Goal: Task Accomplishment & Management: Manage account settings

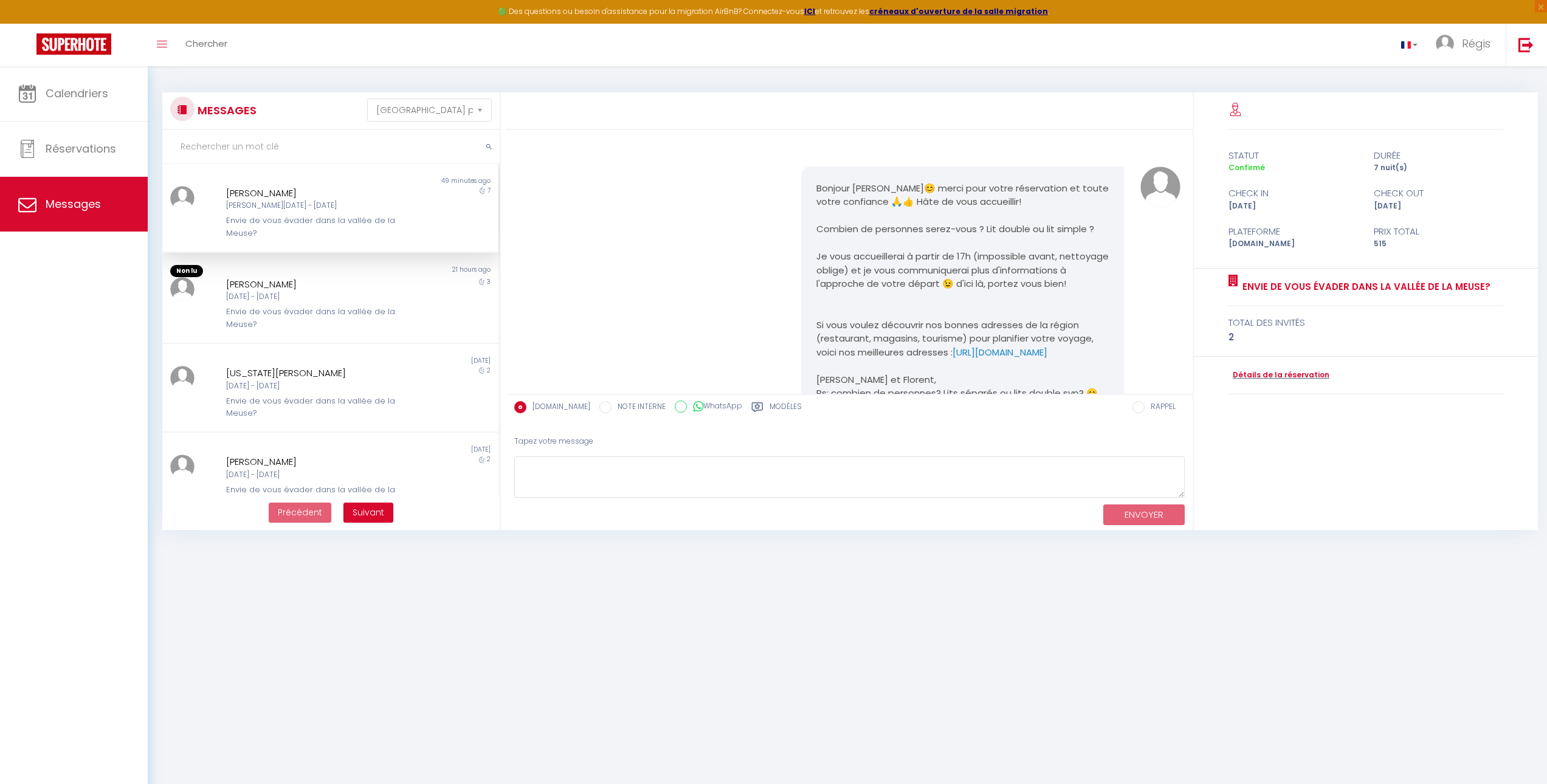
select select "message"
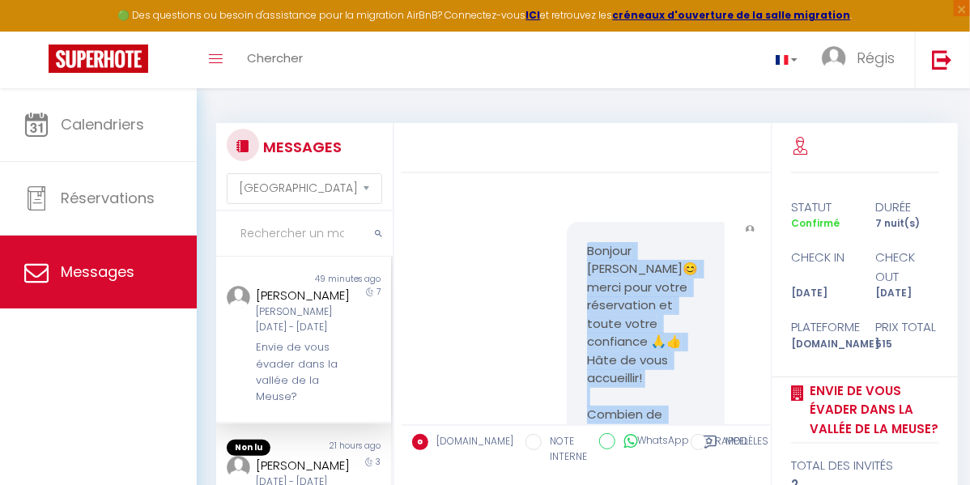
scroll to position [162, 0]
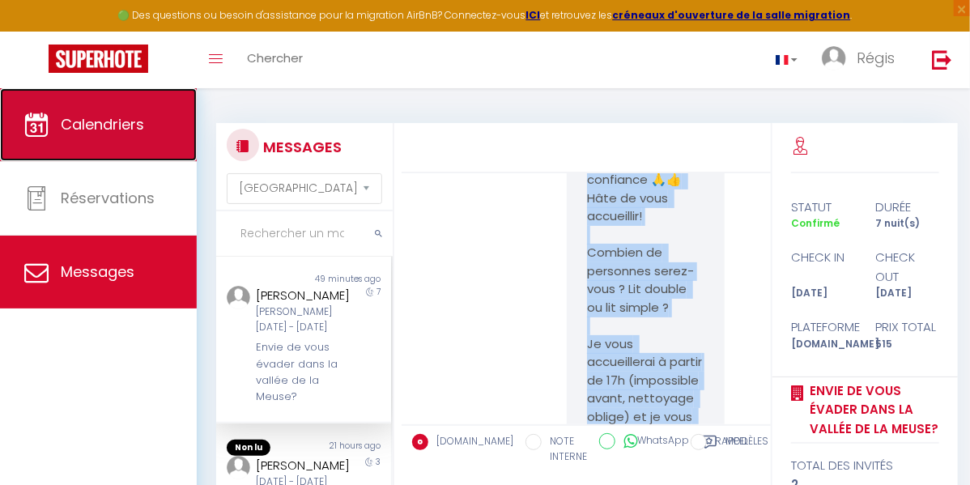
click at [91, 135] on link "Calendriers" at bounding box center [98, 124] width 197 height 73
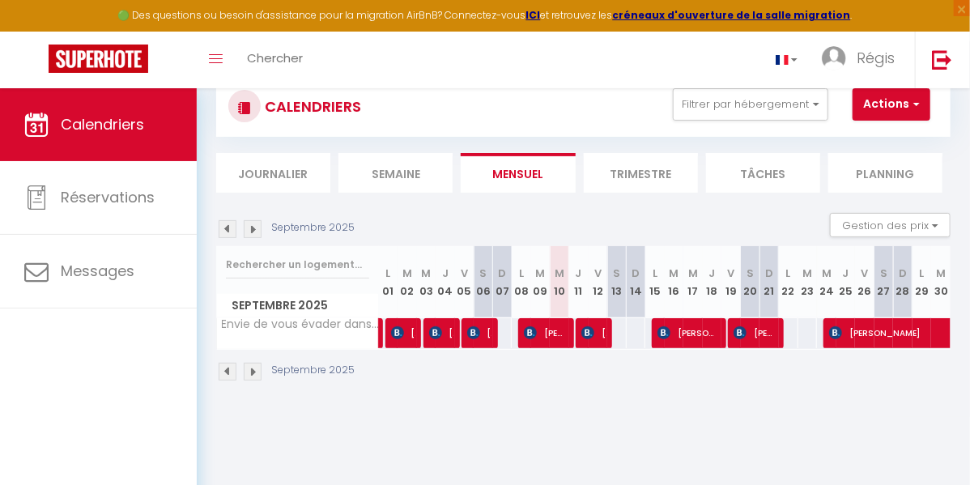
scroll to position [62, 0]
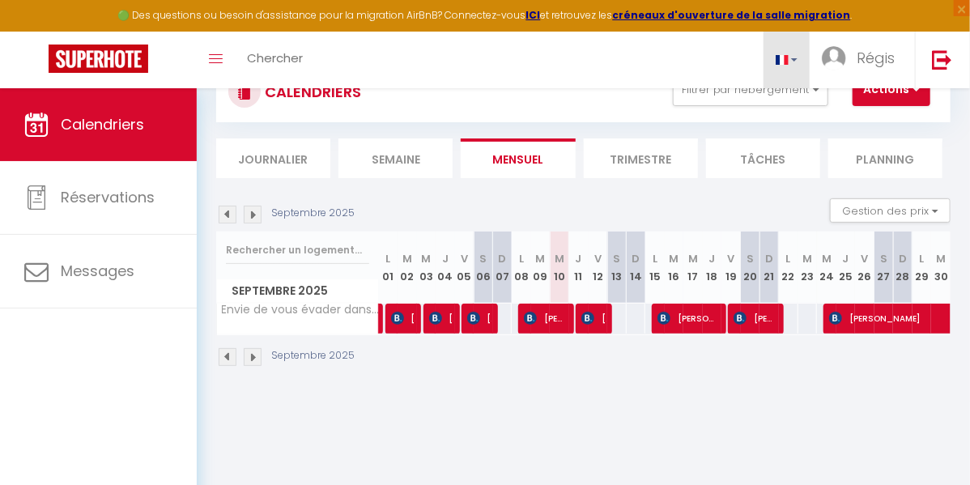
click at [798, 62] on link at bounding box center [786, 60] width 47 height 57
click at [678, 46] on div "Toggle menubar Chercher BUTTON Régis Paramètres" at bounding box center [537, 60] width 840 height 57
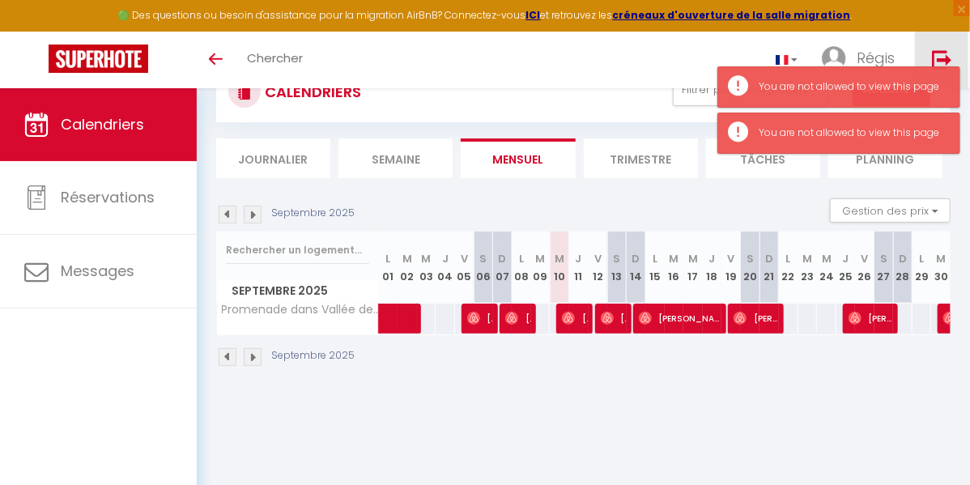
click at [935, 54] on img at bounding box center [942, 59] width 20 height 20
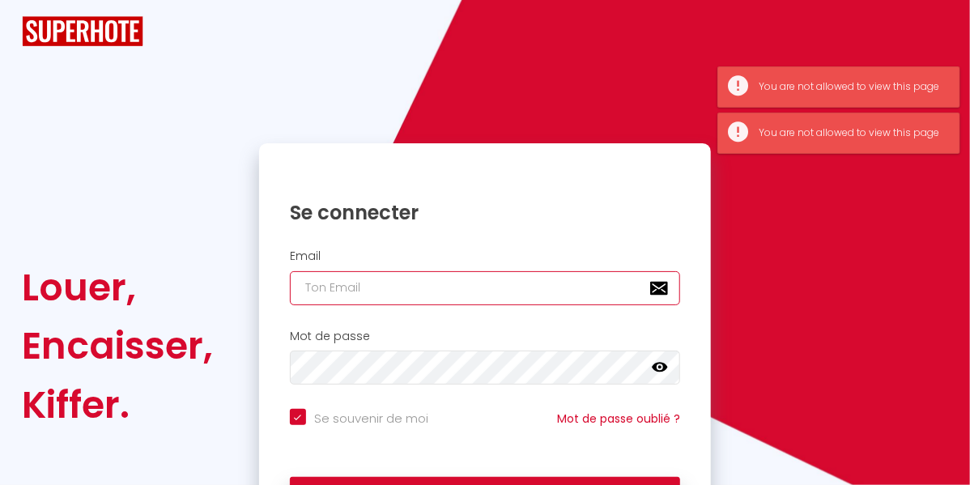
type input "[EMAIL_ADDRESS][DOMAIN_NAME]"
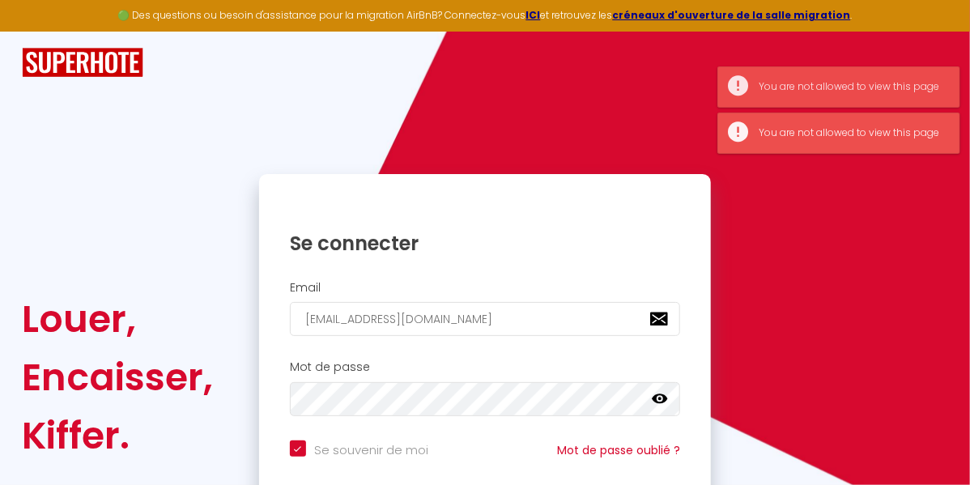
checkbox input "true"
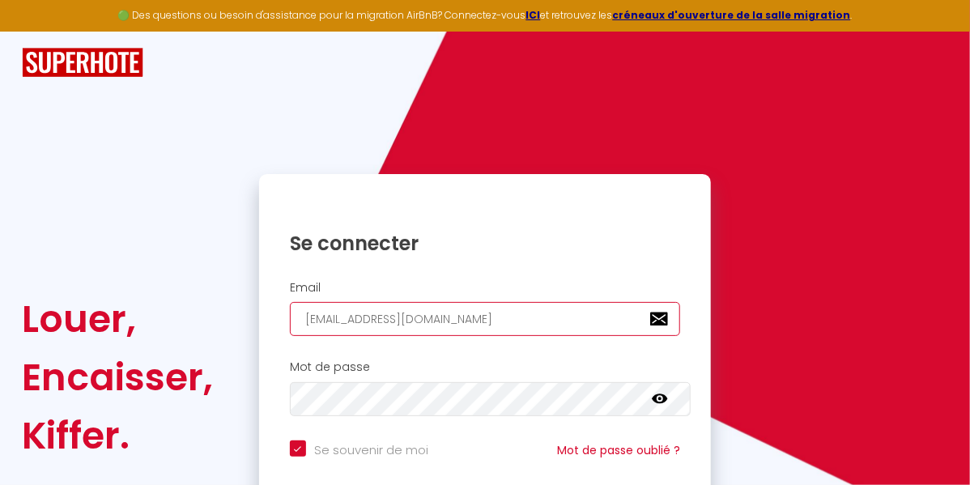
click at [431, 305] on input "[EMAIL_ADDRESS][DOMAIN_NAME]" at bounding box center [485, 319] width 391 height 34
type input "[EMAIL_ADDRESS][DOMAIN_NAME]"
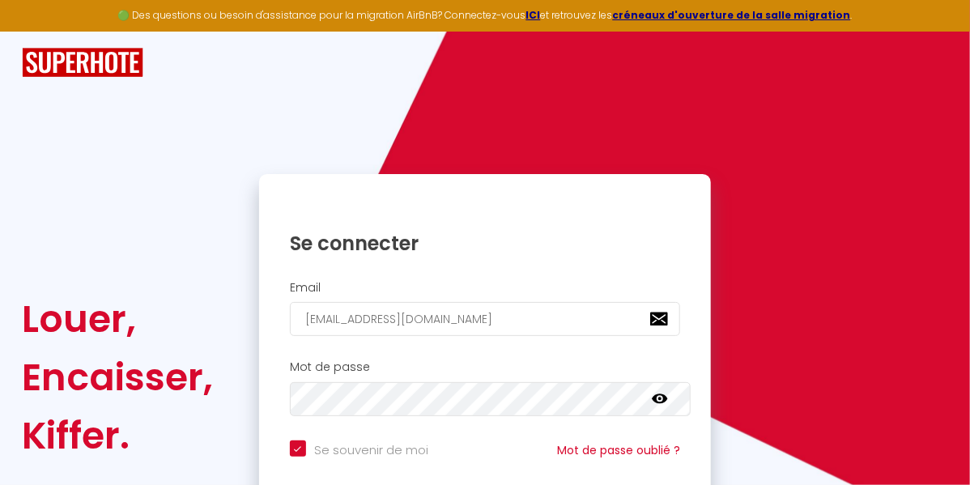
scroll to position [142, 0]
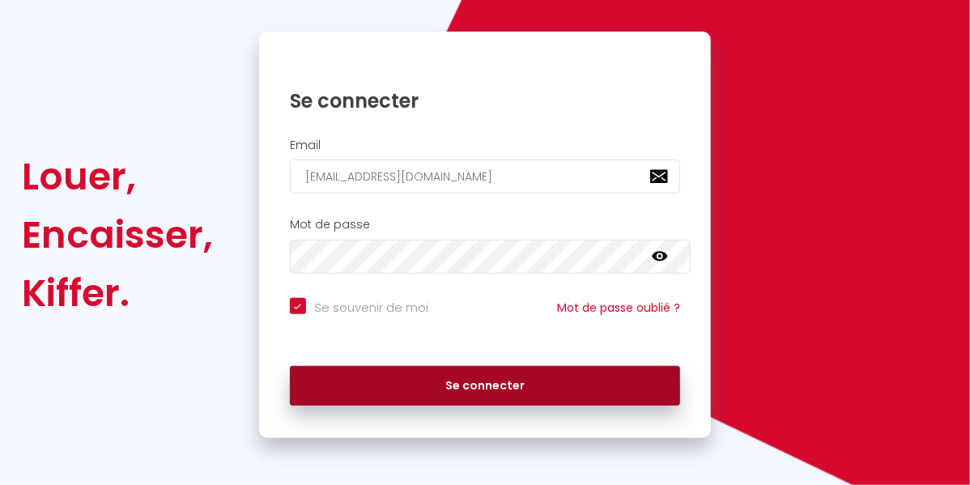
click at [439, 387] on button "Se connecter" at bounding box center [485, 386] width 391 height 40
checkbox input "true"
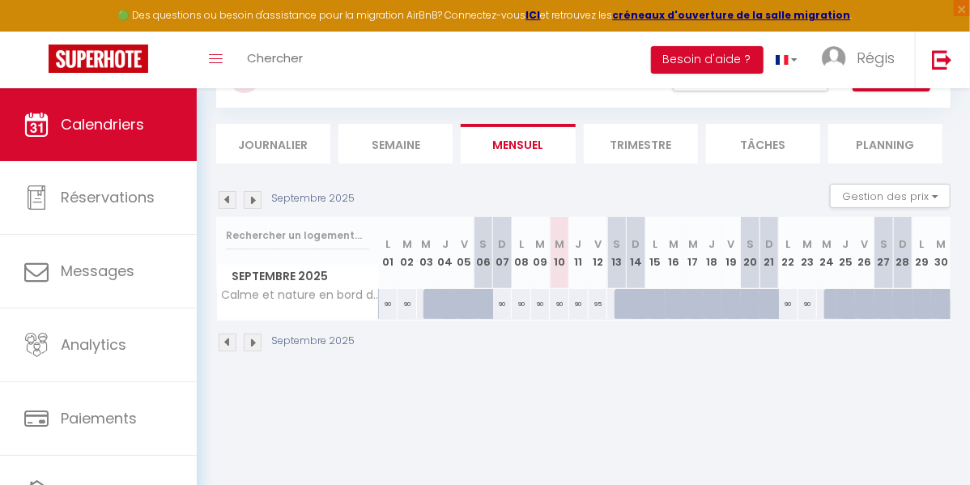
scroll to position [77, 0]
click at [304, 296] on span "Calme et nature en bord de Meuse" at bounding box center [334, 287] width 211 height 19
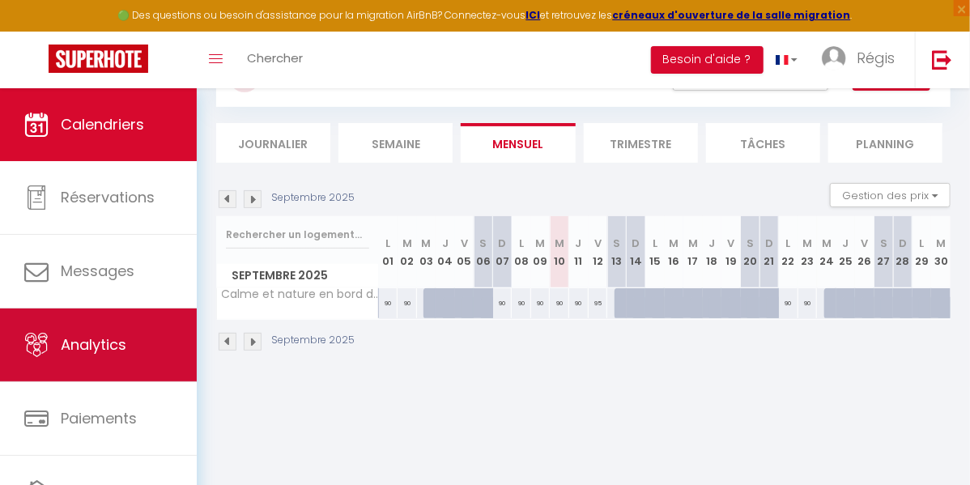
scroll to position [82, 0]
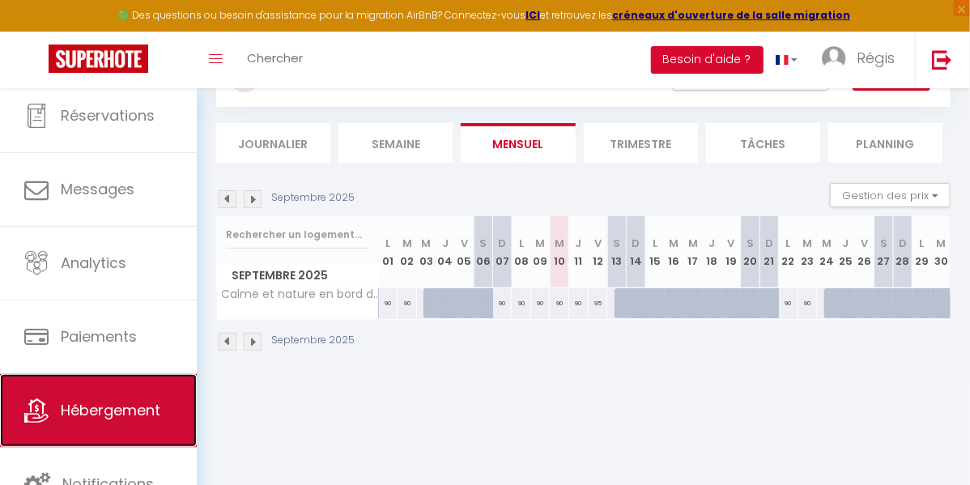
click at [96, 408] on span "Hébergement" at bounding box center [111, 410] width 100 height 20
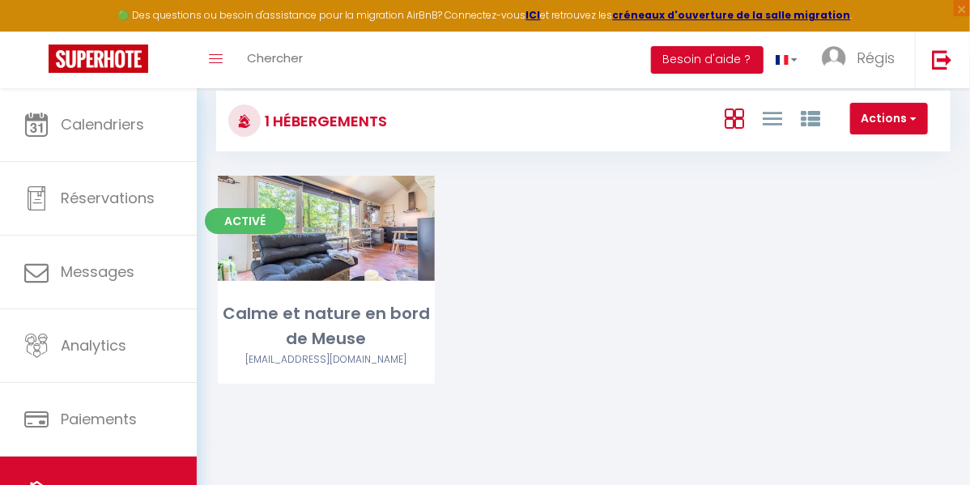
scroll to position [12, 0]
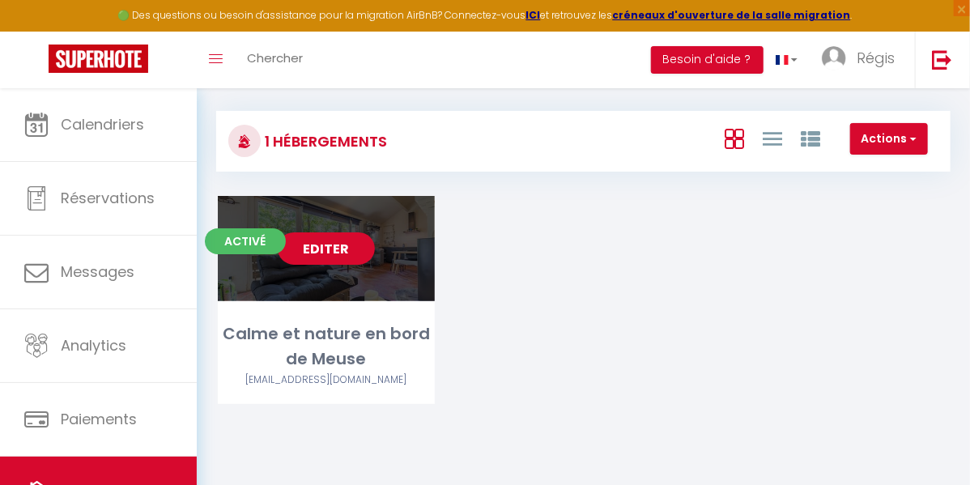
click at [323, 265] on link "Editer" at bounding box center [326, 248] width 97 height 32
select select "3"
select select "2"
select select "1"
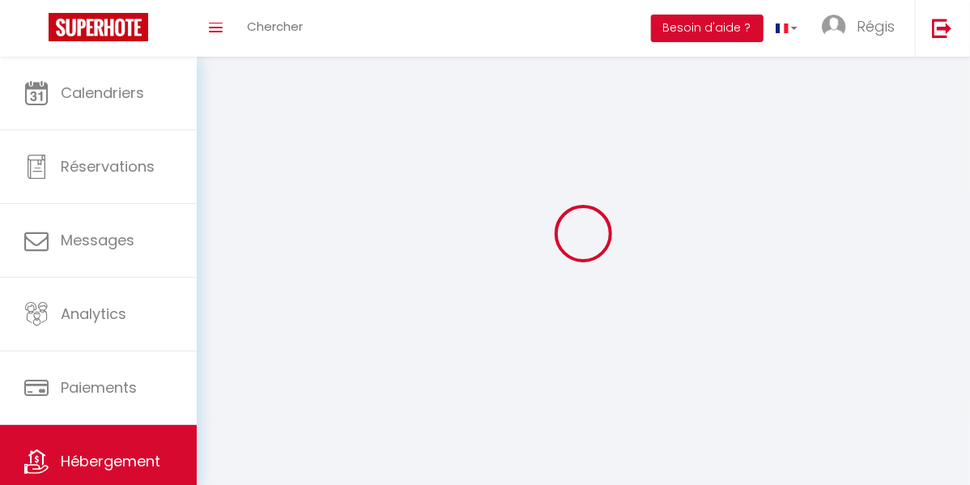
select select
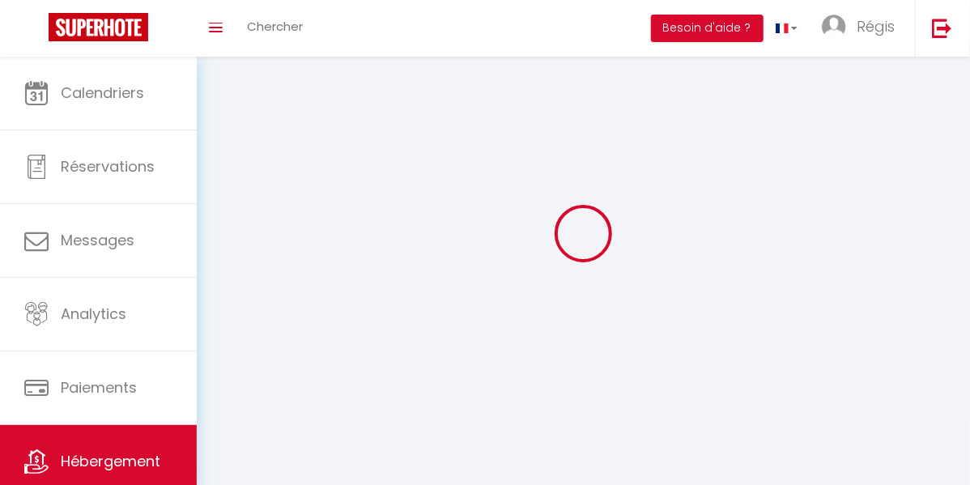
select select
checkbox input "false"
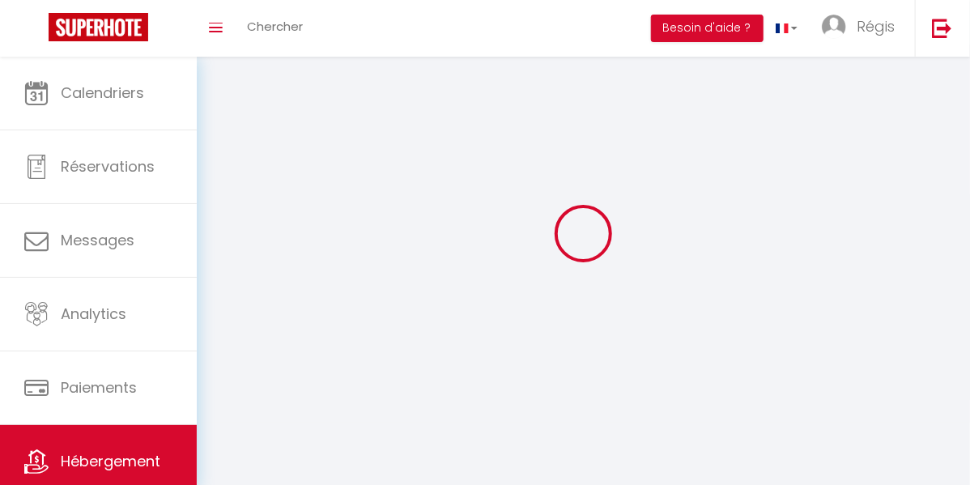
select select
select select "1"
select select "28"
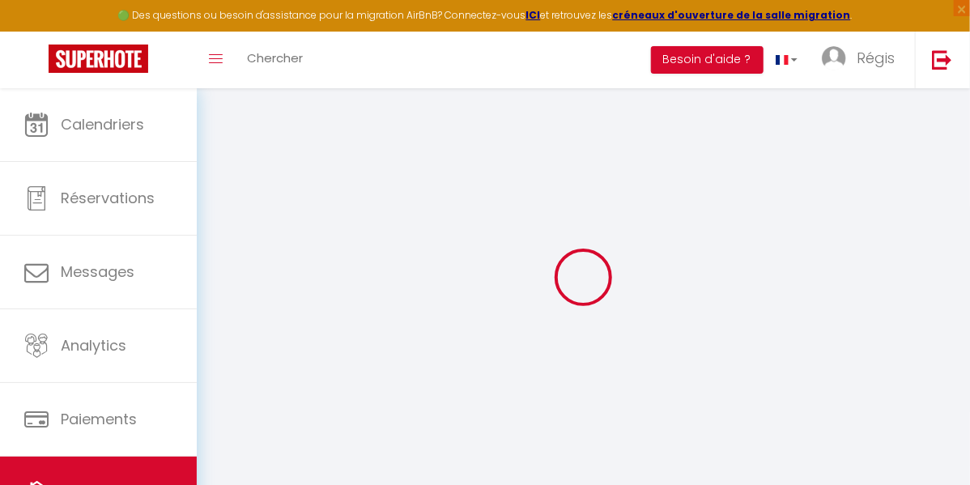
select select
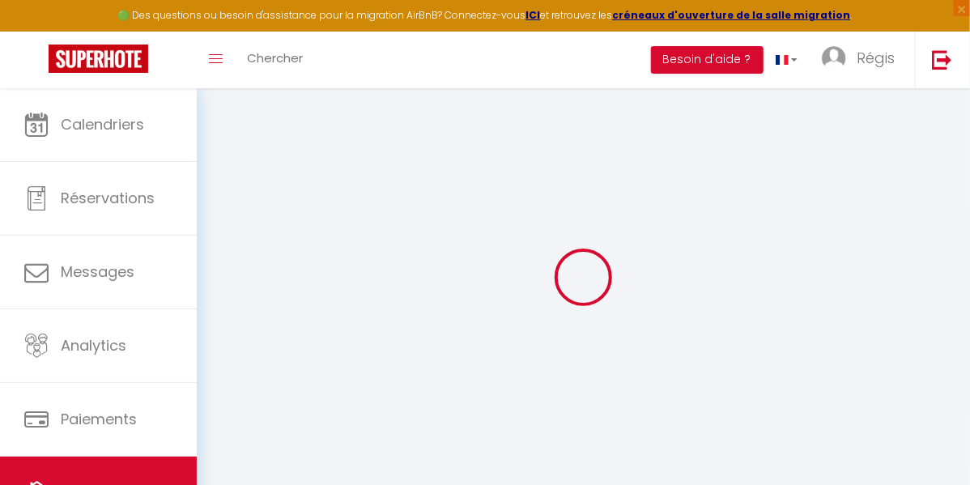
select select
checkbox input "false"
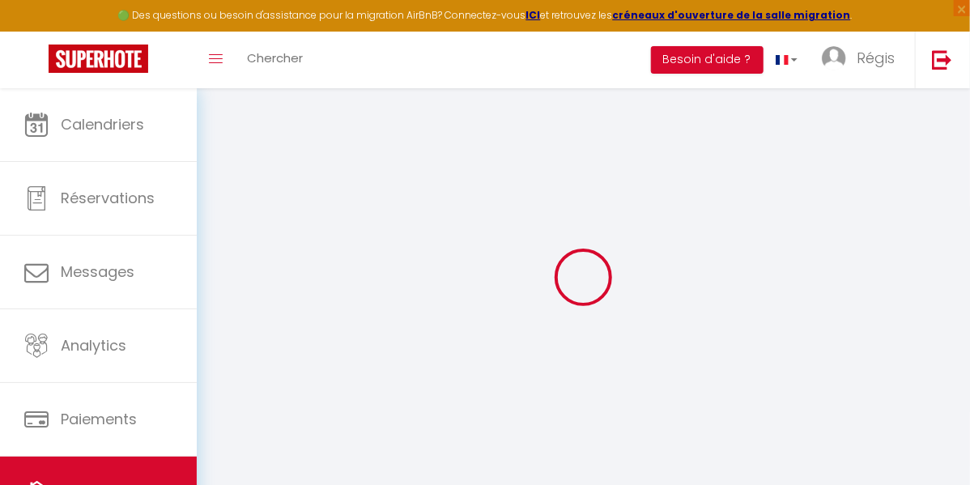
select select
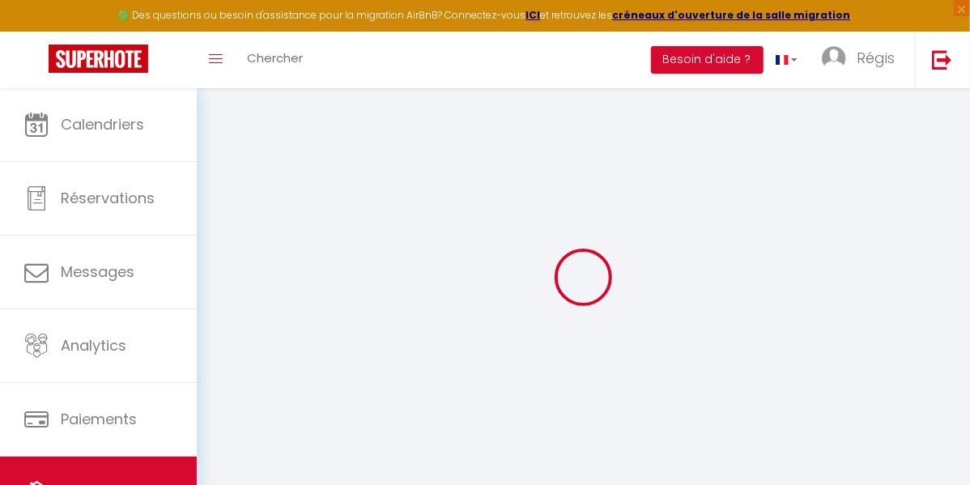
select select
checkbox input "false"
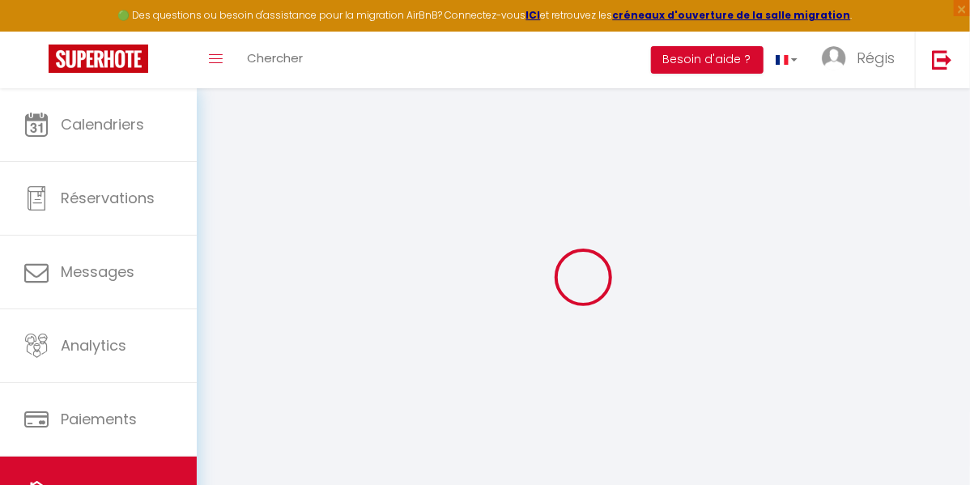
checkbox input "false"
select select
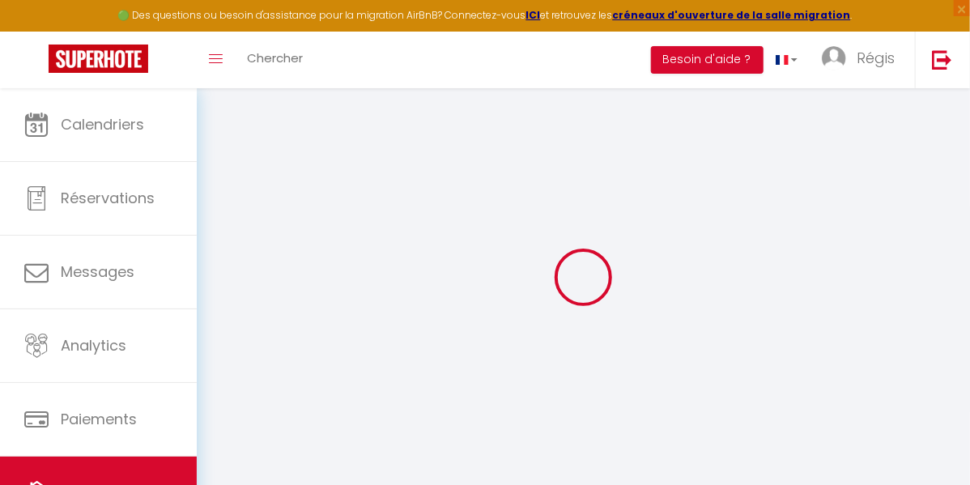
select select
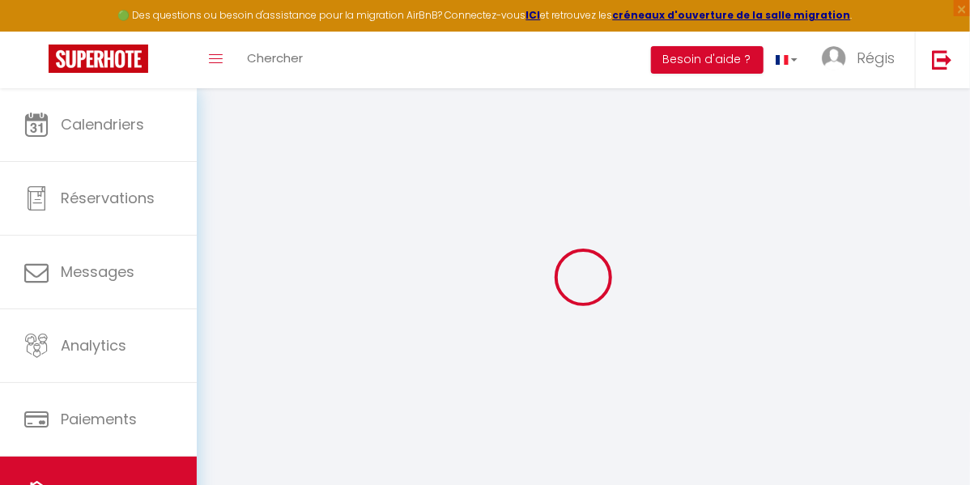
checkbox input "false"
select select
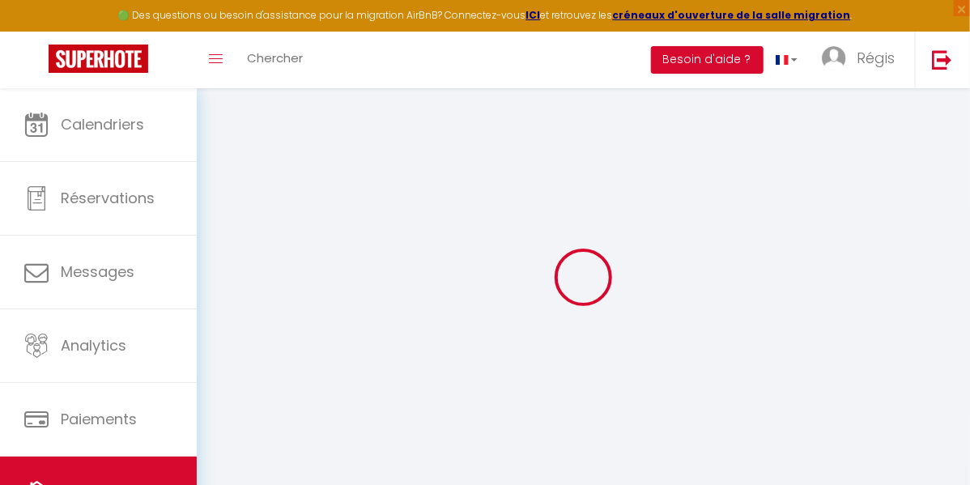
select select
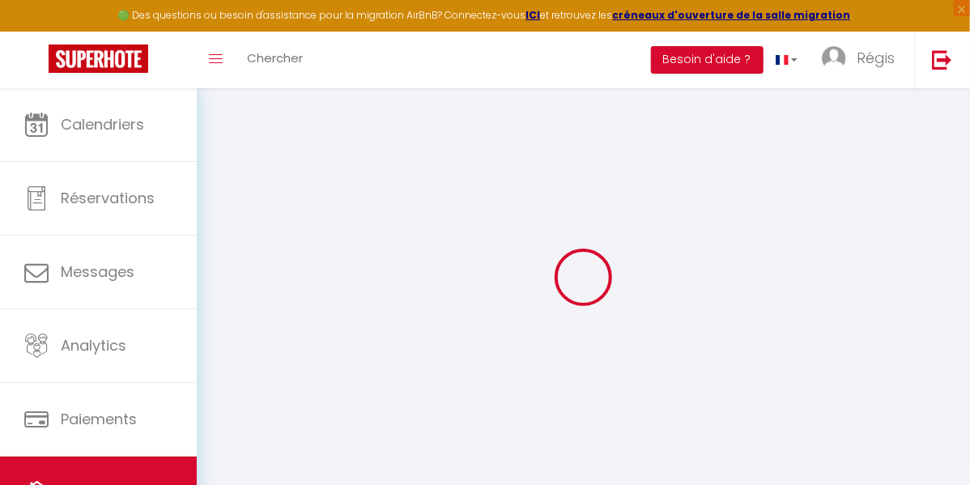
select select
checkbox input "false"
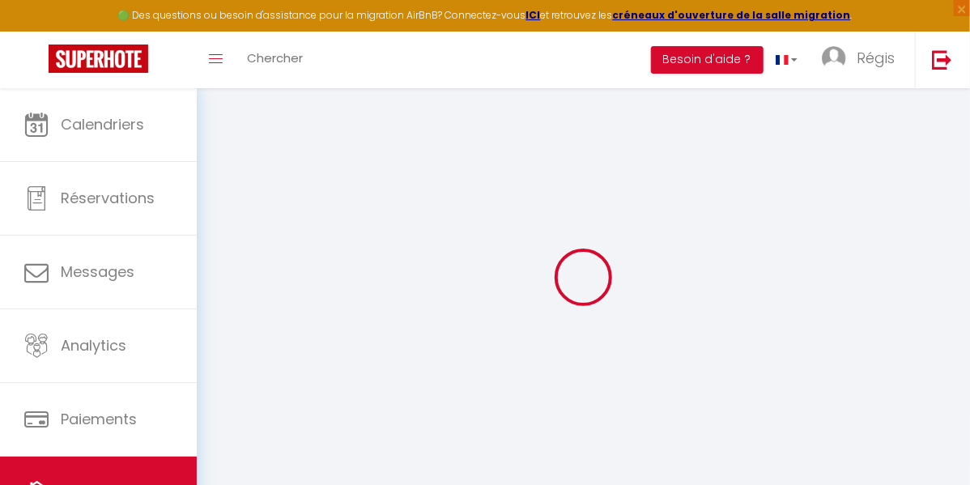
checkbox input "false"
select select
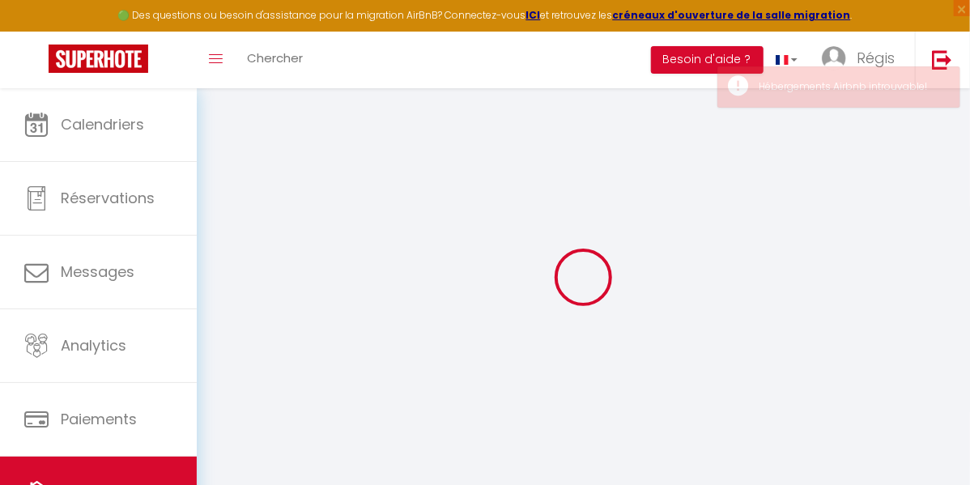
select select
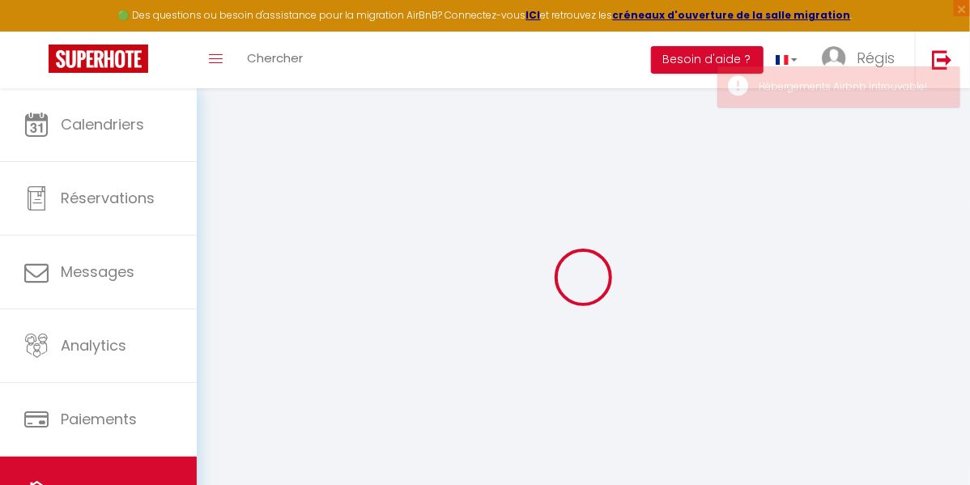
select select
checkbox input "false"
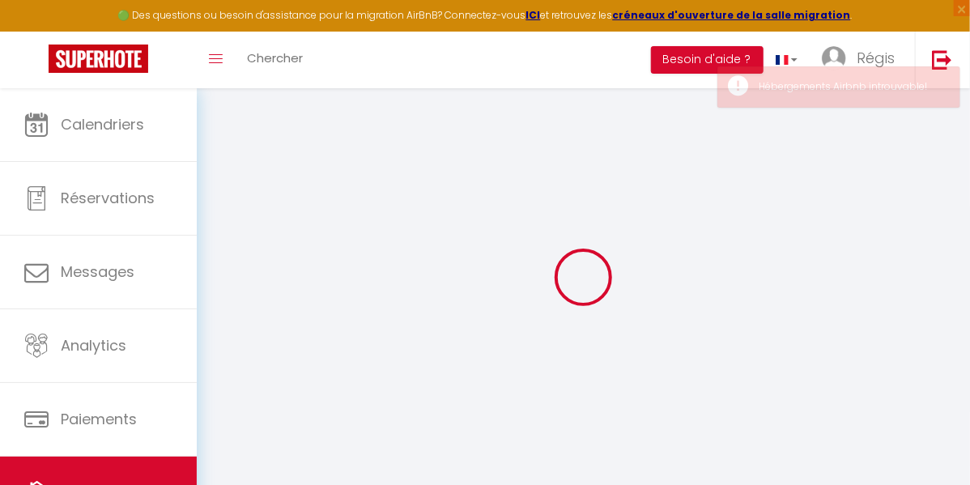
select select
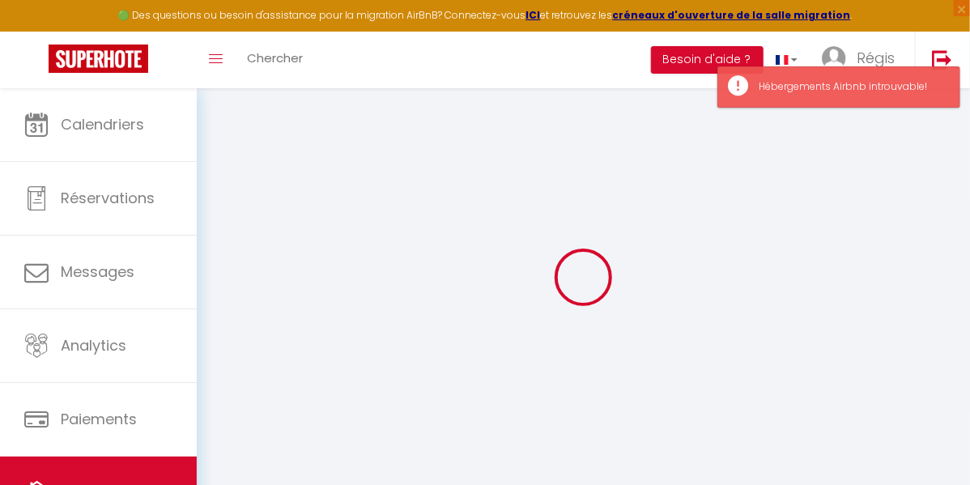
type input "Calme et nature en bord de Meuse"
select select "houses"
select select "2"
type input "90"
select select
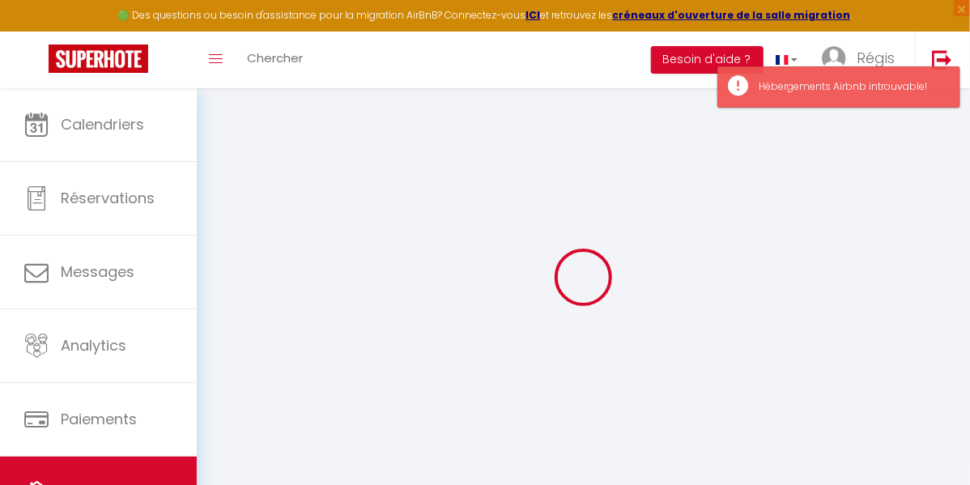
select select
type input "[STREET_ADDRESS]"
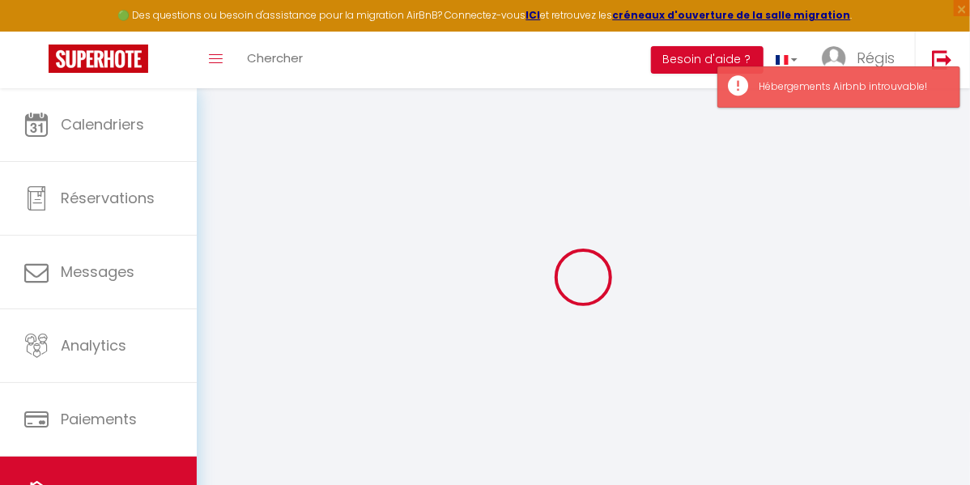
type input "5542"
type input "Hastiere"
select select "23"
type input "[EMAIL_ADDRESS][DOMAIN_NAME]"
select select
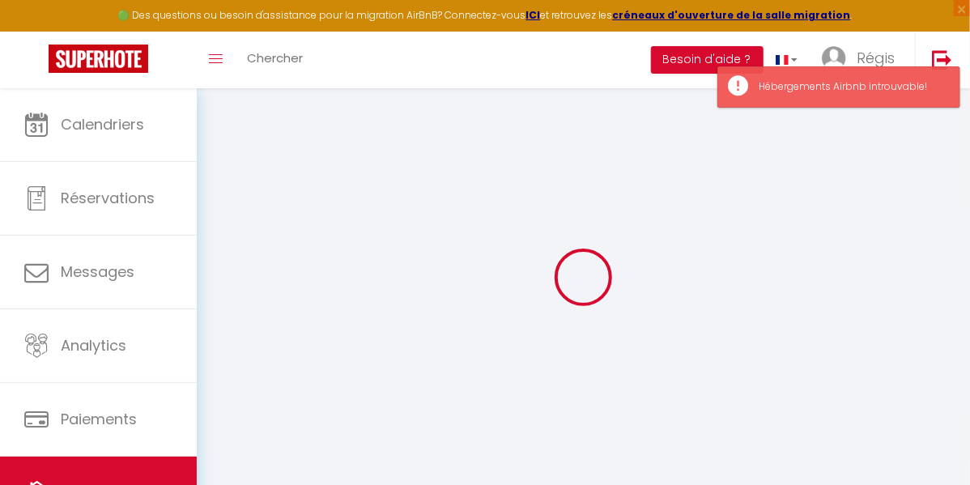
checkbox input "false"
select select
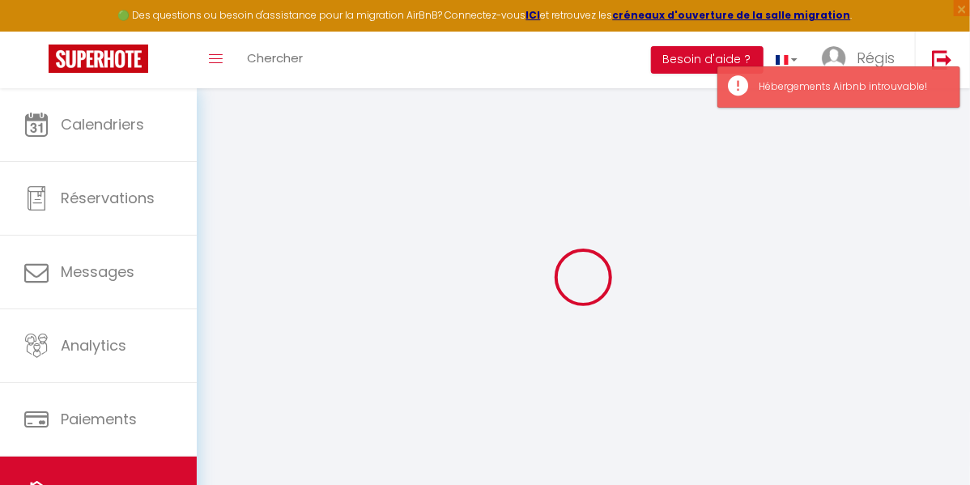
select select
type input "0"
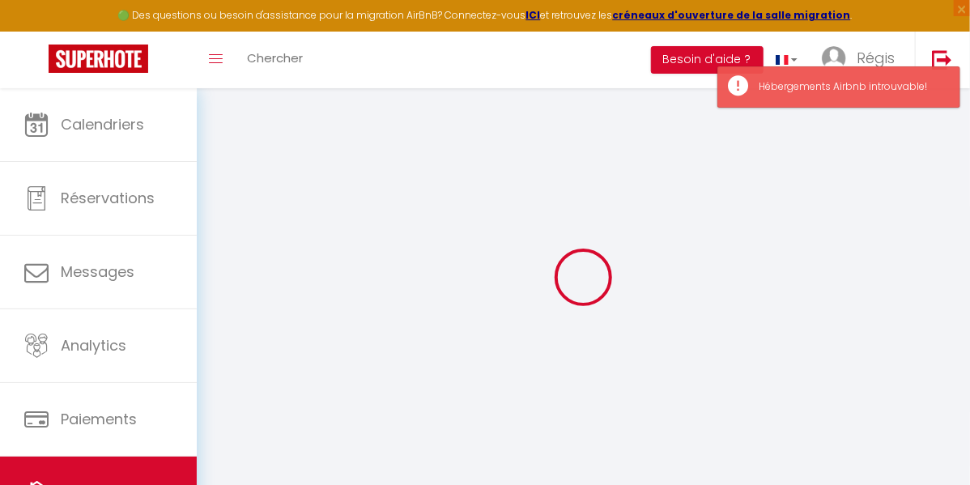
select select
checkbox input "false"
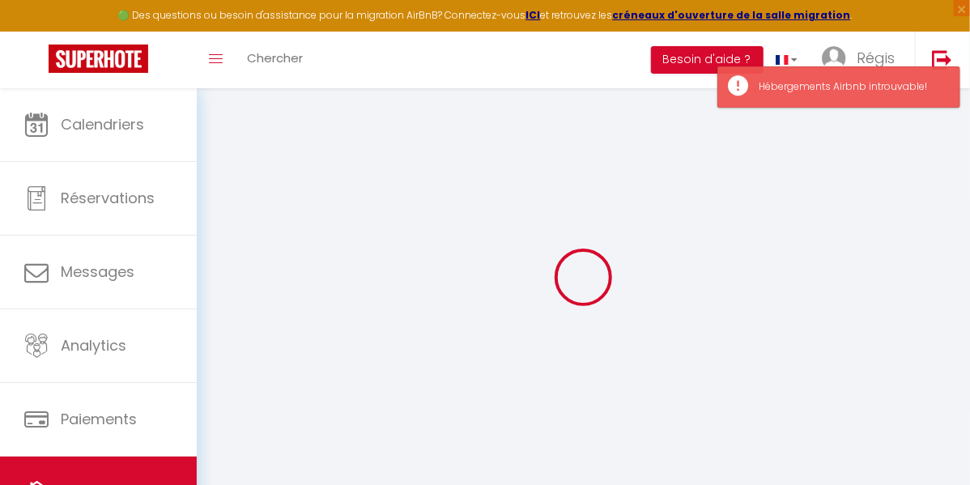
checkbox input "false"
select select
select select "90"
select select
select select "EUR"
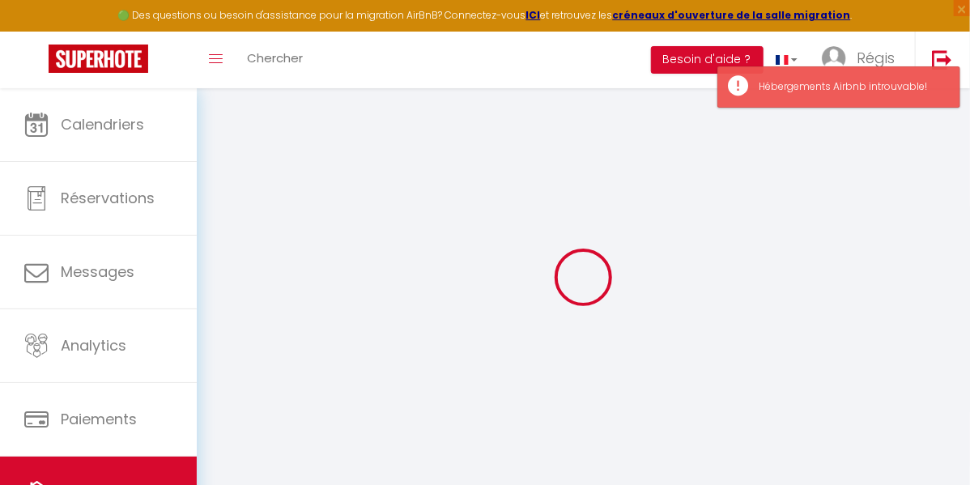
select select
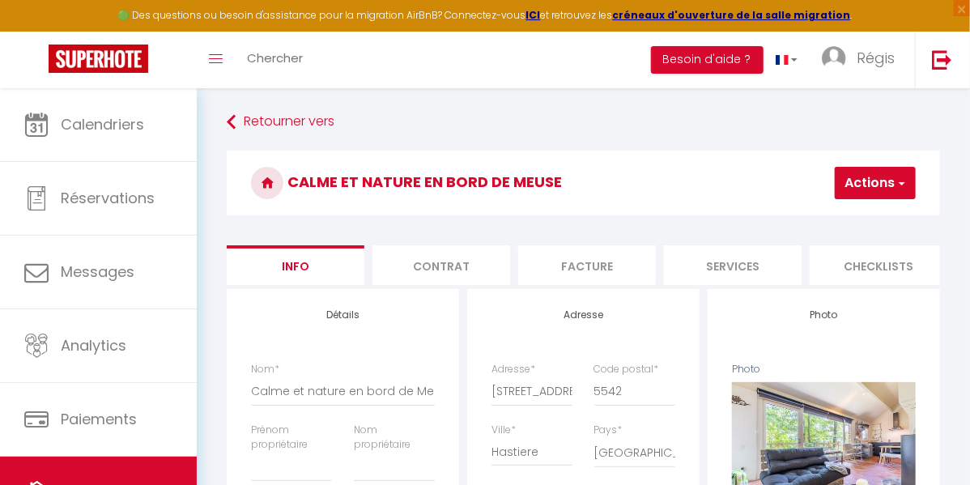
scroll to position [0, 624]
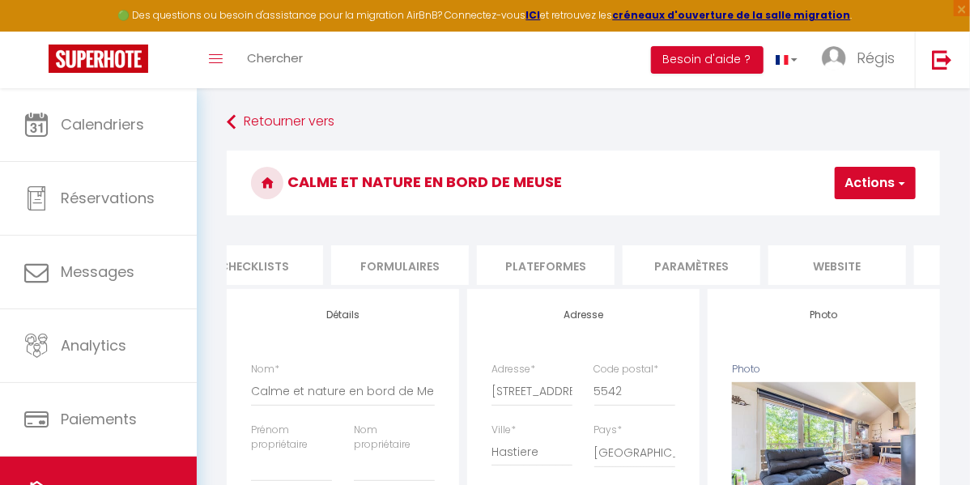
click at [560, 271] on li "Plateformes" at bounding box center [546, 265] width 138 height 40
select select
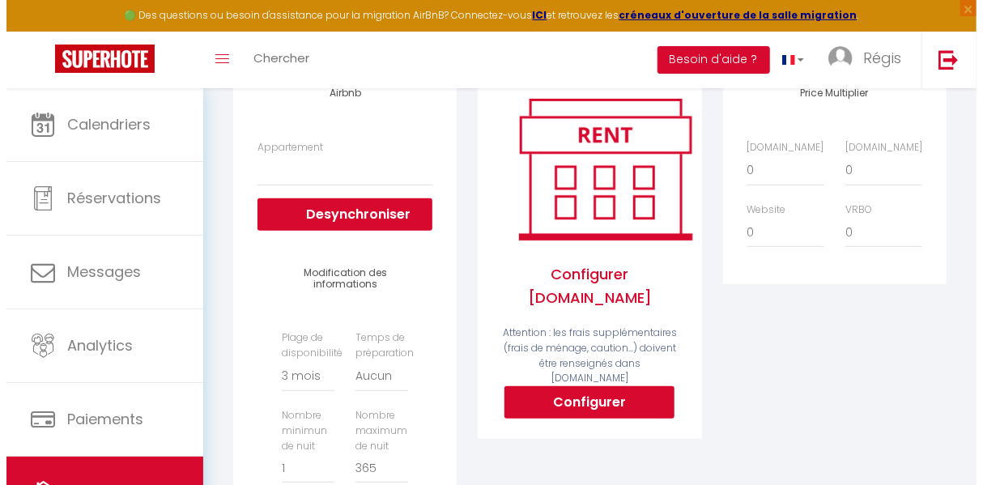
scroll to position [256, 0]
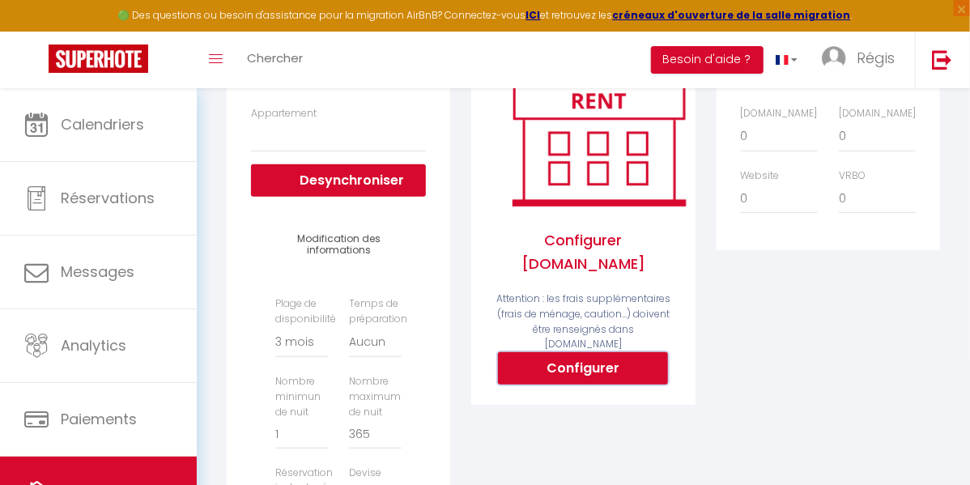
click at [576, 372] on button "Configurer" at bounding box center [583, 368] width 170 height 32
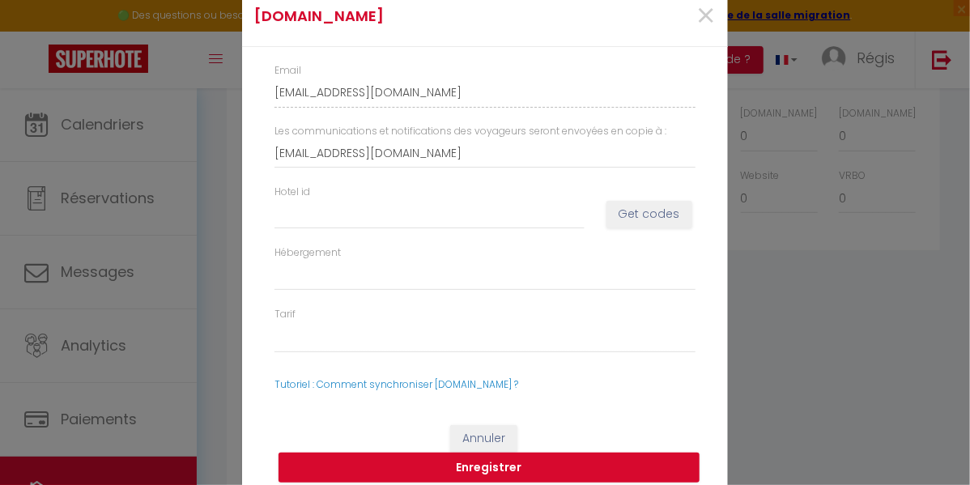
select select
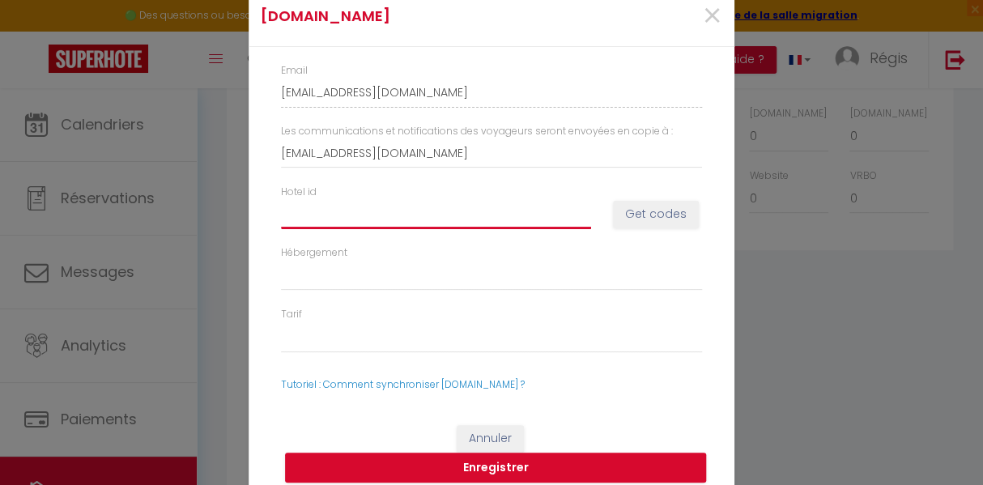
click at [441, 217] on input "Hotel id" at bounding box center [436, 214] width 310 height 29
paste input "6893976"
type input "6893976"
select select
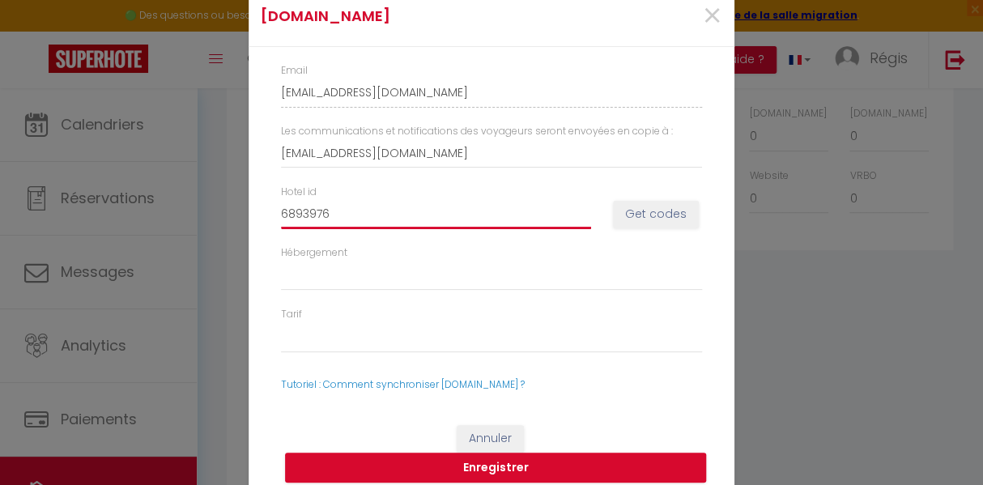
select select
type input "6893976"
click at [644, 217] on button "Get codes" at bounding box center [656, 215] width 86 height 28
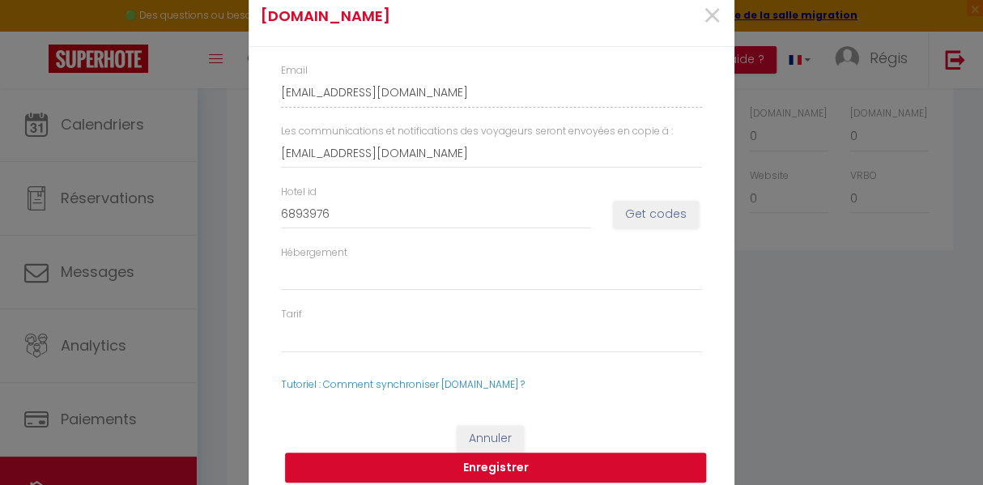
select select
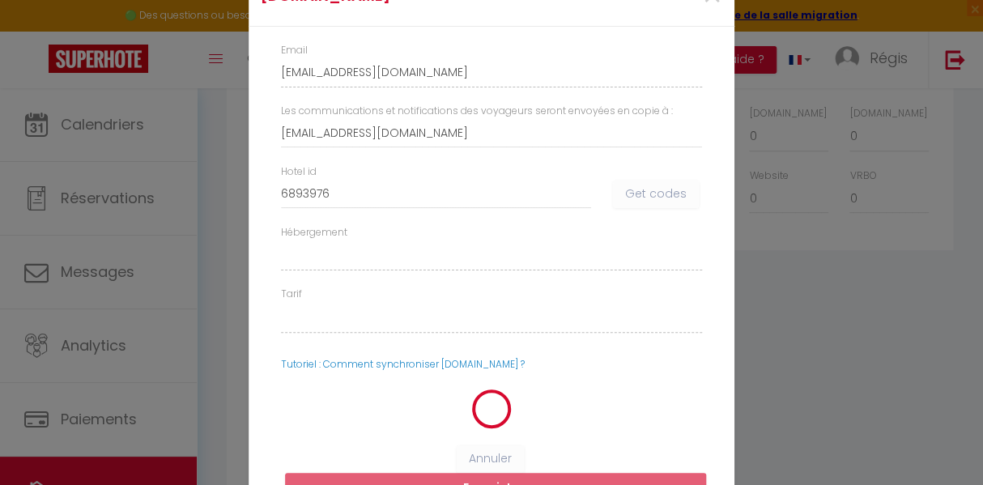
select select
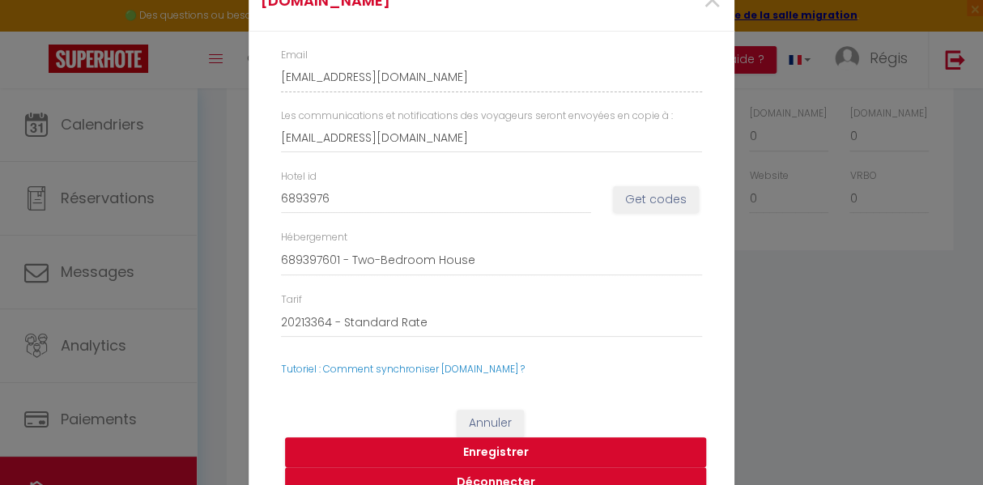
scroll to position [28, 0]
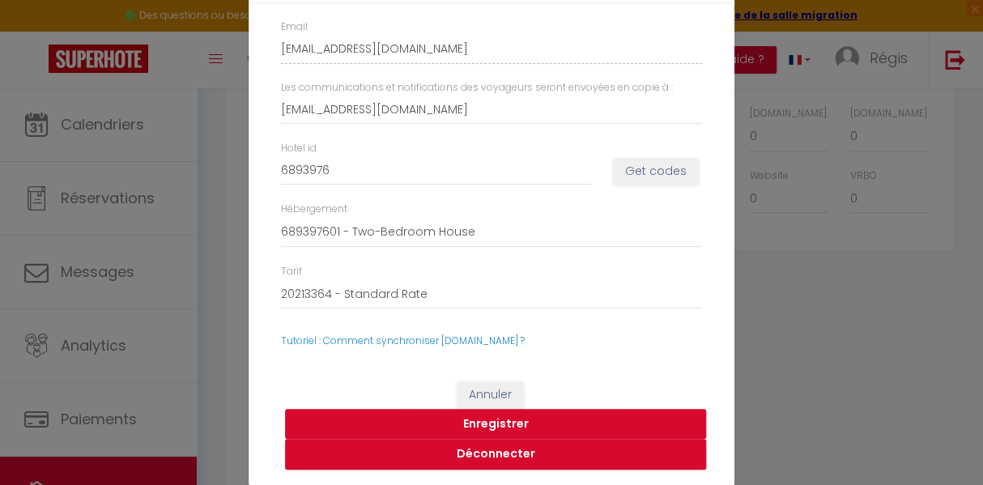
click at [478, 427] on button "Enregistrer" at bounding box center [495, 424] width 421 height 31
select select
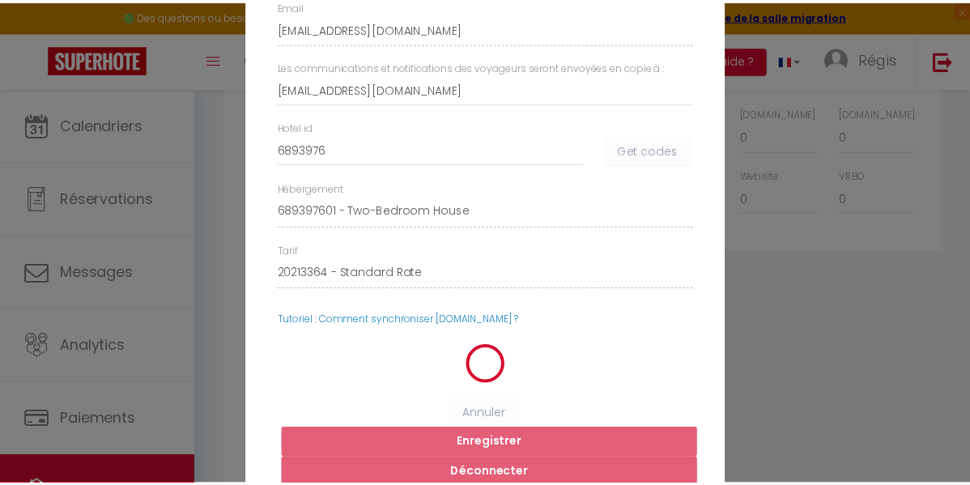
scroll to position [7, 0]
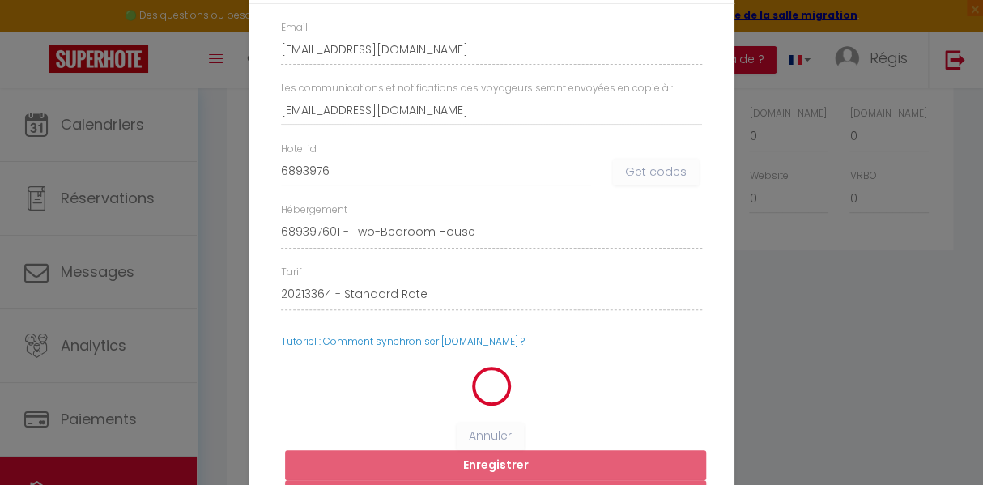
select select
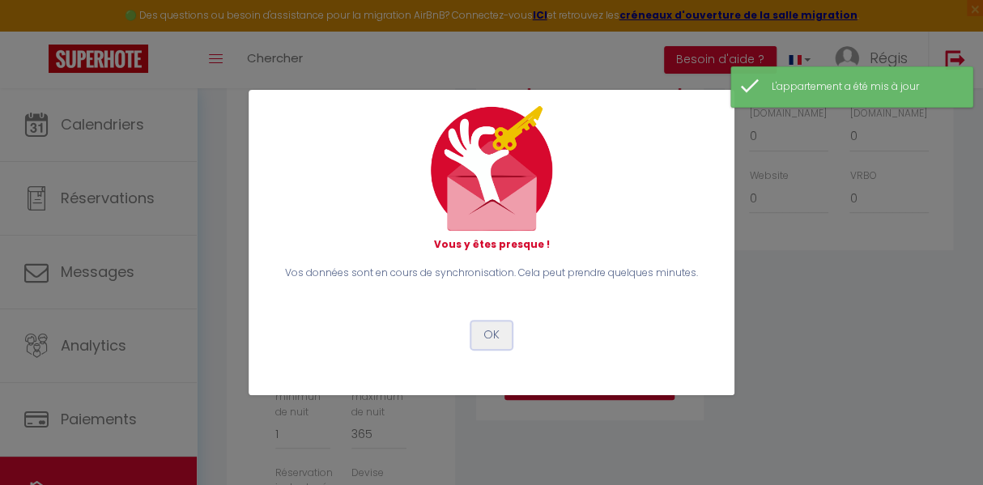
click at [492, 336] on button "OK" at bounding box center [491, 335] width 40 height 28
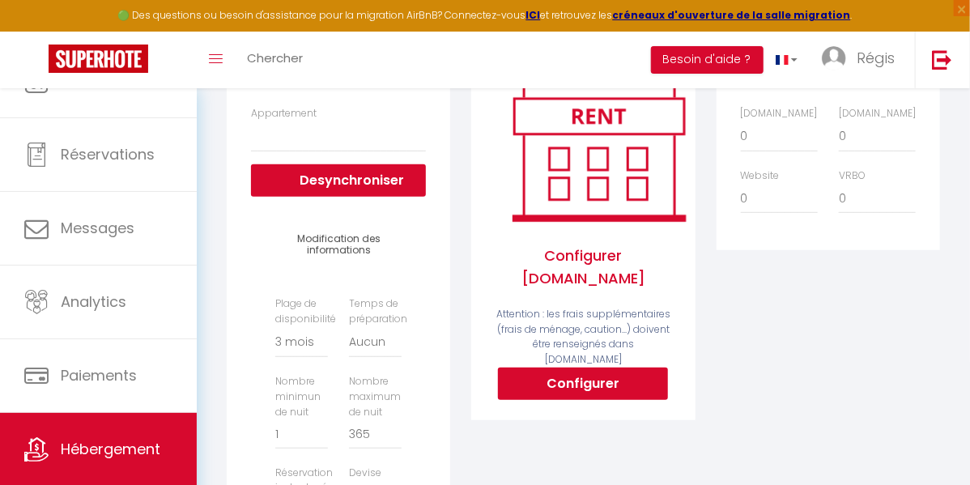
scroll to position [57, 0]
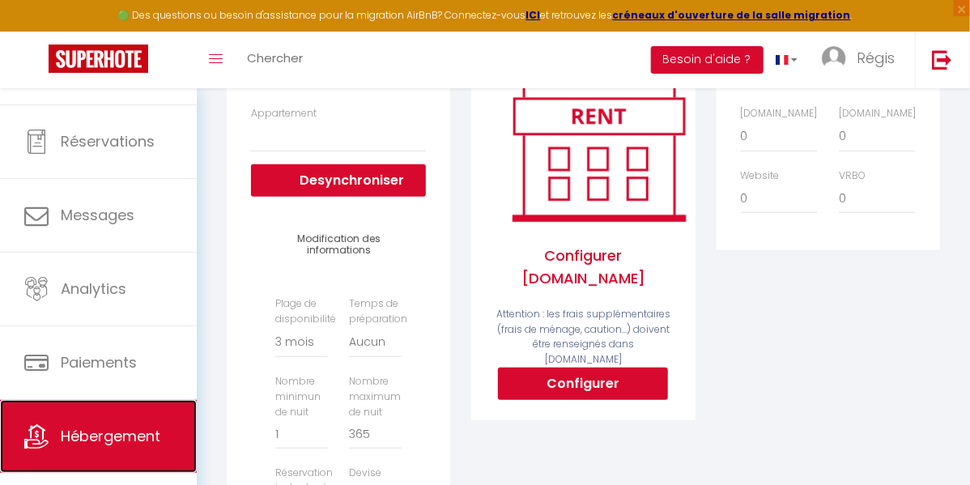
click at [57, 432] on link "Hébergement" at bounding box center [98, 436] width 197 height 73
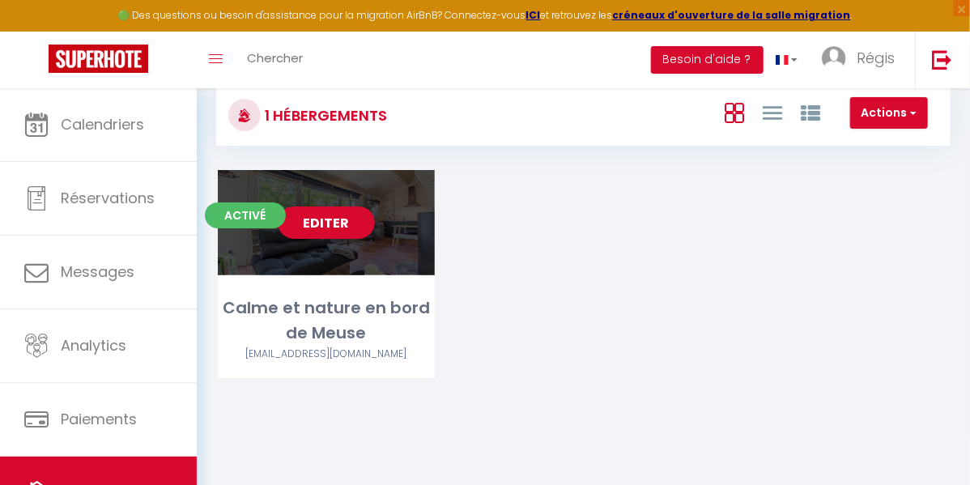
scroll to position [40, 0]
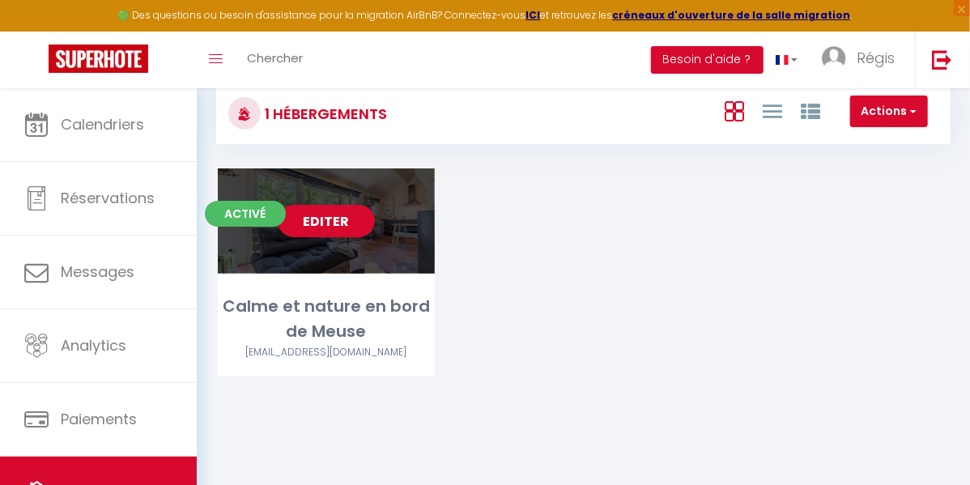
click at [321, 237] on link "Editer" at bounding box center [326, 221] width 97 height 32
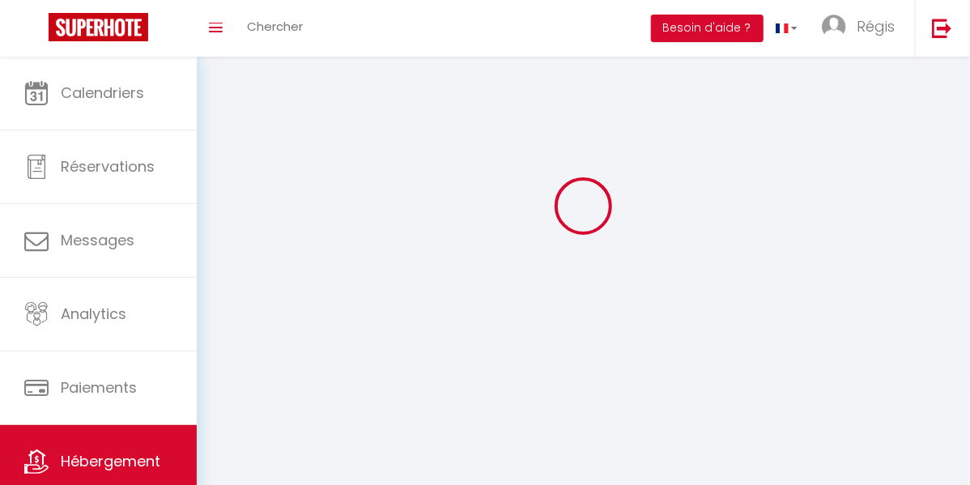
select select "1"
select select
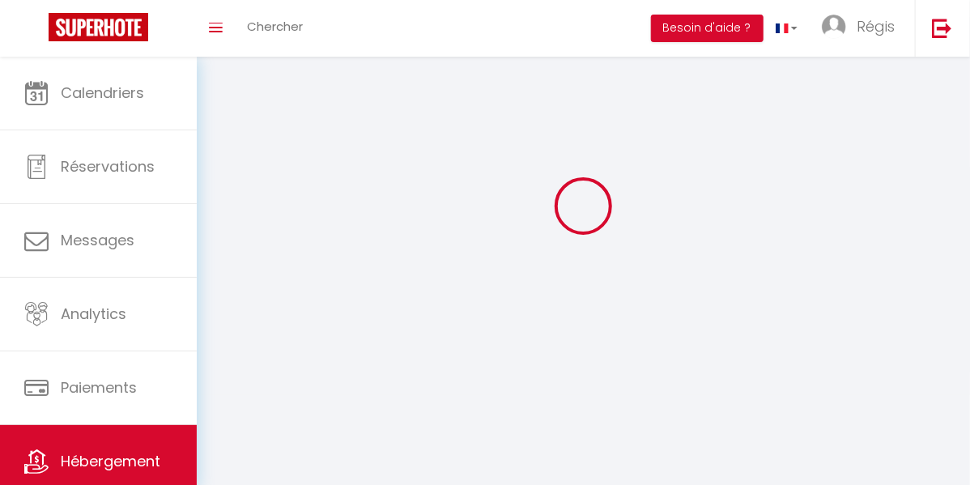
select select
checkbox input "false"
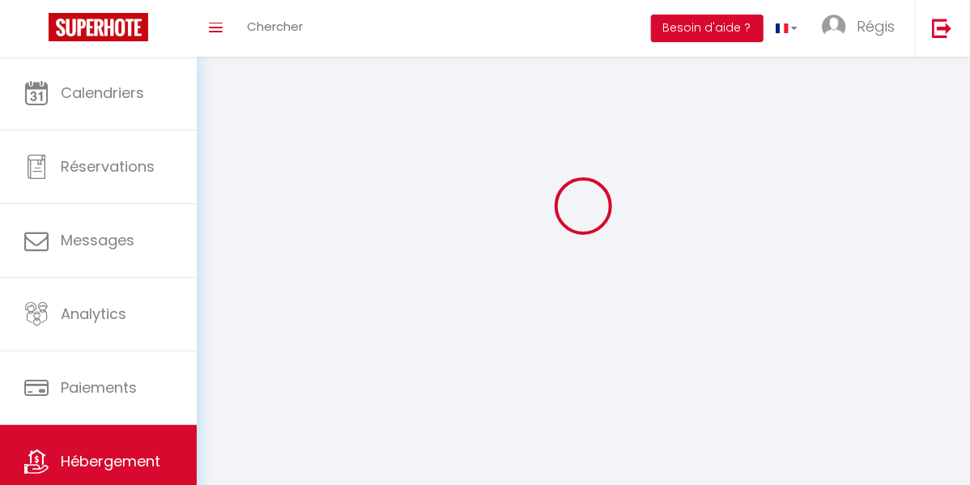
checkbox input "false"
select select "28"
select select
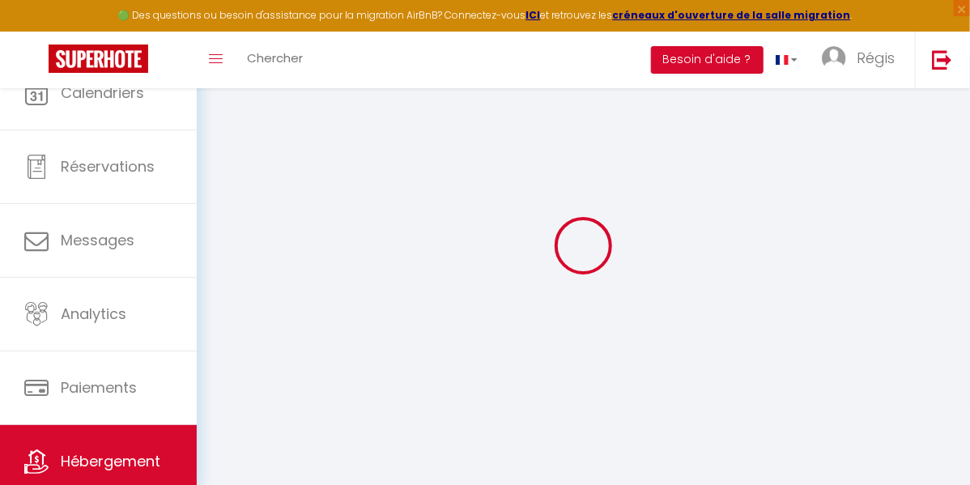
select select
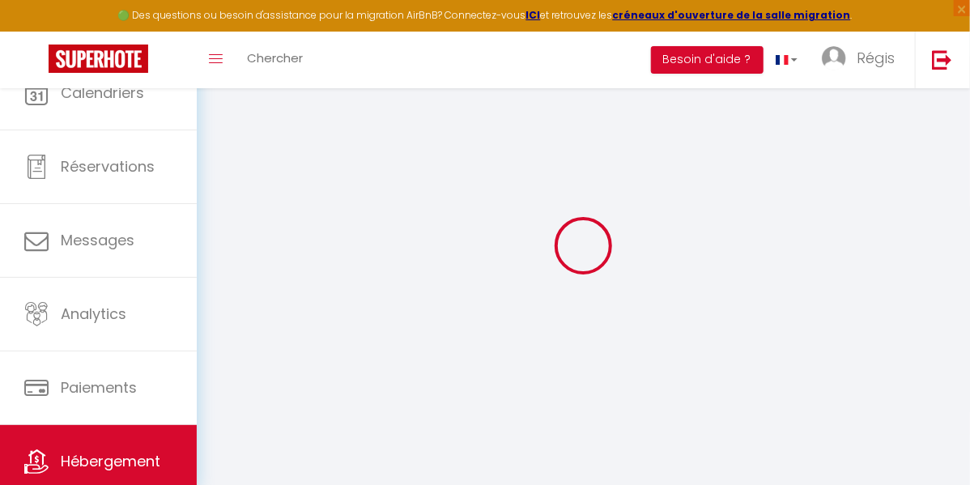
select select
checkbox input "false"
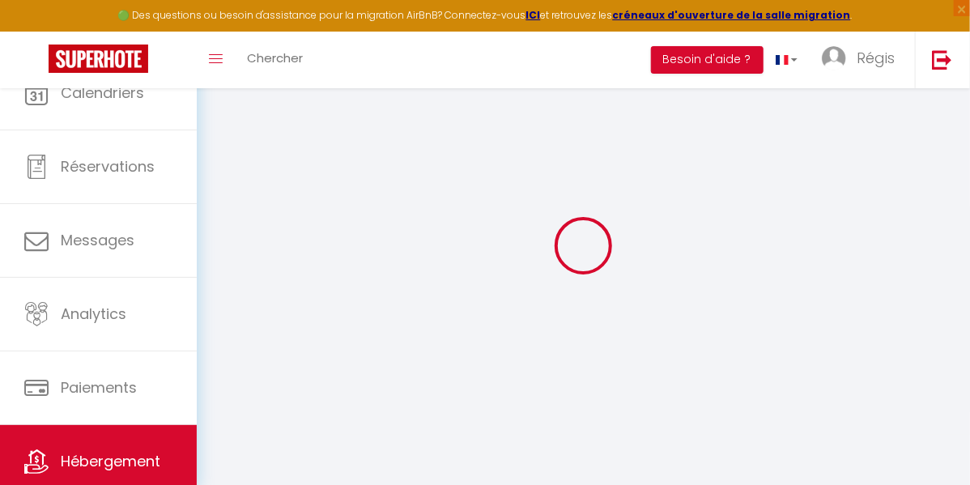
select select
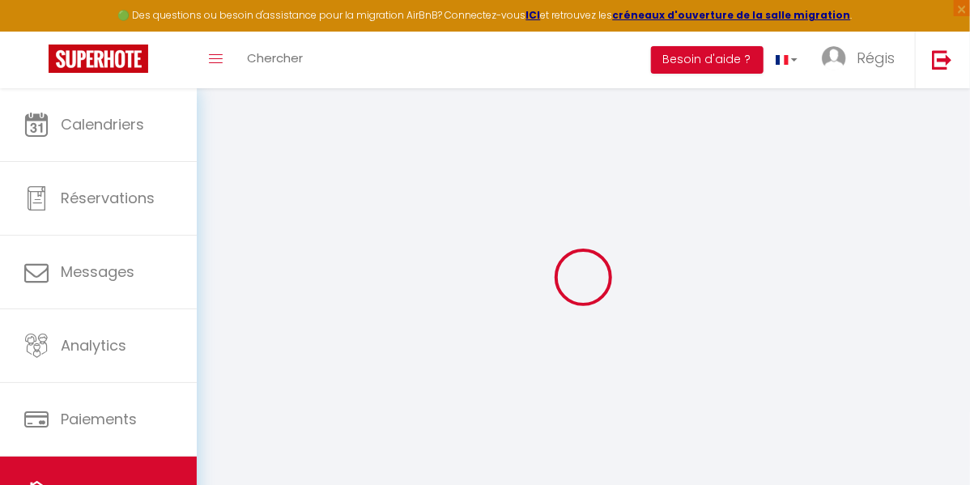
select select
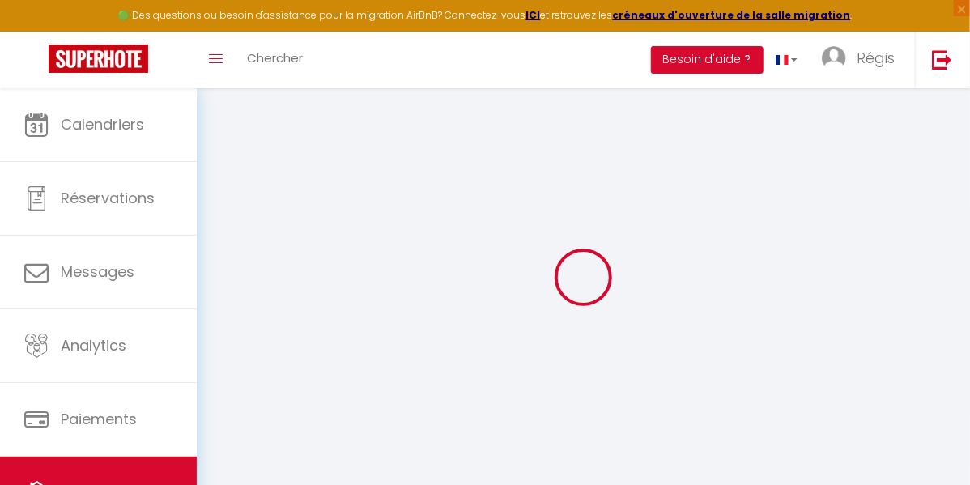
select select
checkbox input "false"
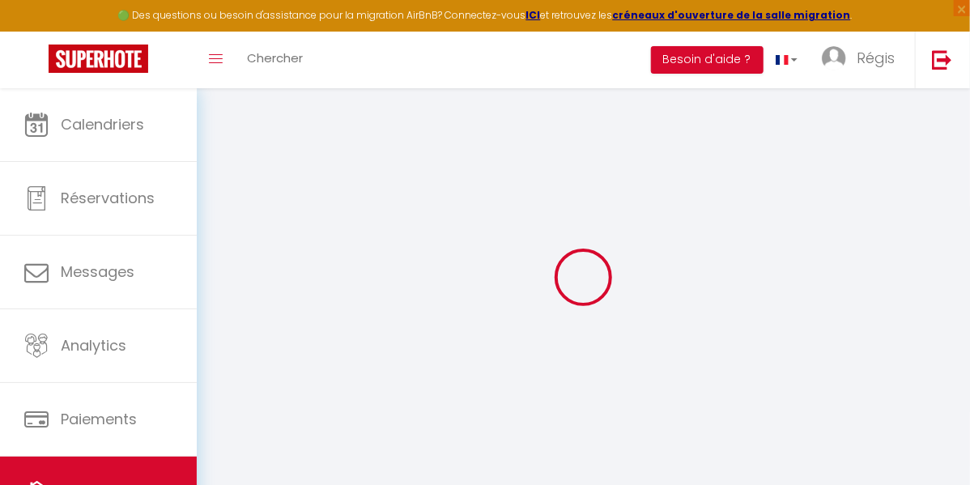
select select
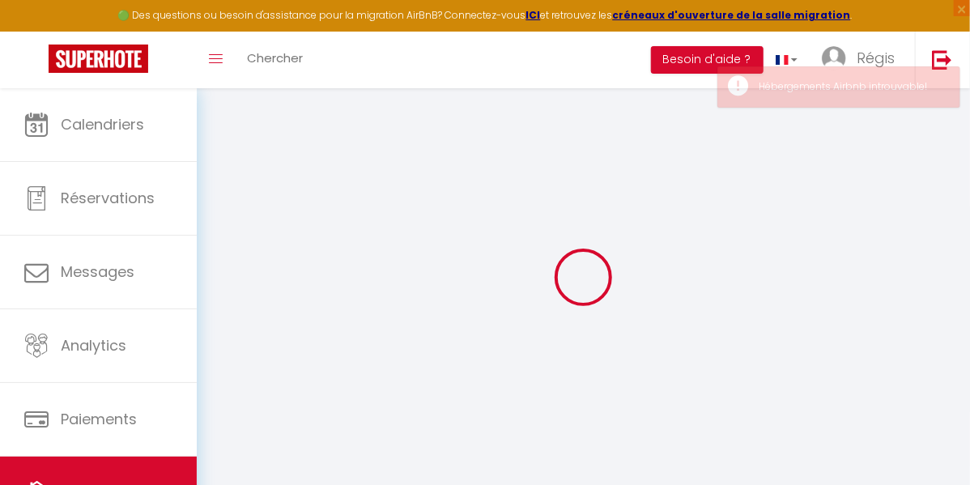
select select
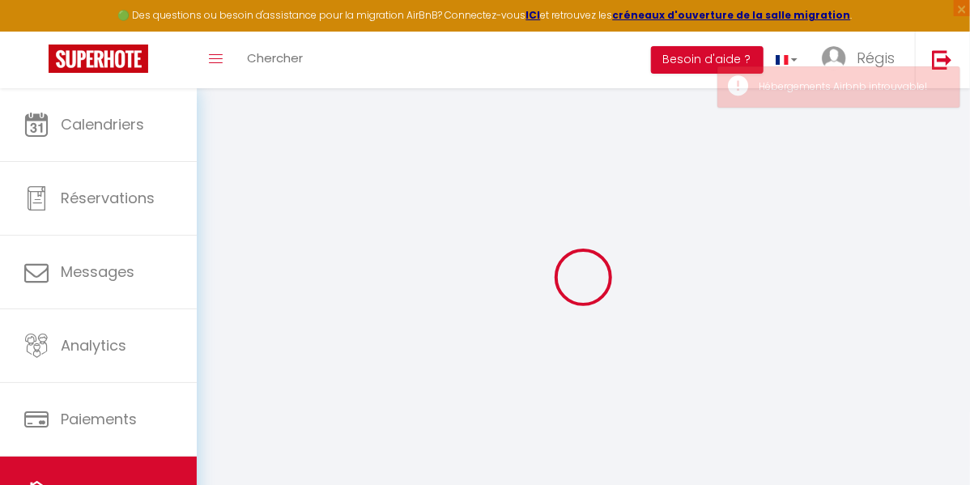
select select
checkbox input "false"
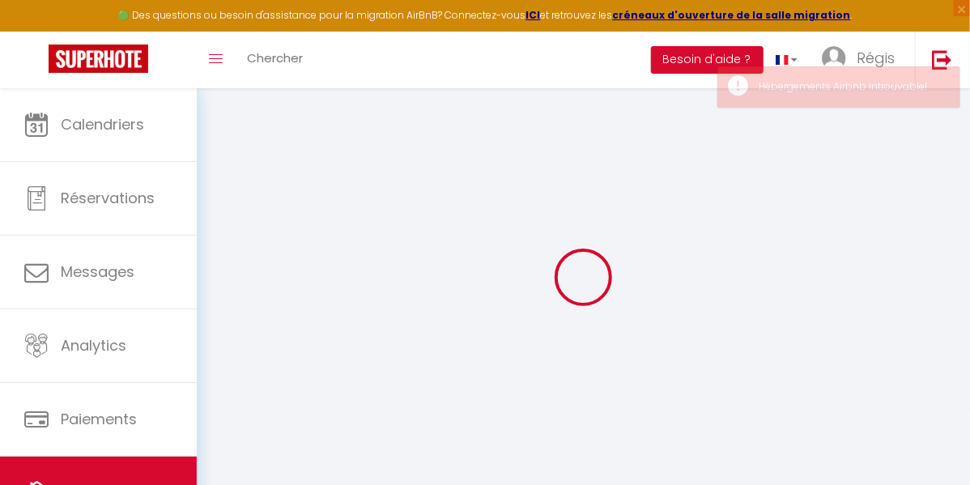
select select
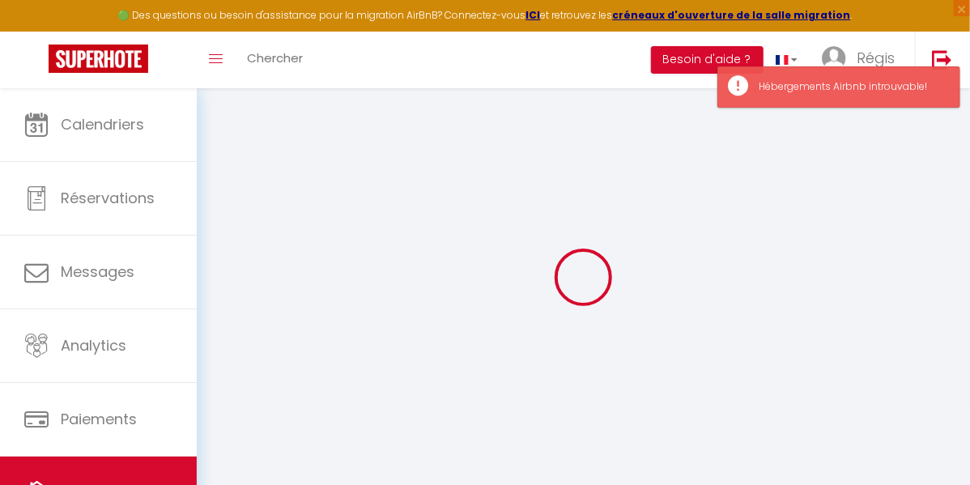
select select
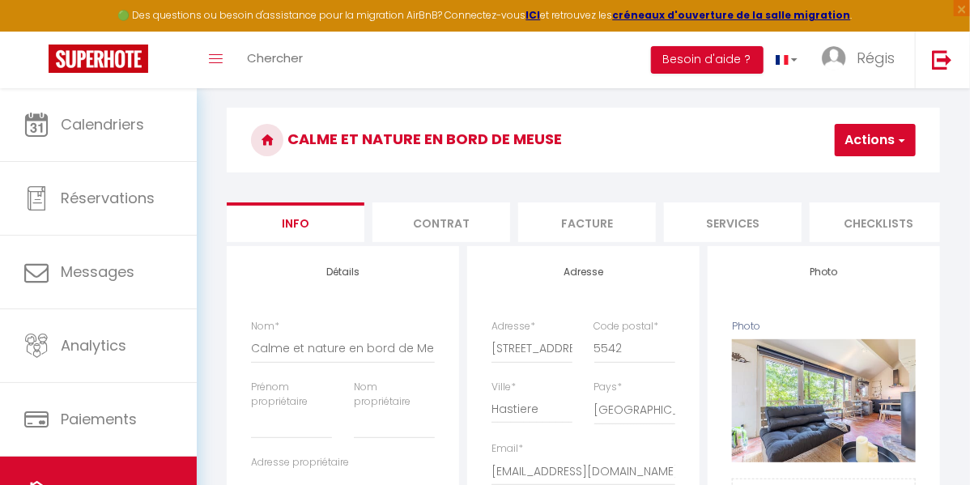
scroll to position [0, 624]
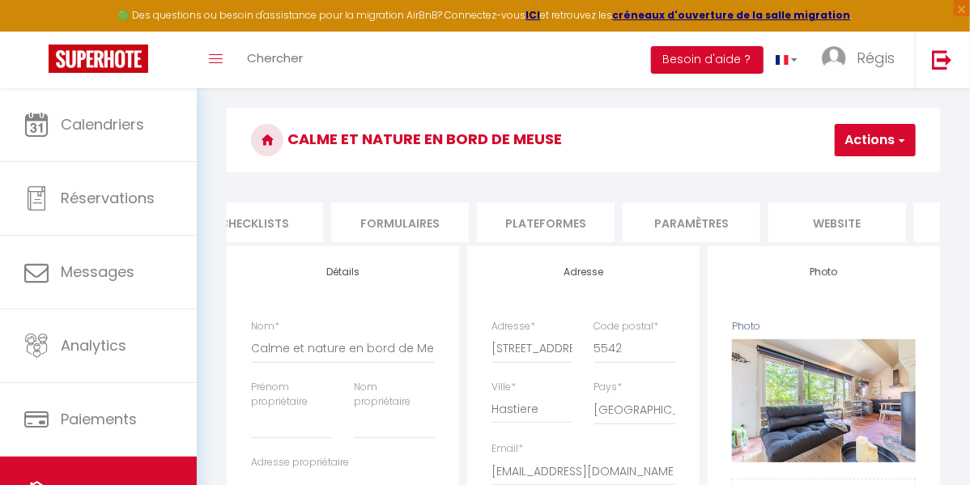
click at [546, 224] on li "Plateformes" at bounding box center [546, 222] width 138 height 40
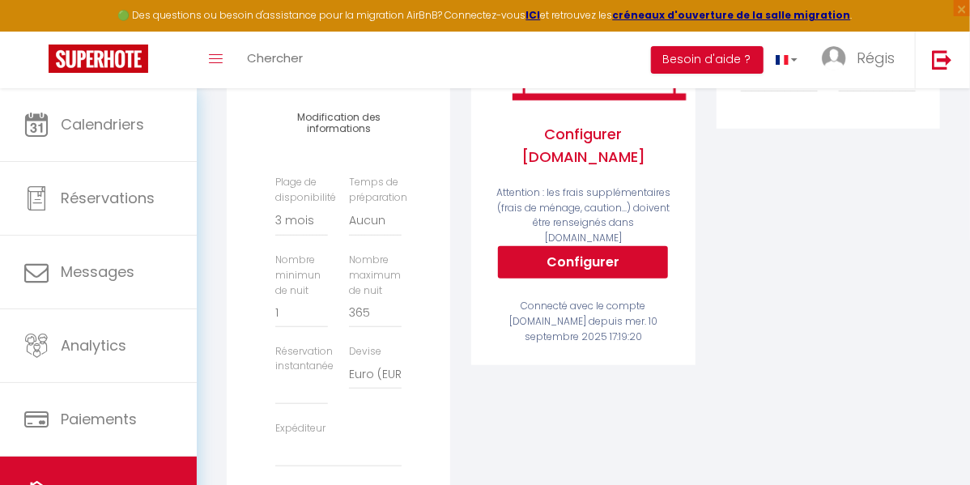
scroll to position [327, 0]
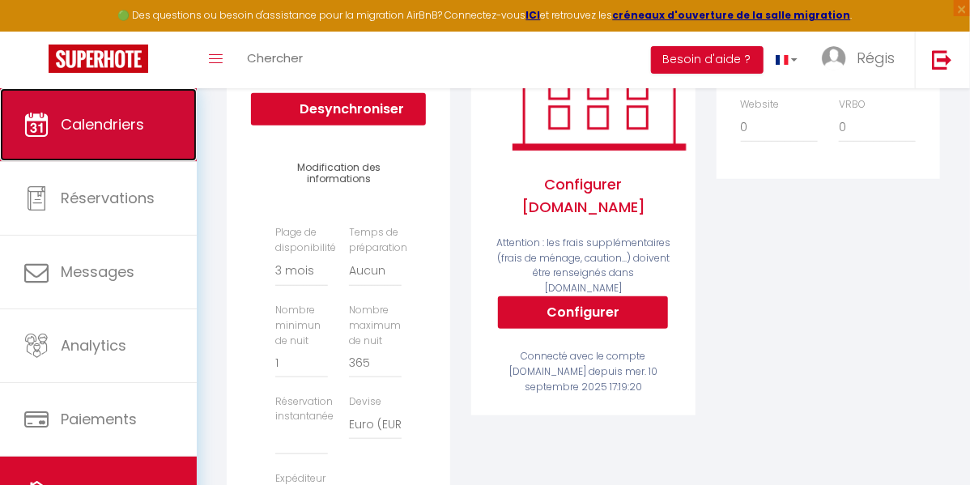
click at [101, 114] on span "Calendriers" at bounding box center [102, 124] width 83 height 20
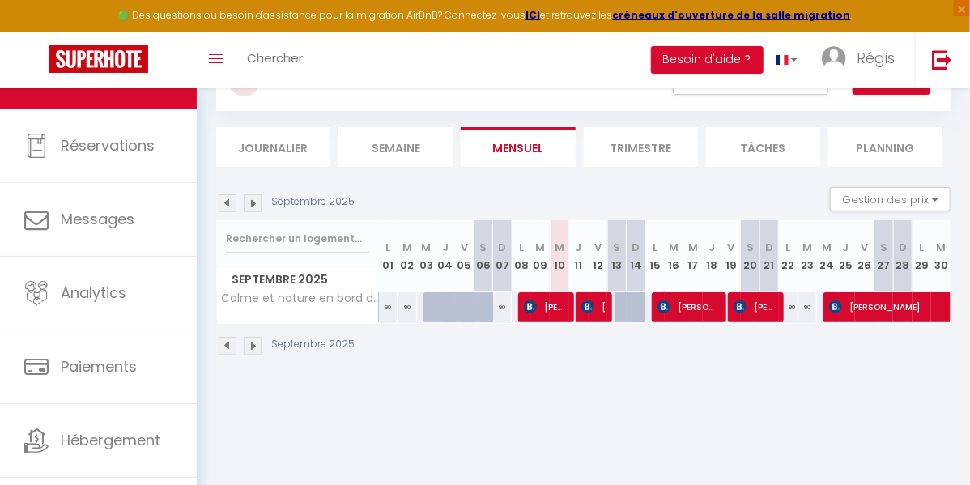
scroll to position [54, 0]
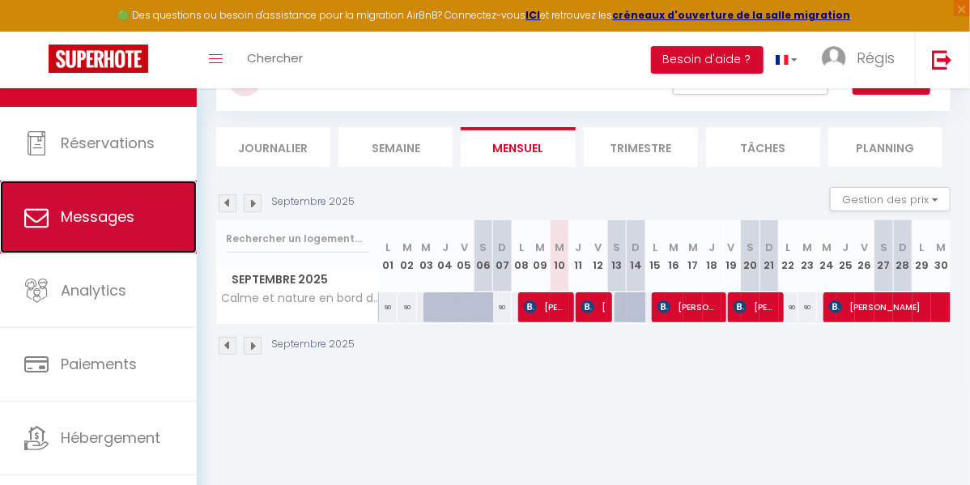
click at [97, 223] on span "Messages" at bounding box center [98, 216] width 74 height 20
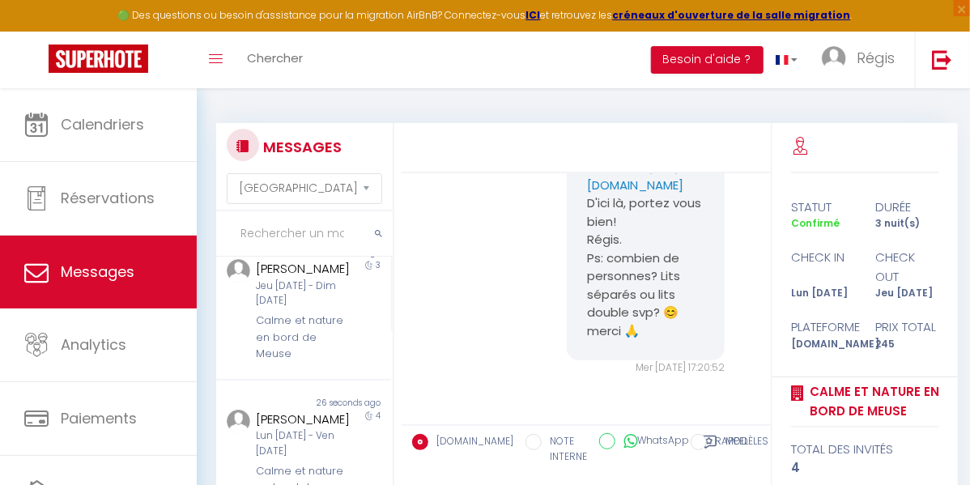
scroll to position [338, 0]
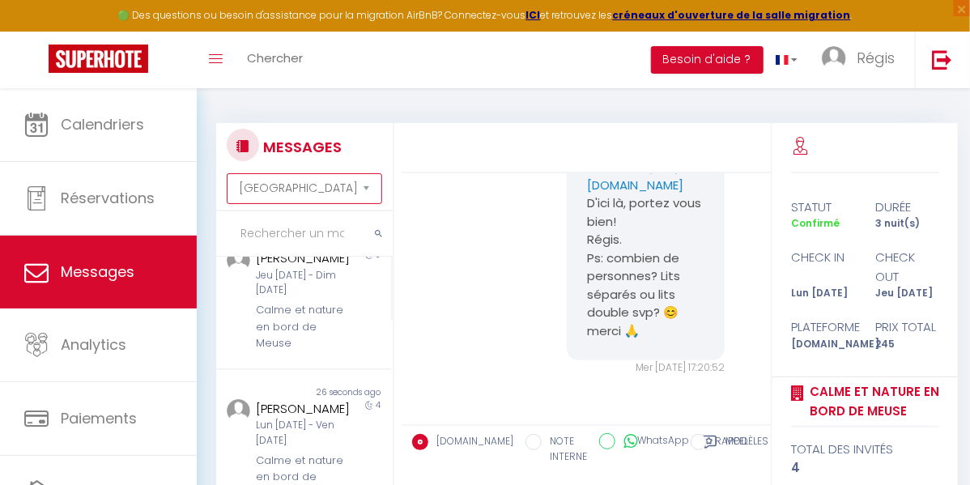
click at [368, 188] on select "Trier par date de réservation Trier par date de message" at bounding box center [304, 188] width 155 height 31
click at [227, 173] on select "Trier par date de réservation Trier par date de message" at bounding box center [304, 188] width 155 height 31
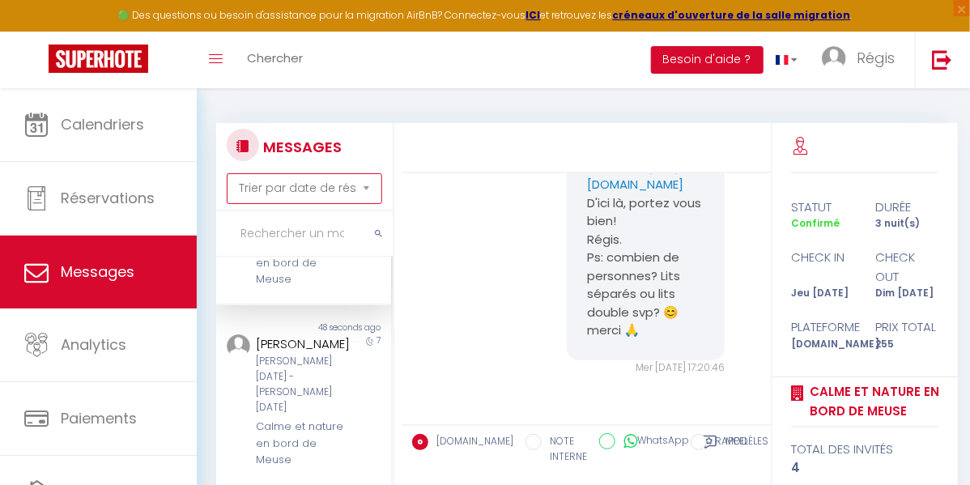
scroll to position [0, 0]
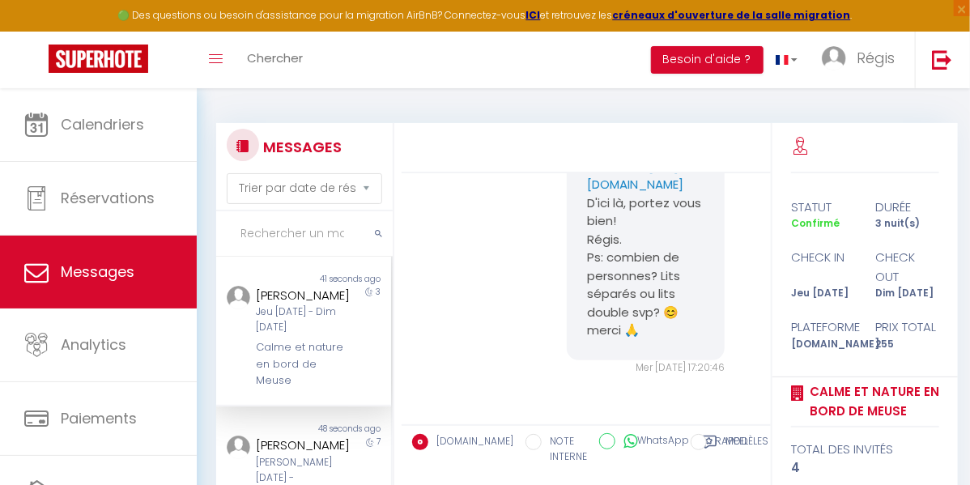
click at [287, 335] on div "Jeu [DATE] - Dim [DATE]" at bounding box center [301, 319] width 91 height 31
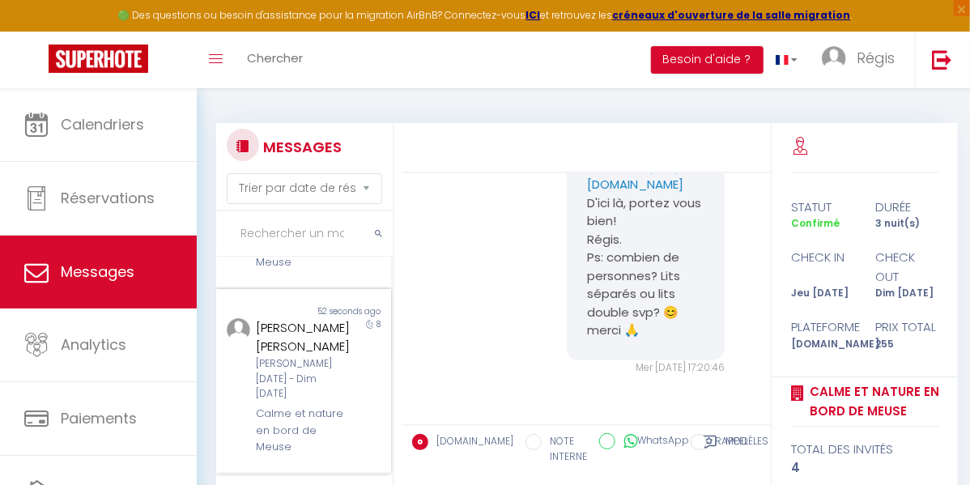
click at [299, 356] on div "[PERSON_NAME] [PERSON_NAME]" at bounding box center [301, 337] width 91 height 38
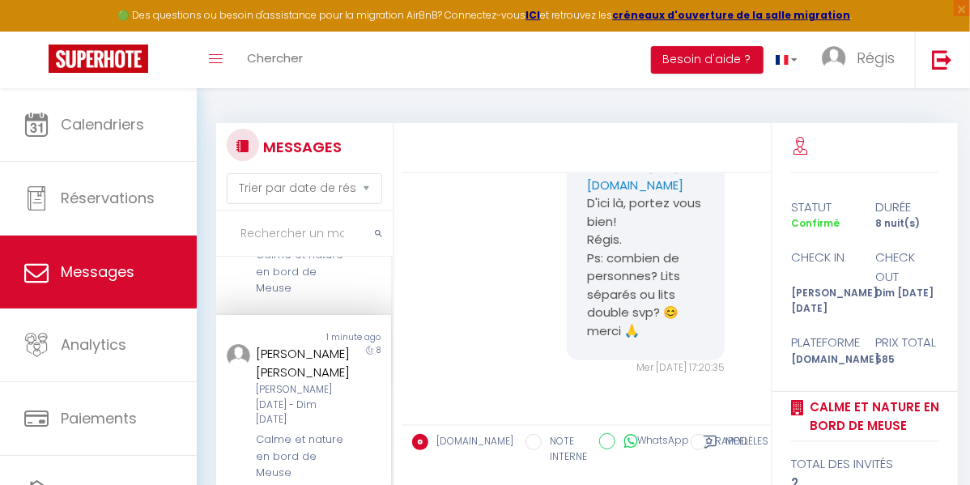
scroll to position [812, 0]
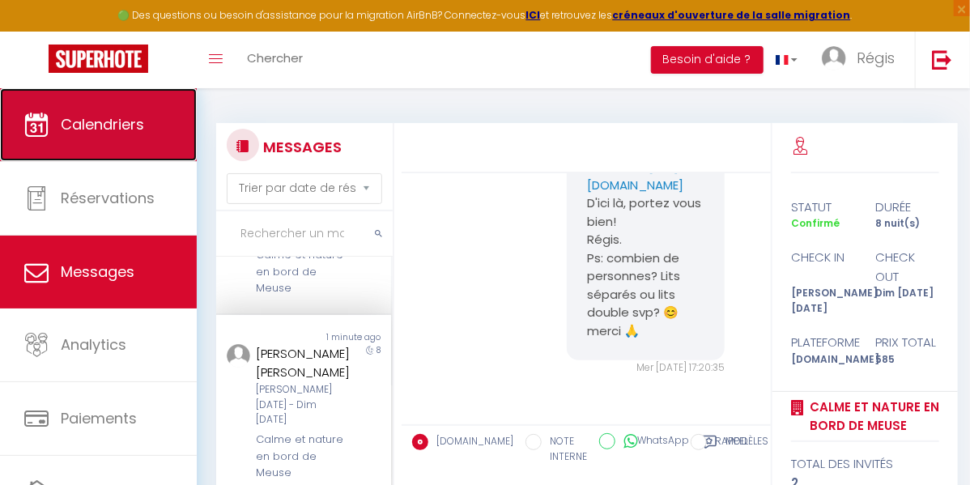
click at [114, 134] on span "Calendriers" at bounding box center [102, 124] width 83 height 20
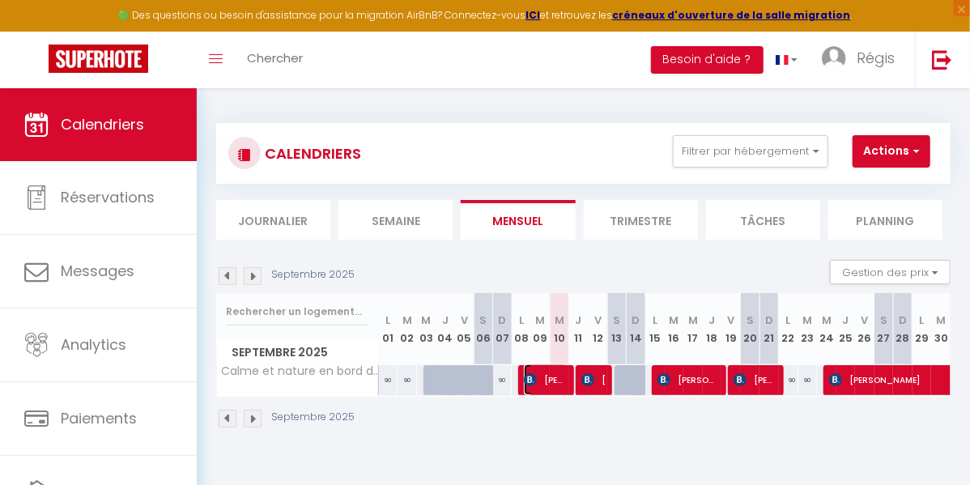
click at [544, 378] on span "[PERSON_NAME]" at bounding box center [546, 379] width 44 height 31
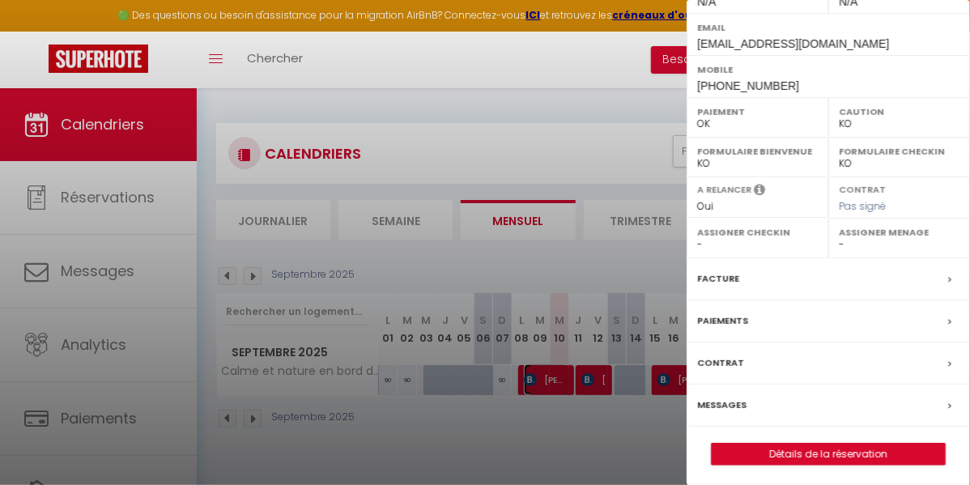
scroll to position [266, 0]
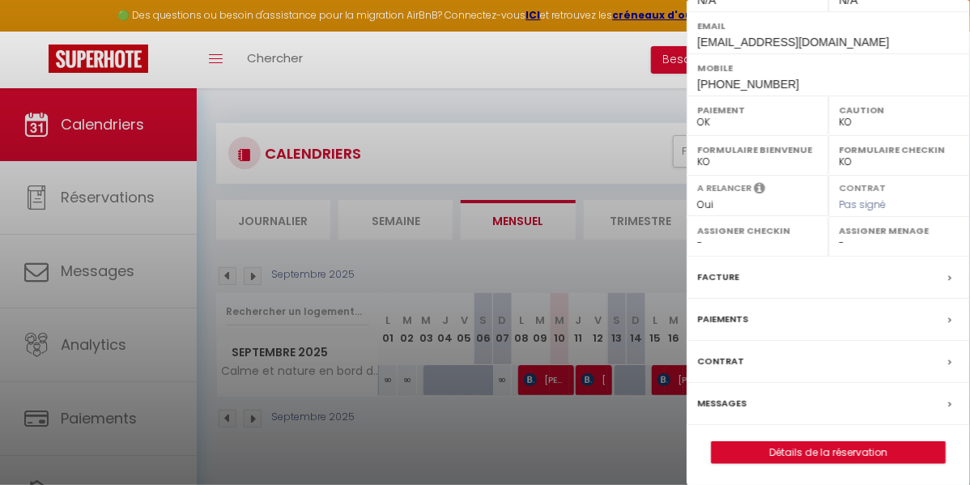
click at [880, 401] on div "Messages" at bounding box center [827, 404] width 283 height 42
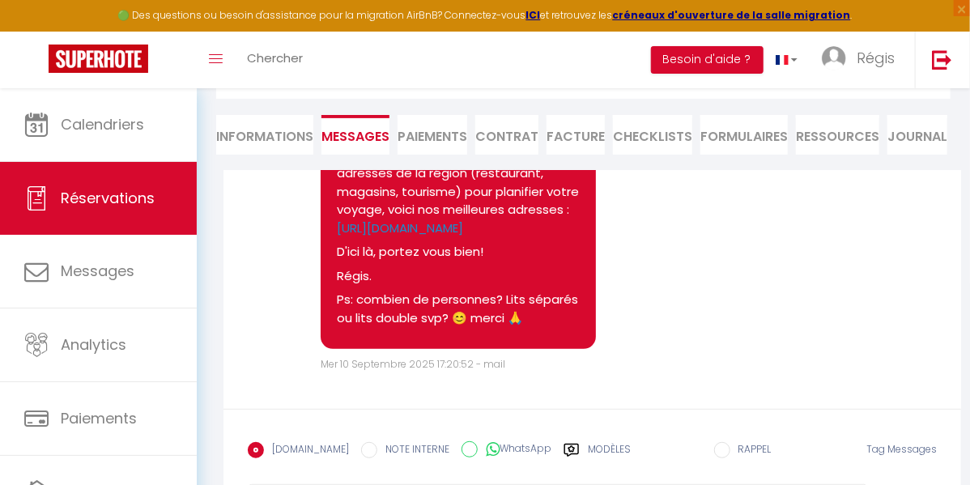
scroll to position [870, 0]
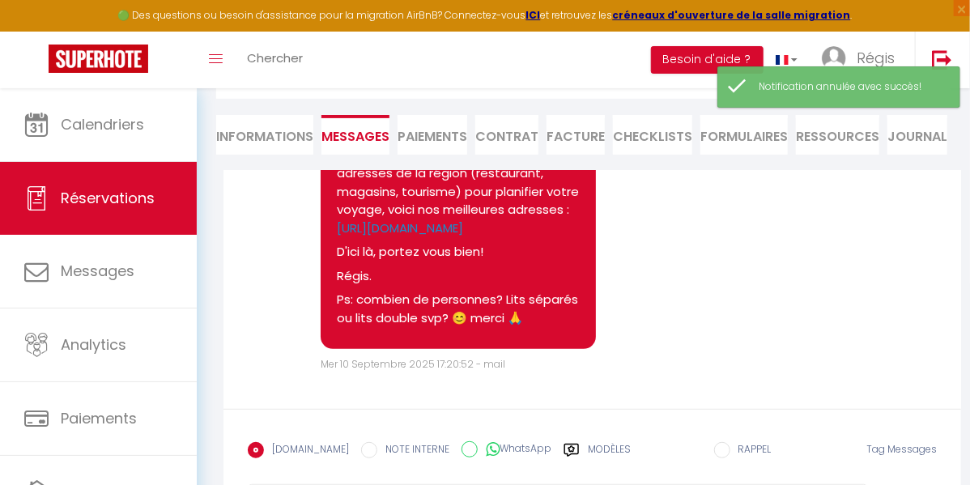
scroll to position [682, 0]
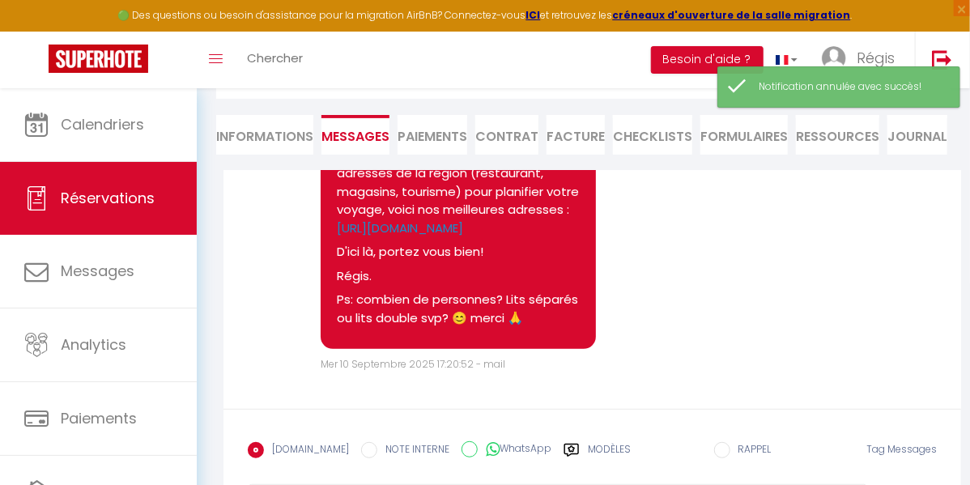
scroll to position [444, 0]
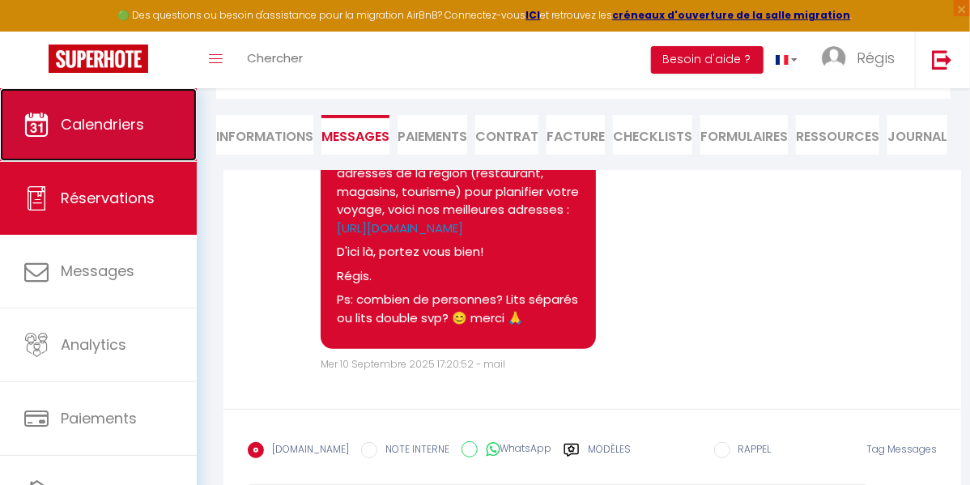
click at [93, 126] on span "Calendriers" at bounding box center [102, 124] width 83 height 20
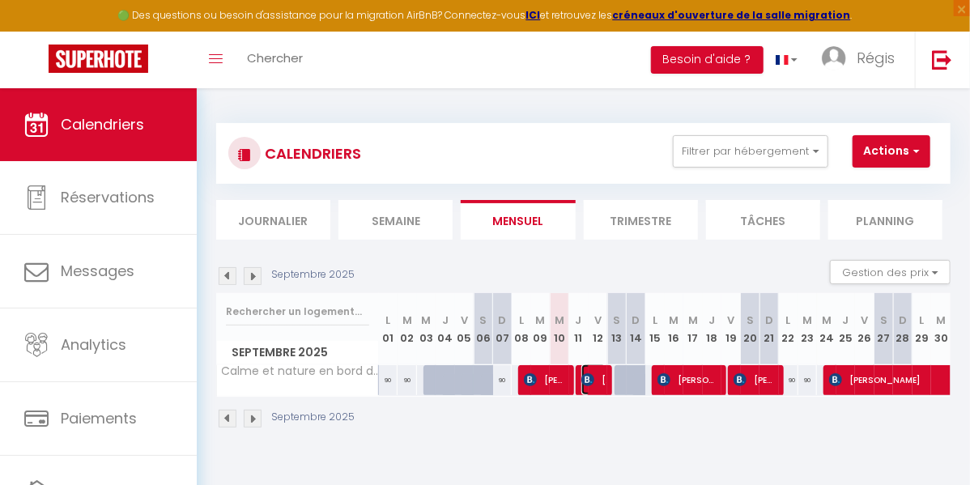
click at [591, 378] on span "[US_STATE][PERSON_NAME]" at bounding box center [593, 379] width 25 height 31
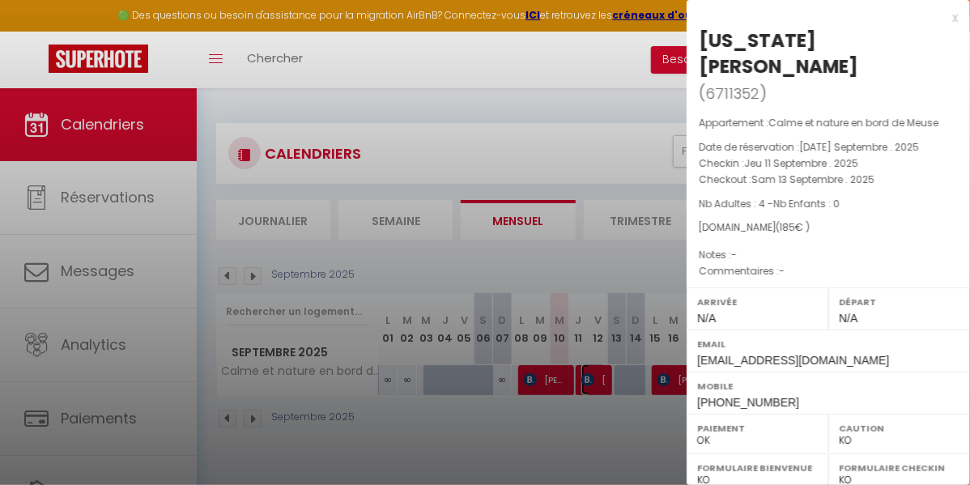
scroll to position [292, 0]
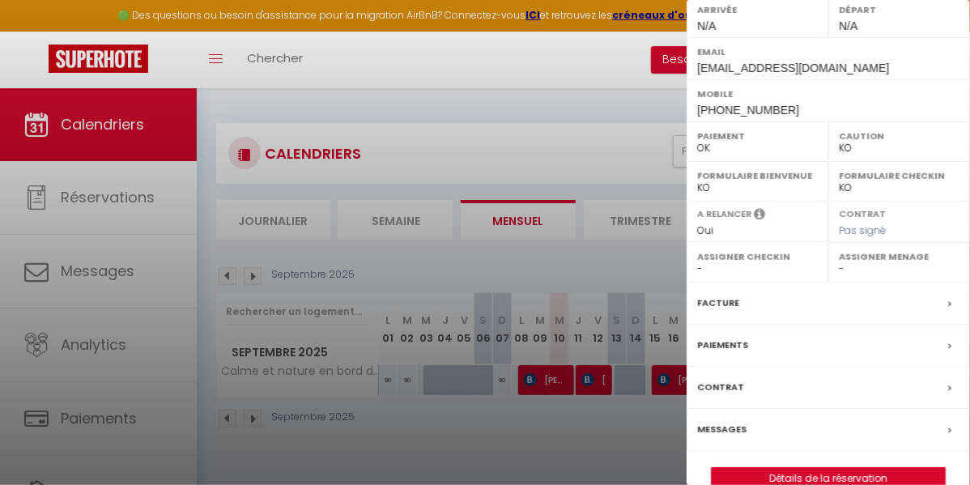
click at [898, 409] on div "Messages" at bounding box center [827, 430] width 283 height 42
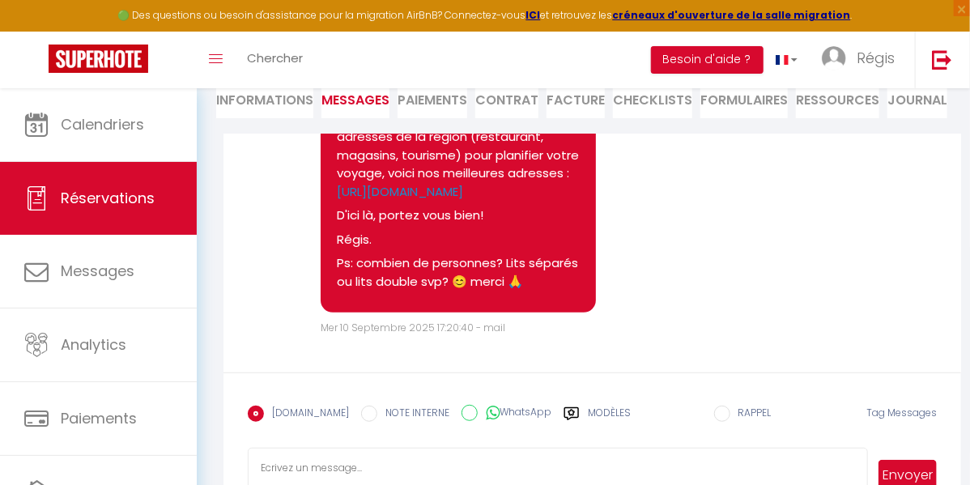
scroll to position [836, 0]
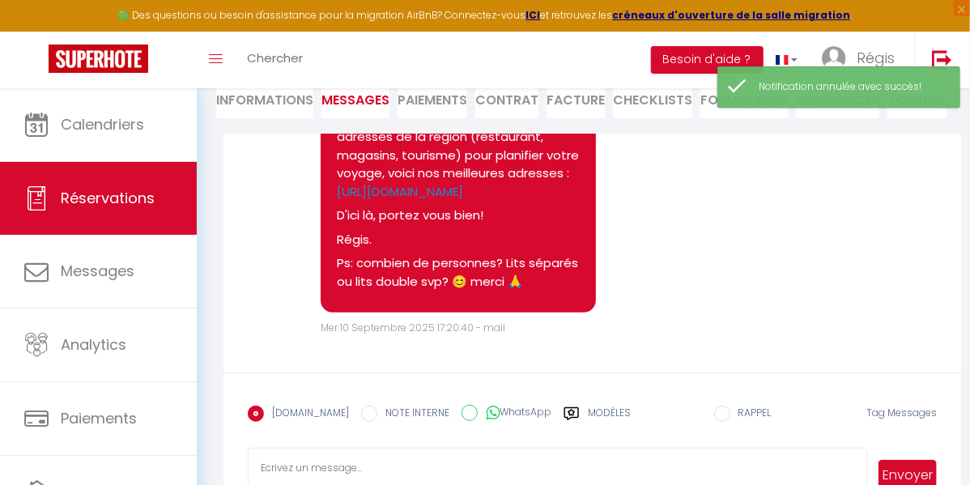
scroll to position [598, 0]
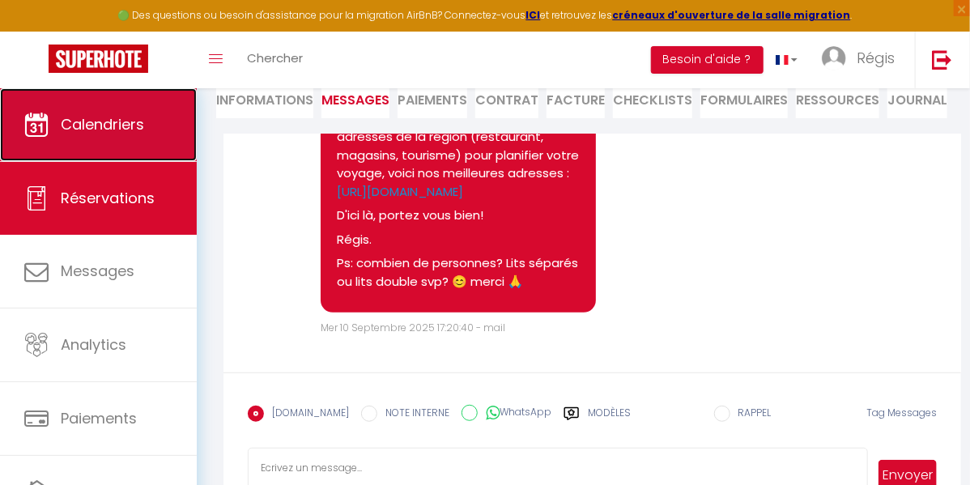
click at [88, 132] on span "Calendriers" at bounding box center [102, 124] width 83 height 20
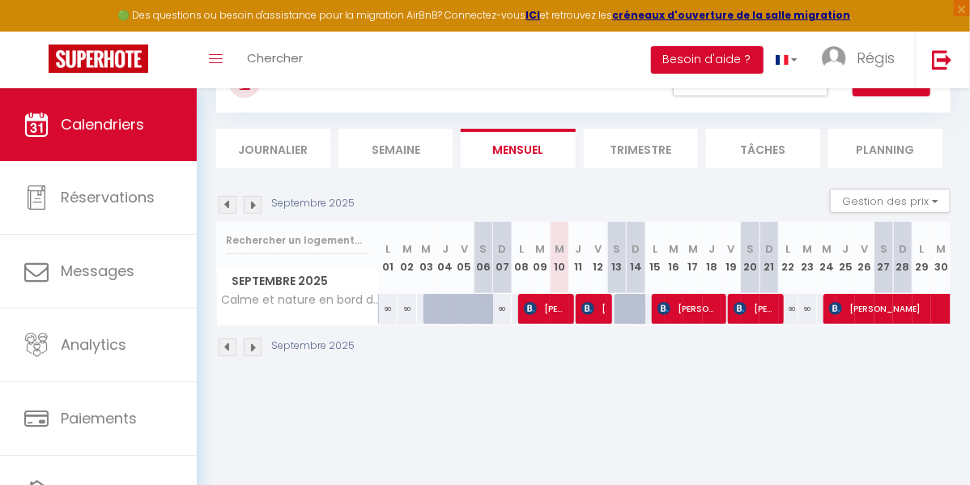
scroll to position [79, 0]
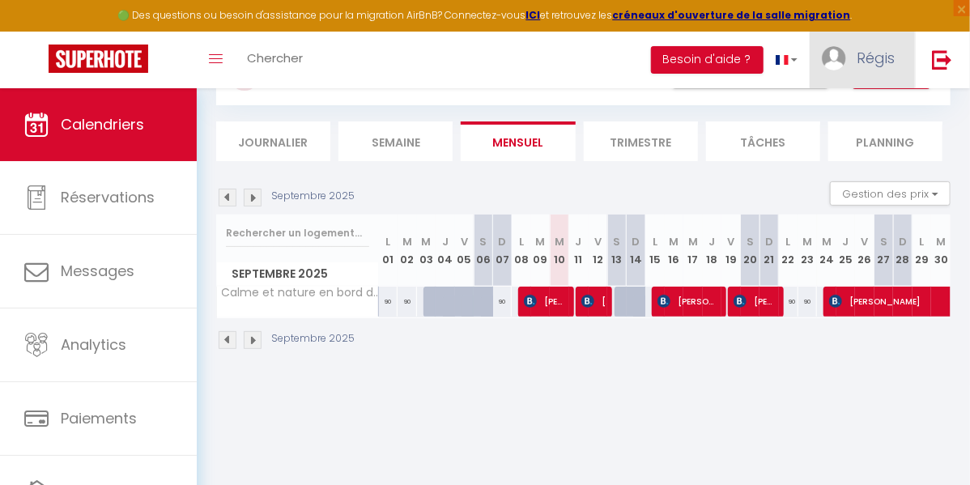
click at [870, 63] on span "Régis" at bounding box center [875, 58] width 38 height 20
click at [832, 136] on link "Équipe" at bounding box center [850, 142] width 120 height 28
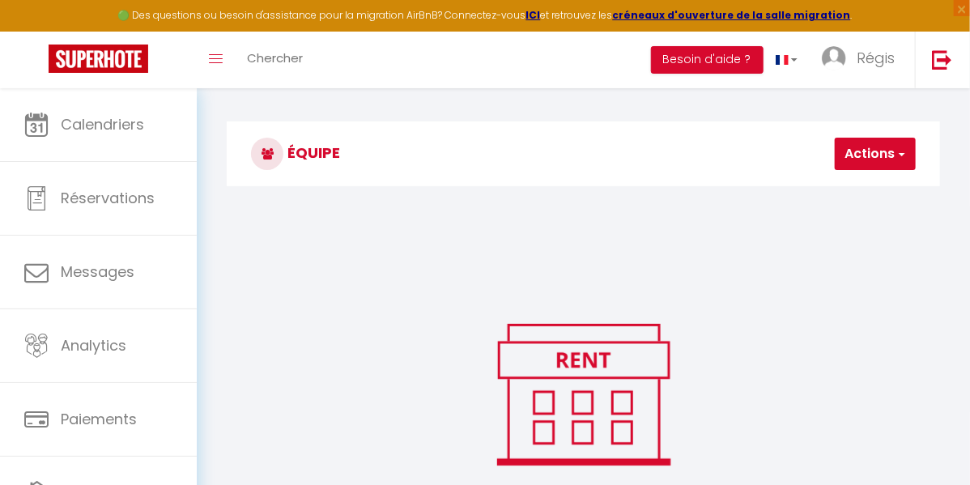
click at [895, 155] on span "button" at bounding box center [900, 154] width 11 height 16
click at [858, 192] on link "Ajouter un nouvel utilisateur" at bounding box center [819, 189] width 191 height 21
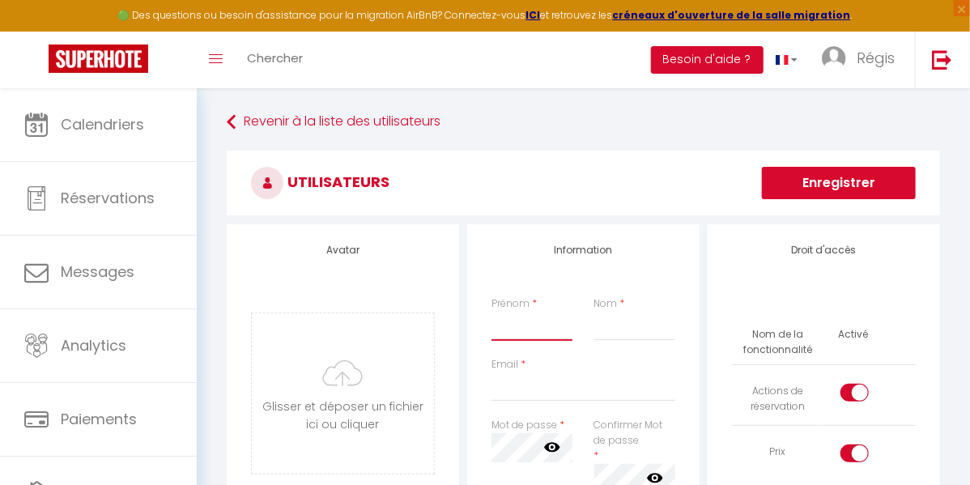
click at [517, 326] on input "Prénom" at bounding box center [531, 326] width 81 height 29
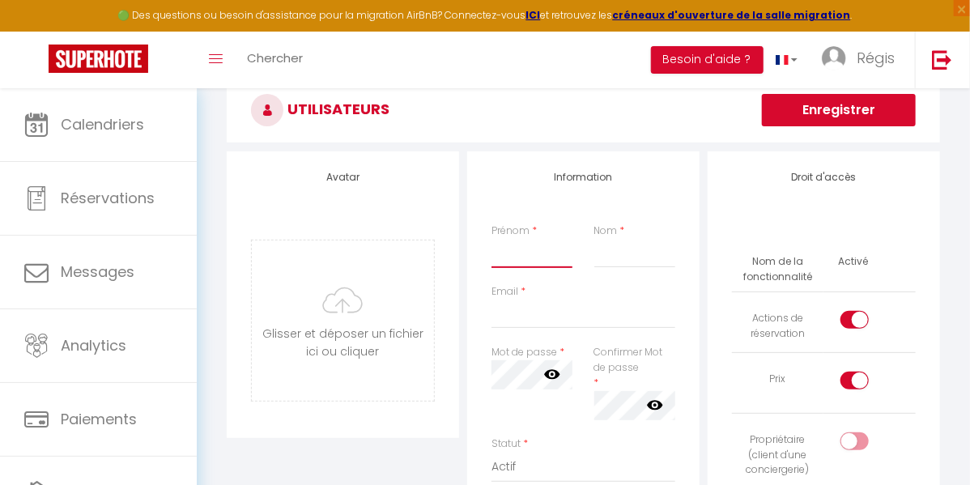
scroll to position [74, 0]
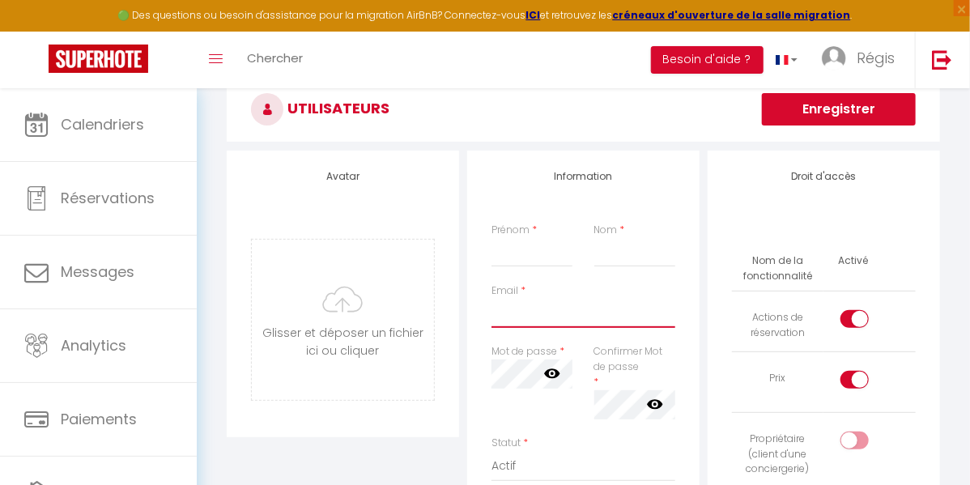
click at [528, 308] on input "Email" at bounding box center [583, 313] width 184 height 29
paste input "angelique.driss89@gmail.com"
click at [527, 245] on input "Prénom" at bounding box center [531, 252] width 81 height 29
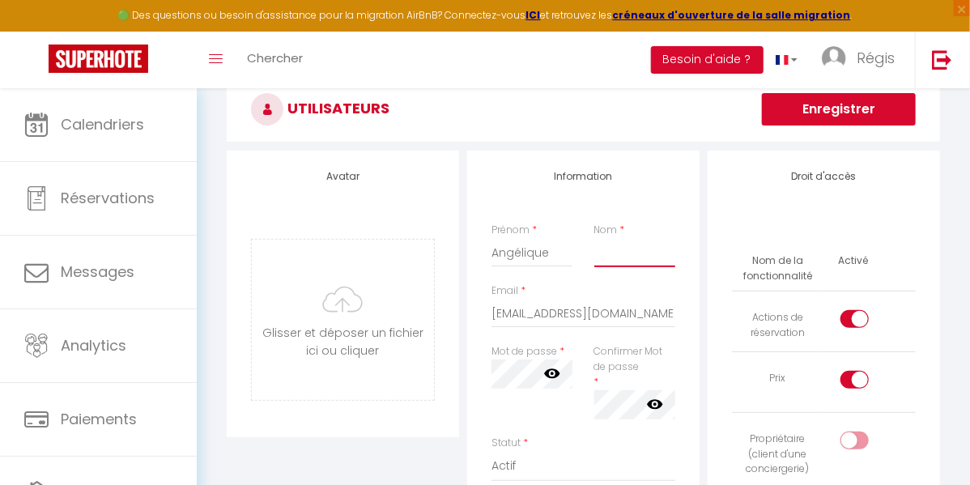
click at [615, 253] on input "Nom" at bounding box center [634, 252] width 81 height 29
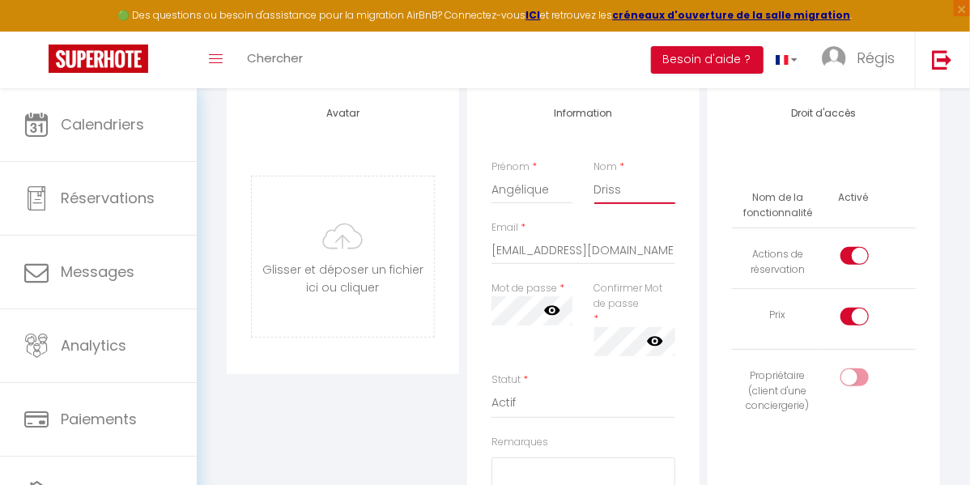
scroll to position [176, 0]
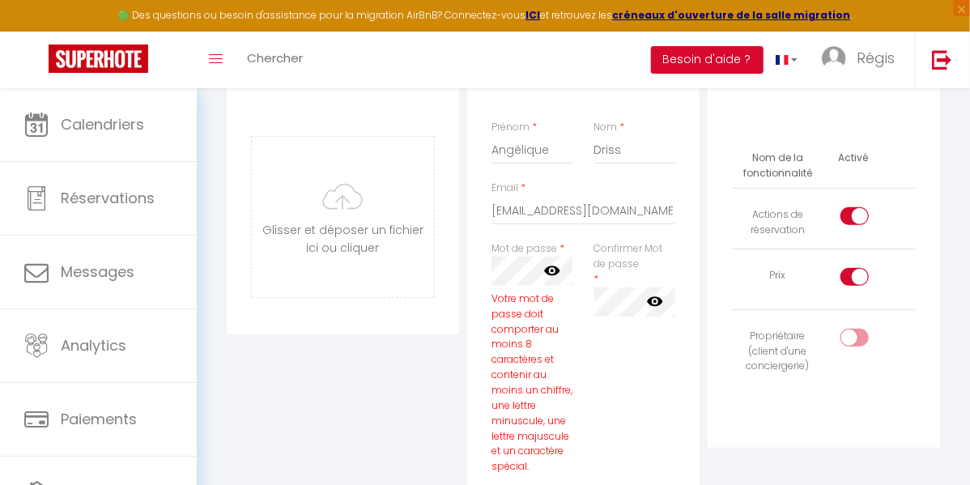
click at [551, 270] on icon at bounding box center [552, 271] width 16 height 10
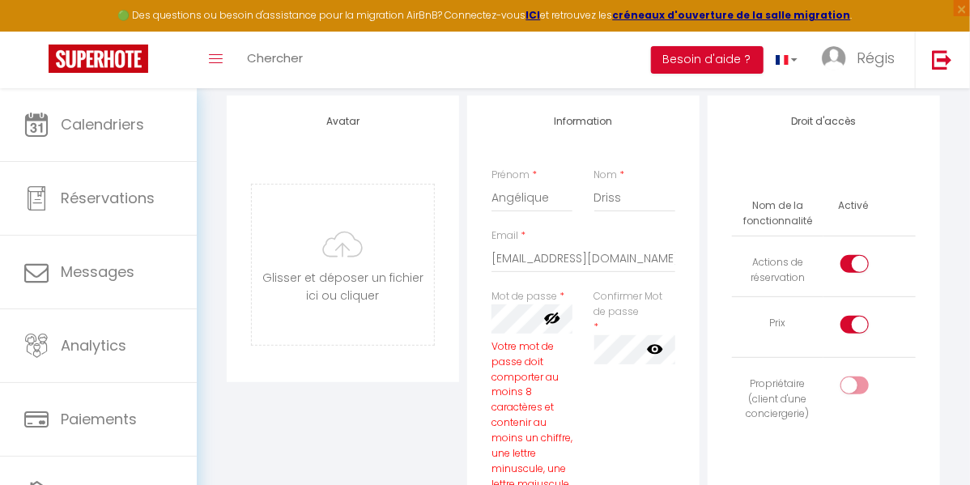
scroll to position [113, 0]
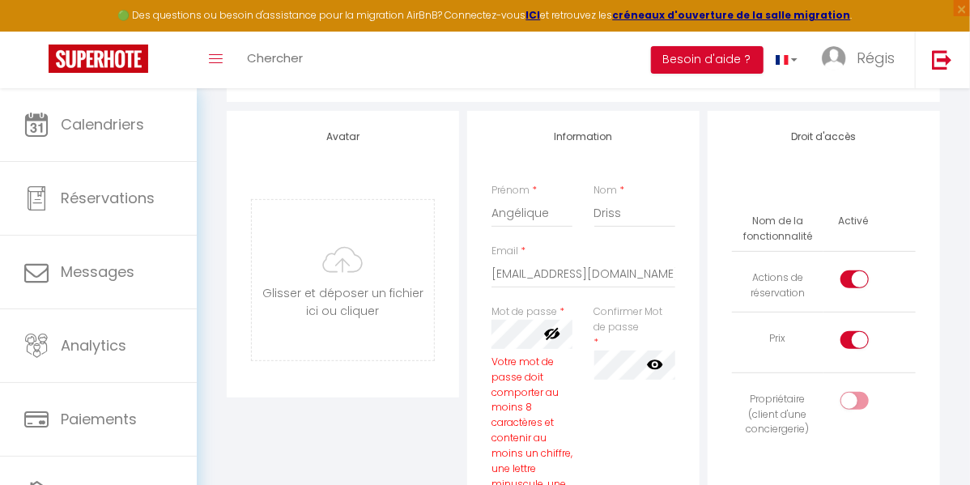
click at [852, 286] on div at bounding box center [854, 279] width 28 height 18
click at [854, 286] on input "checkbox" at bounding box center [868, 282] width 28 height 24
click at [853, 344] on div at bounding box center [854, 340] width 28 height 18
click at [854, 344] on input "checkbox" at bounding box center [868, 343] width 28 height 24
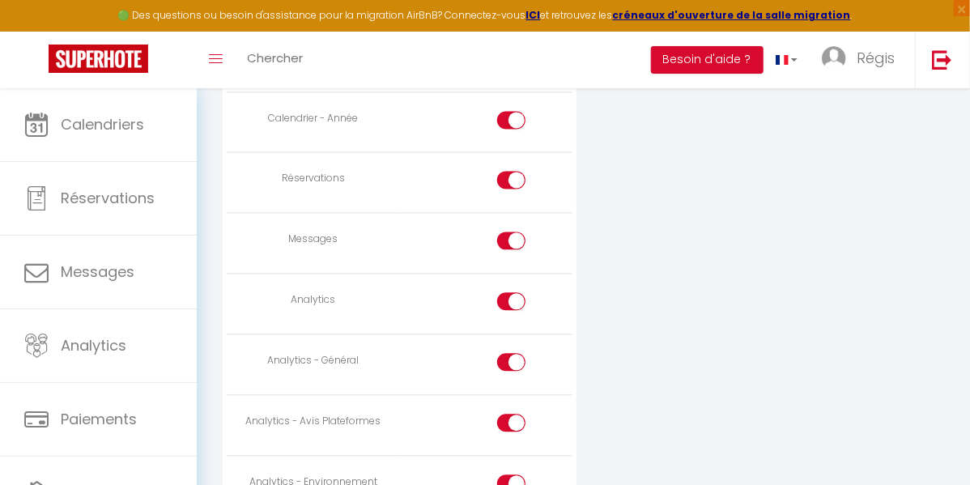
scroll to position [1305, 0]
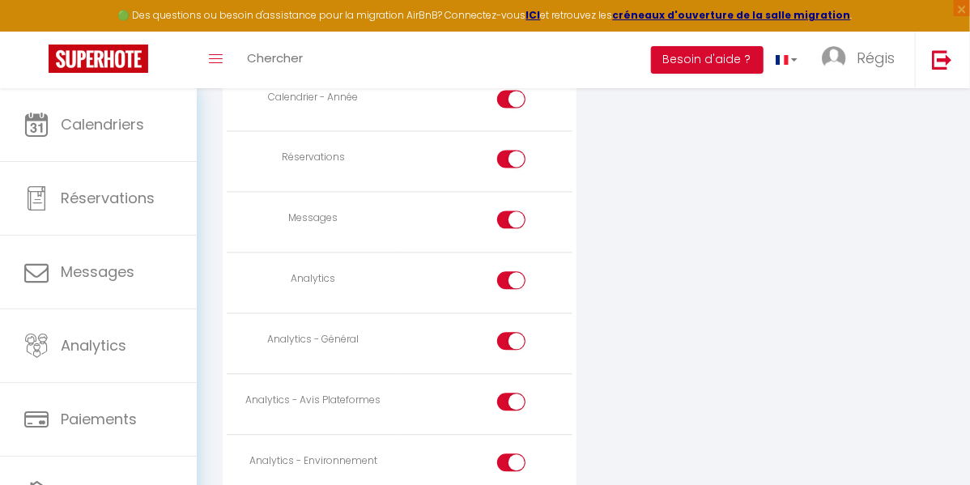
click at [508, 271] on div at bounding box center [511, 280] width 28 height 18
click at [512, 271] on input "checkbox" at bounding box center [526, 283] width 28 height 24
click at [512, 332] on input "checkbox" at bounding box center [526, 344] width 28 height 24
click at [506, 393] on div at bounding box center [511, 402] width 28 height 18
click at [512, 393] on input "checkbox" at bounding box center [526, 405] width 28 height 24
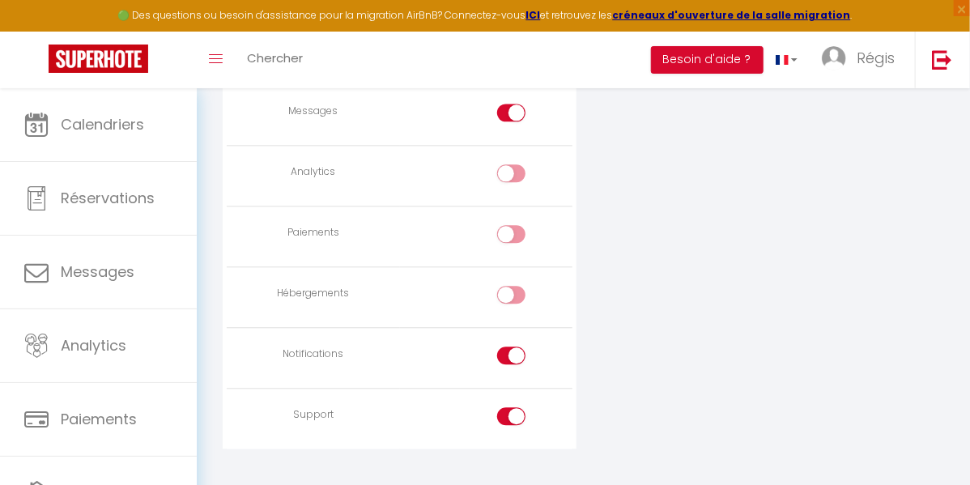
scroll to position [1431, 0]
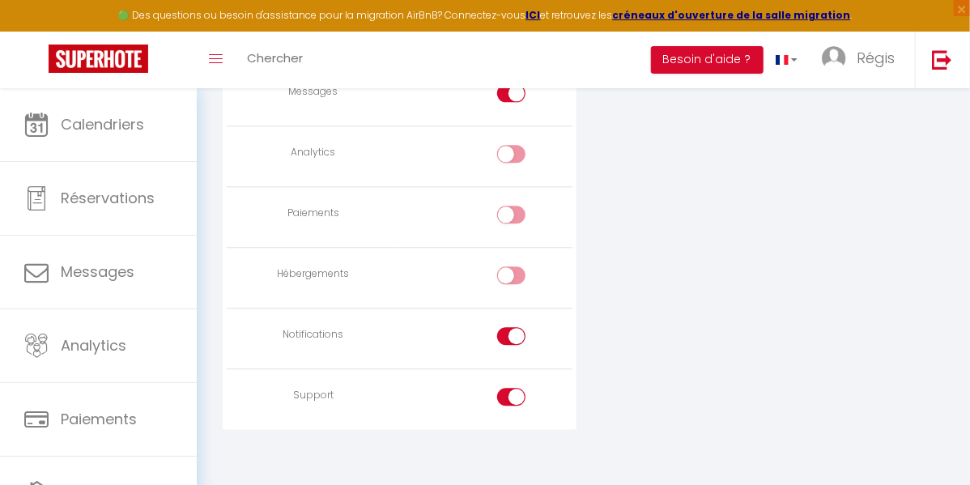
click at [512, 329] on input "checkbox" at bounding box center [526, 339] width 28 height 24
click at [507, 388] on div at bounding box center [511, 397] width 28 height 18
click at [512, 388] on input "checkbox" at bounding box center [526, 400] width 28 height 24
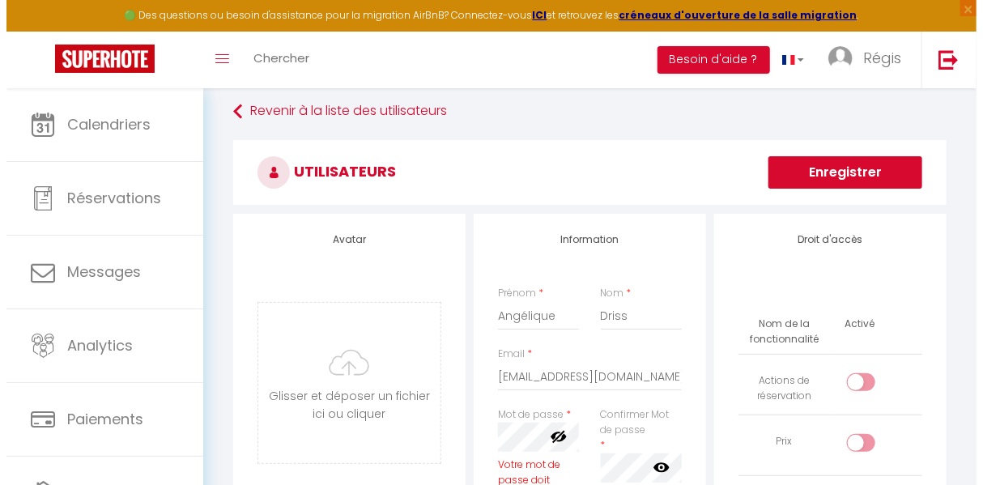
scroll to position [2, 0]
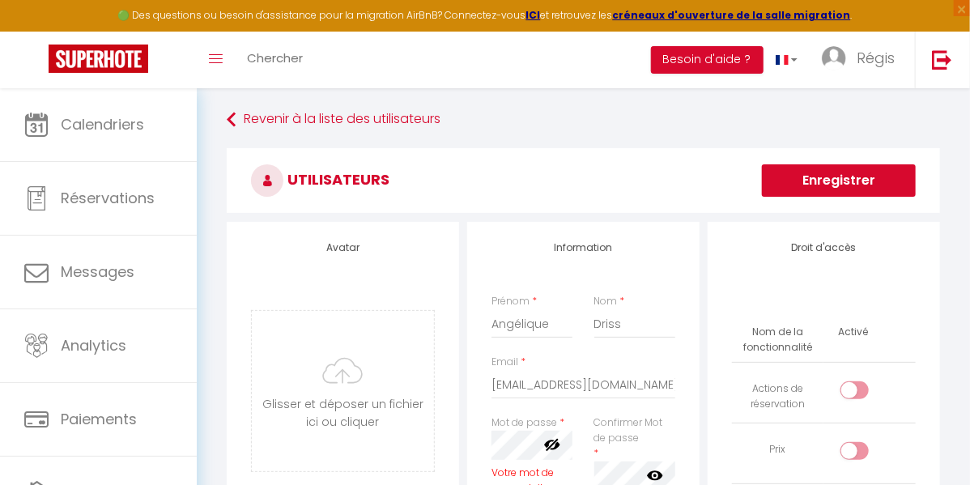
click at [829, 174] on button "Enregistrer" at bounding box center [839, 180] width 154 height 32
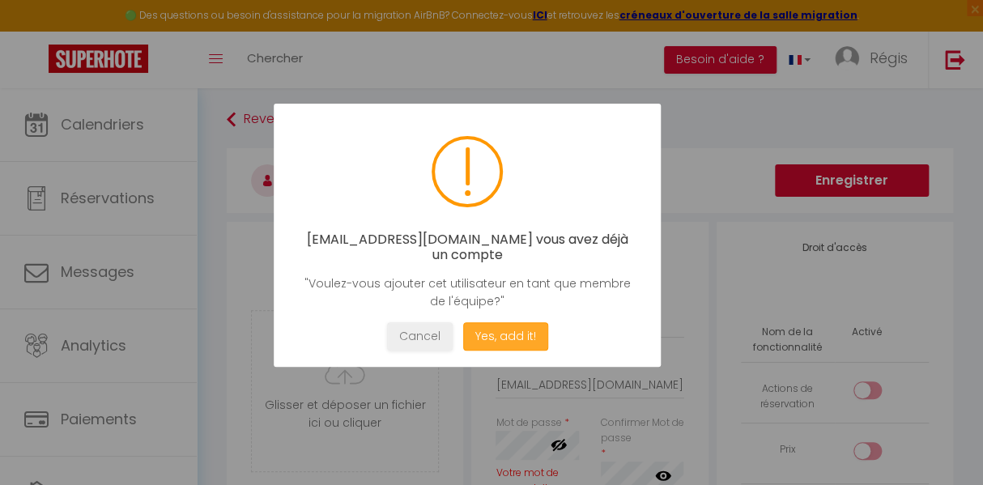
click at [492, 338] on button "Yes, add it!" at bounding box center [505, 336] width 85 height 28
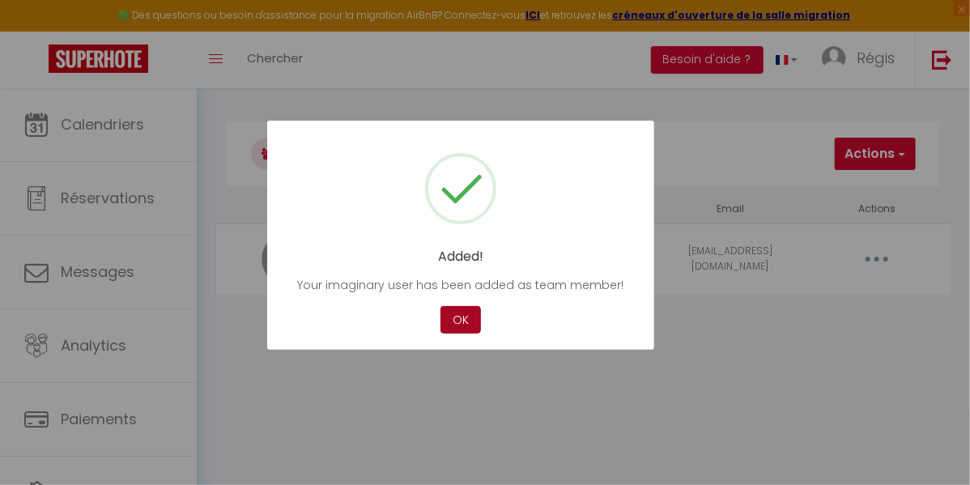
click at [457, 319] on button "OK" at bounding box center [460, 320] width 40 height 28
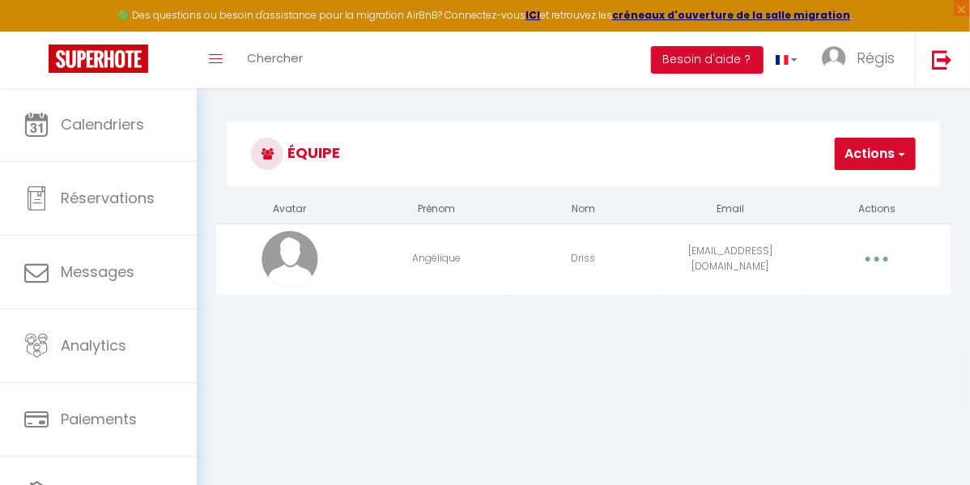
click at [876, 258] on icon "button" at bounding box center [876, 259] width 5 height 5
click at [797, 296] on link "Editer" at bounding box center [834, 299] width 120 height 28
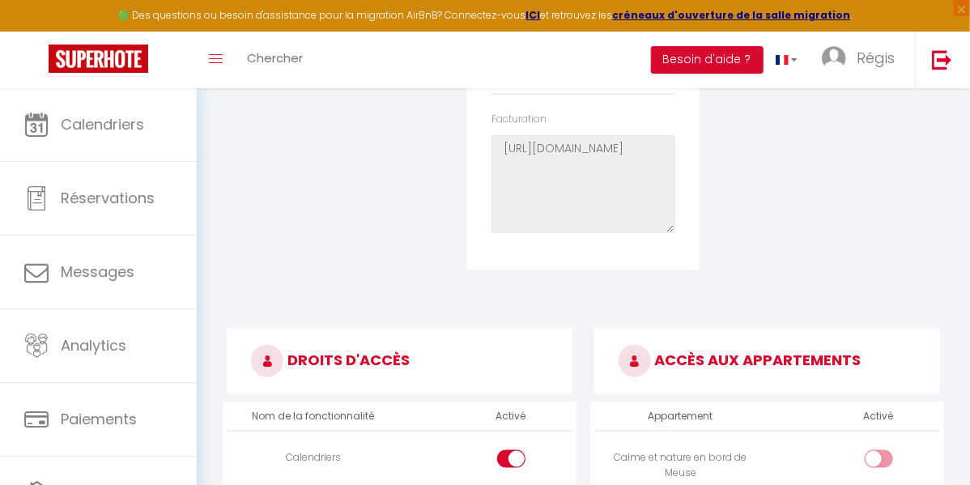
scroll to position [820, 0]
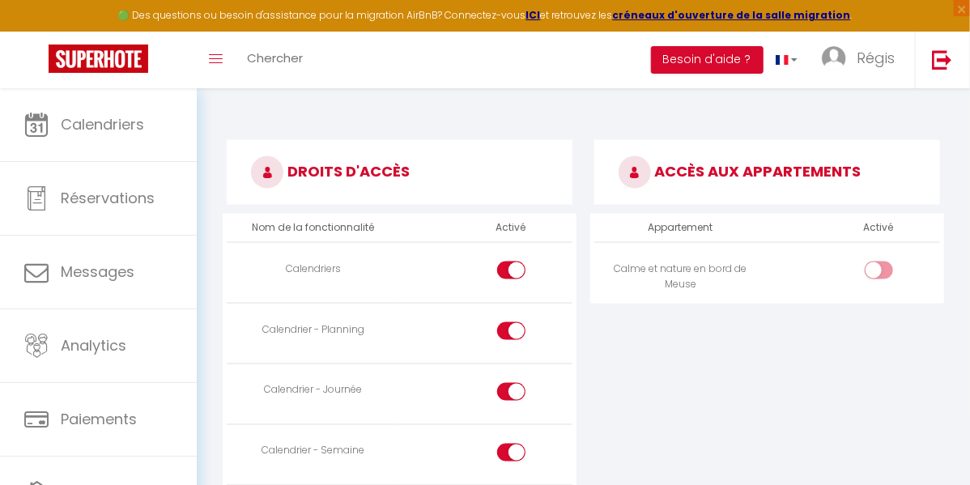
click at [884, 278] on input "checkbox" at bounding box center [892, 273] width 28 height 24
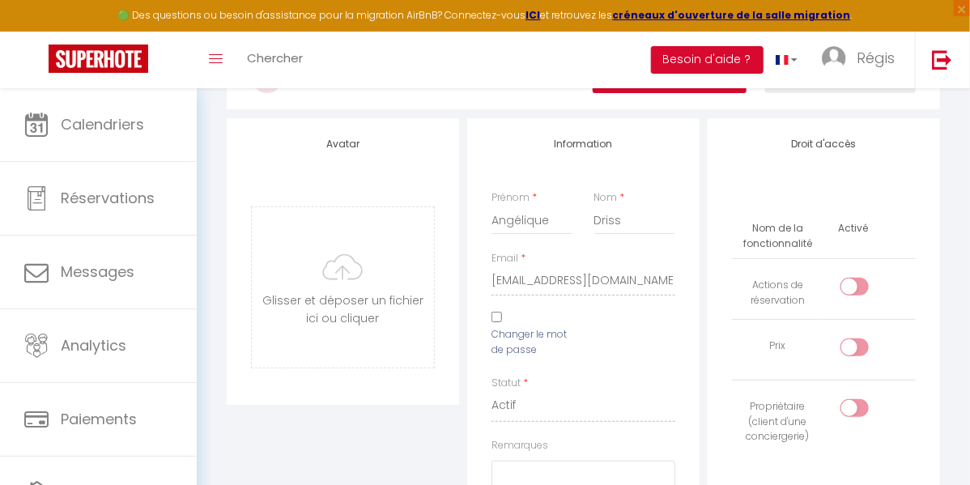
scroll to position [72, 0]
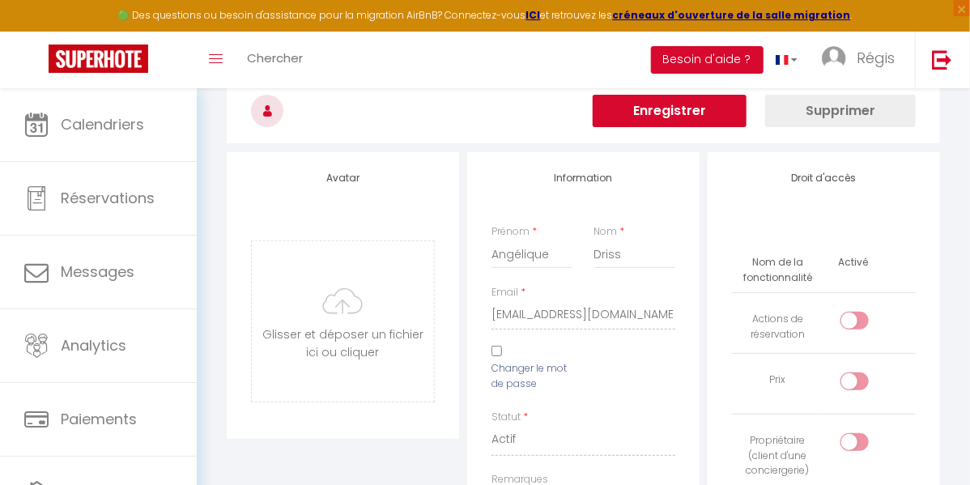
click at [686, 104] on button "Enregistrer" at bounding box center [669, 111] width 154 height 32
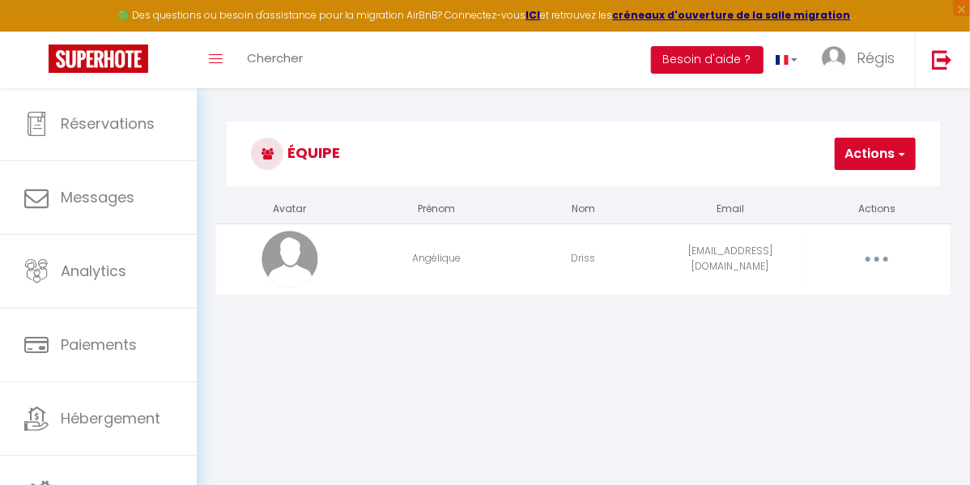
scroll to position [83, 0]
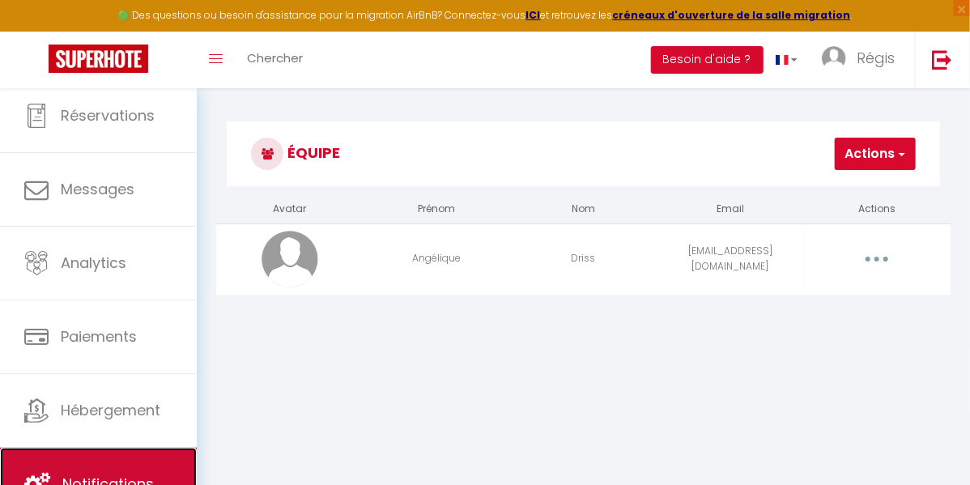
click at [108, 465] on link "Notifications" at bounding box center [98, 484] width 197 height 73
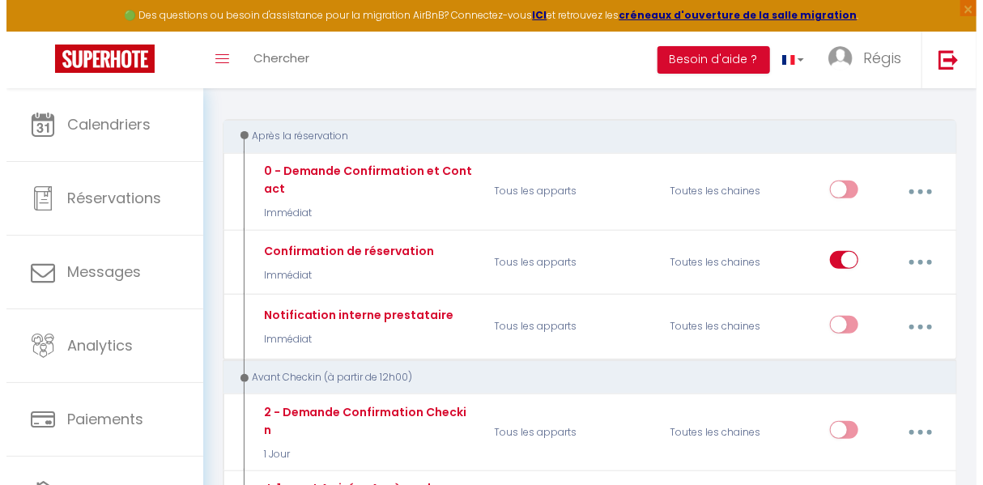
scroll to position [188, 0]
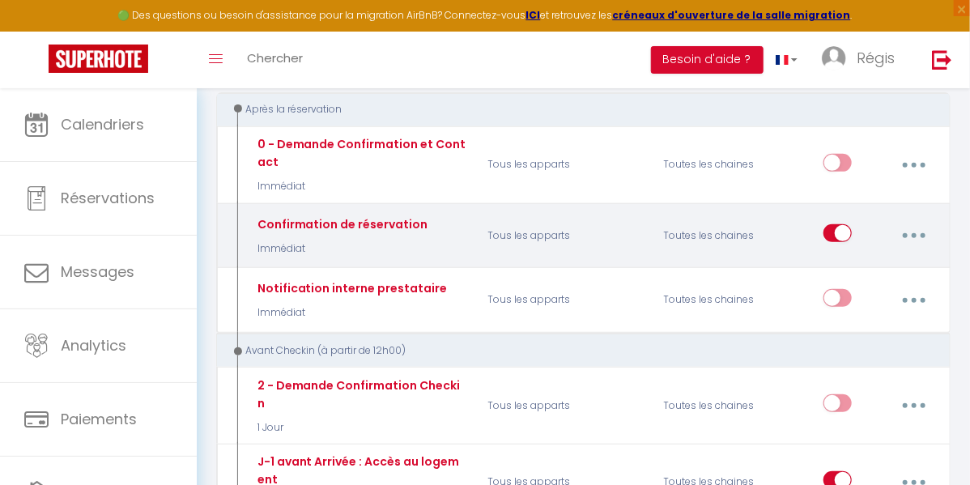
click at [914, 229] on button "button" at bounding box center [913, 235] width 43 height 31
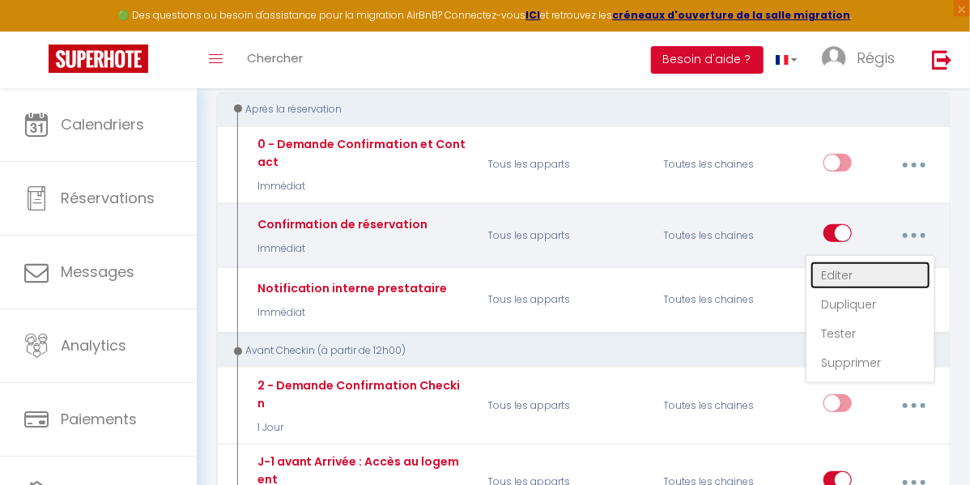
click at [849, 268] on link "Editer" at bounding box center [870, 275] width 120 height 28
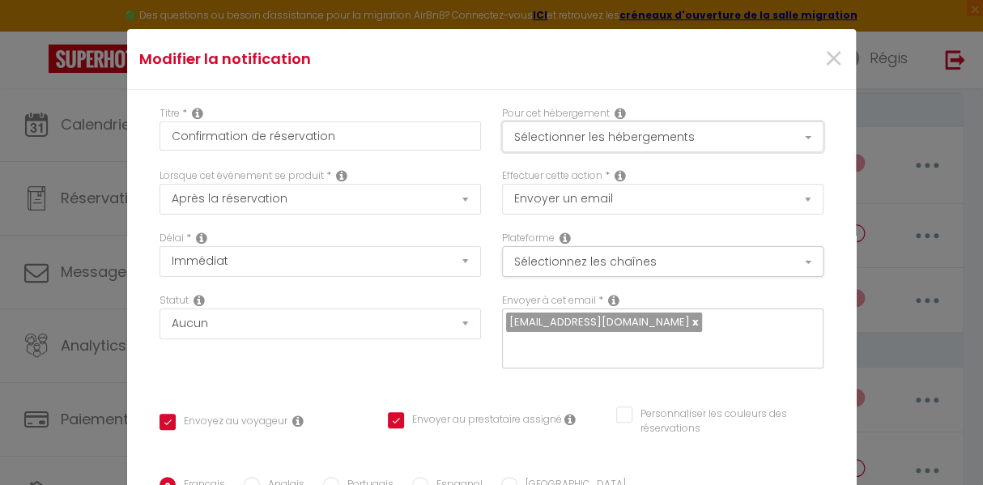
click at [789, 142] on button "Sélectionner les hébergements" at bounding box center [662, 136] width 321 height 31
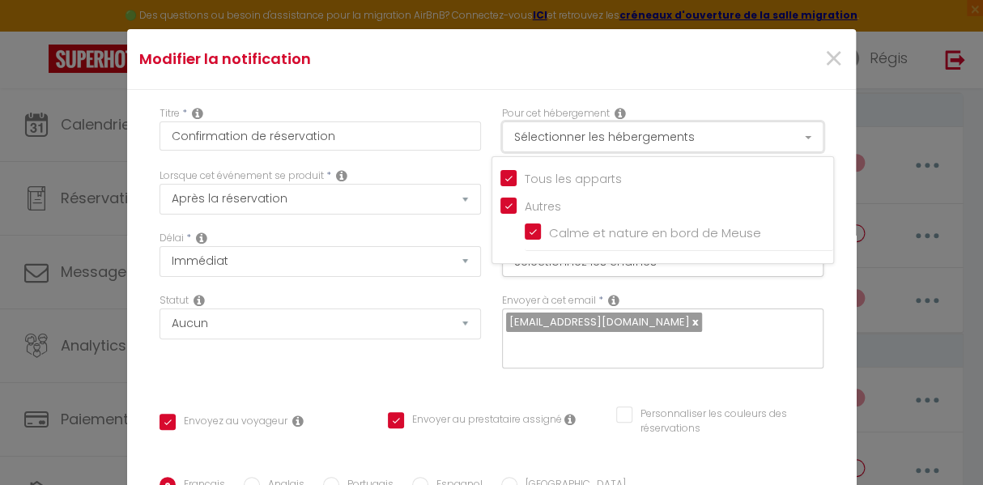
click at [789, 142] on button "Sélectionner les hébergements" at bounding box center [662, 136] width 321 height 31
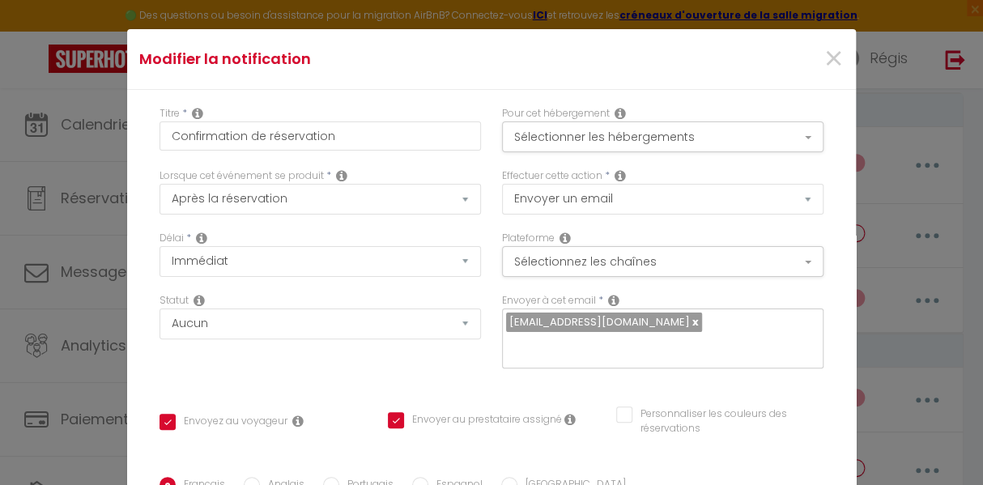
click at [767, 278] on div "Plateforme Sélectionnez les chaînes Toutes les chaines Direct Airbnb.com Bookin…" at bounding box center [662, 262] width 342 height 62
click at [762, 261] on button "Sélectionnez les chaînes" at bounding box center [662, 261] width 321 height 31
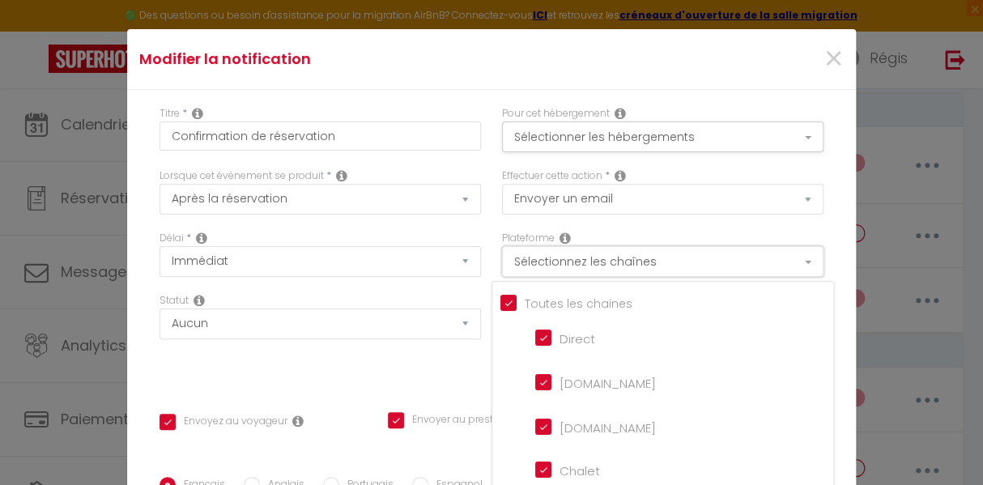
click at [762, 261] on button "Sélectionnez les chaînes" at bounding box center [662, 261] width 321 height 31
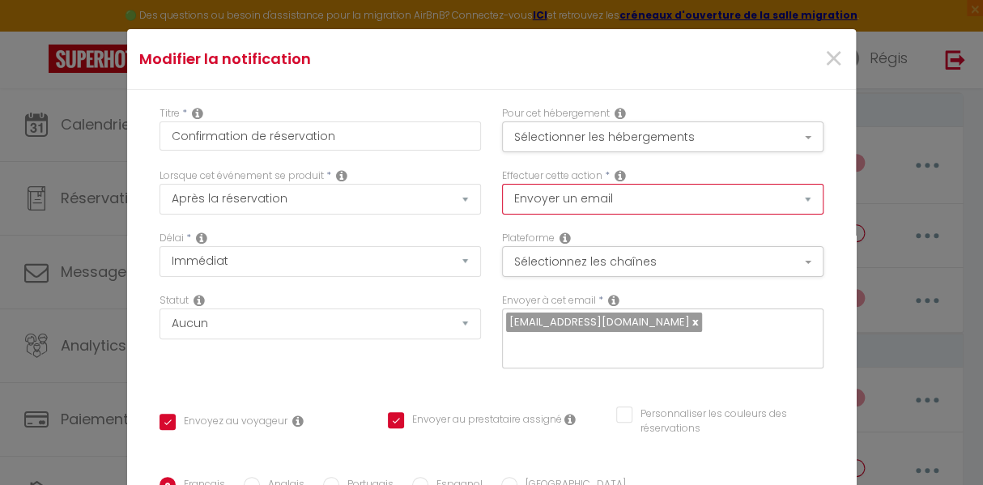
click at [768, 201] on select "Envoyer un email Envoyer un SMS Envoyer une notification push" at bounding box center [662, 199] width 321 height 31
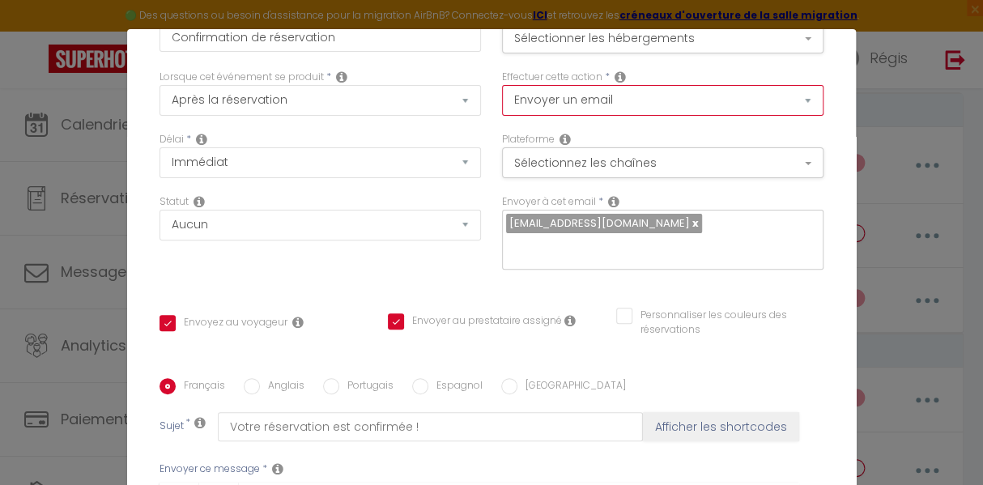
scroll to position [103, 0]
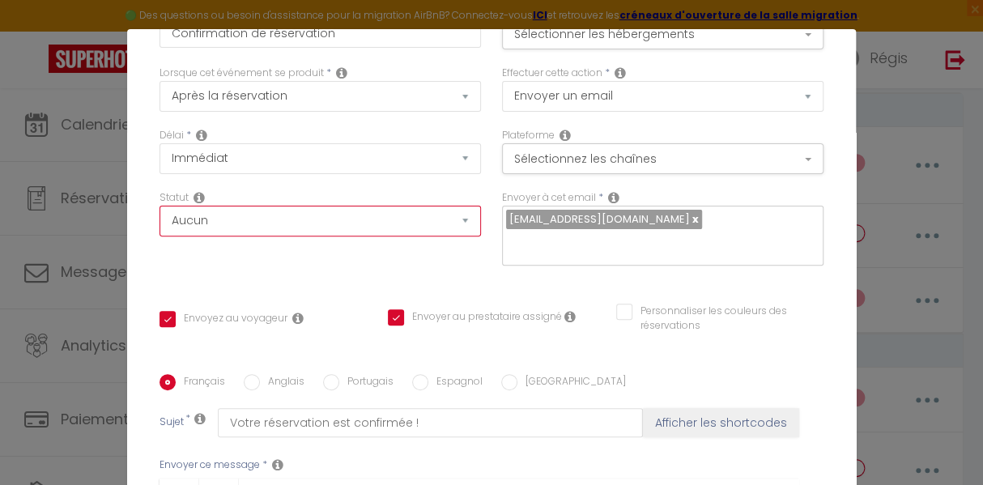
click at [443, 225] on select "Aucun Si la réservation est payée Si réservation non payée Si la caution a été …" at bounding box center [319, 221] width 321 height 31
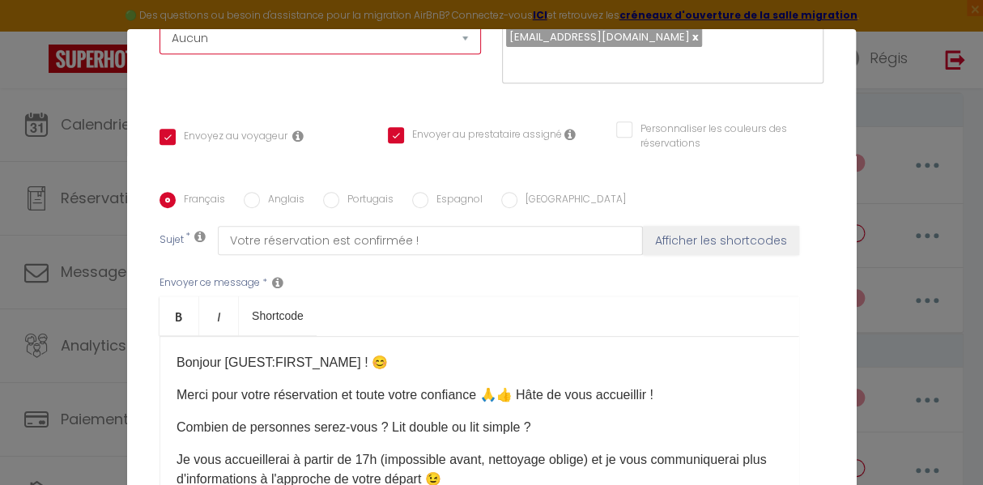
scroll to position [283, 0]
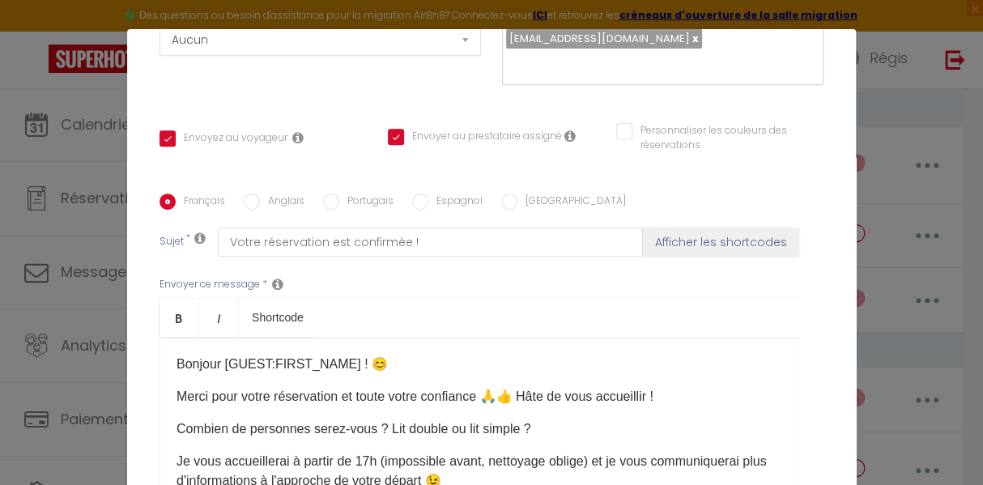
click at [388, 129] on input "Envoyer au prestataire assigné" at bounding box center [475, 137] width 174 height 16
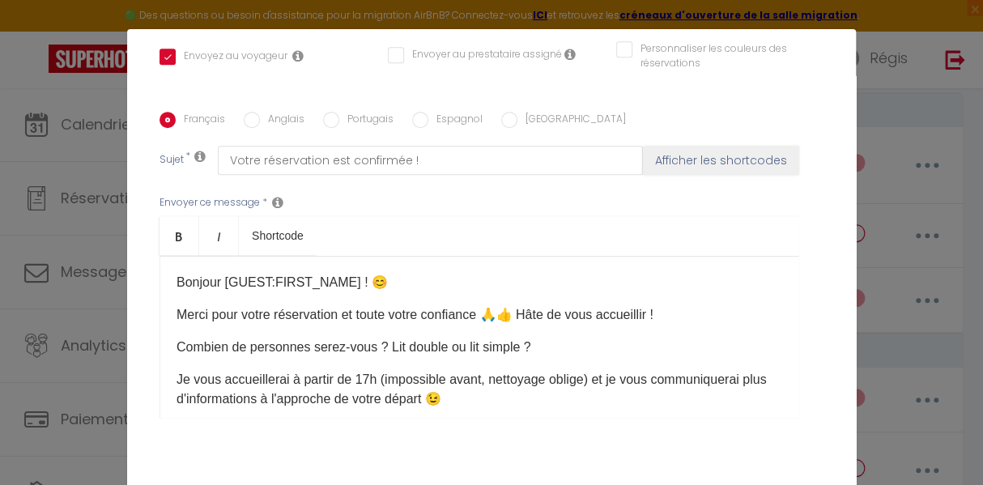
scroll to position [367, 0]
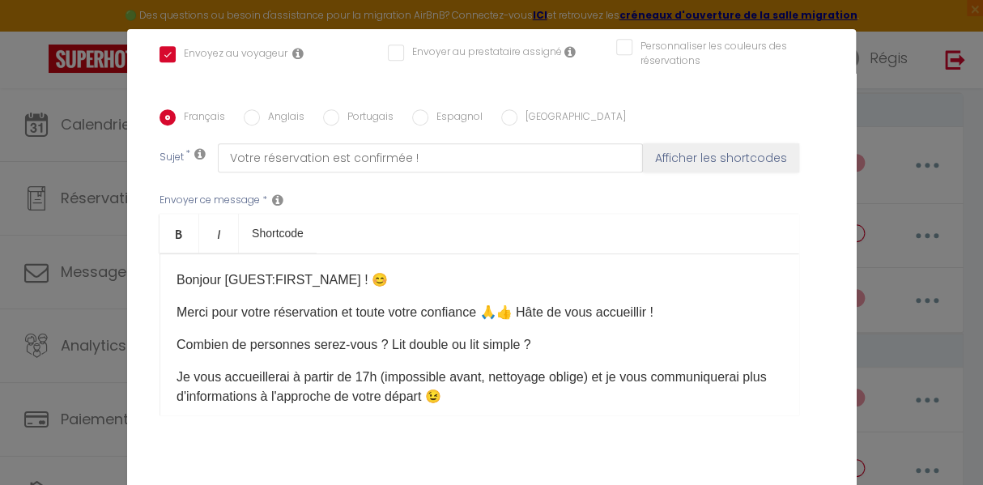
drag, startPoint x: 170, startPoint y: 319, endPoint x: 537, endPoint y: 322, distance: 366.7
click at [537, 335] on p "Combien de personnes serez-vous ? Lit double ou lit simple ?" at bounding box center [478, 344] width 605 height 19
click at [602, 333] on div "Bonjour [GUEST:FIRST_NAME]​ ! 😊 Merci pour votre réservation et toute votre con…" at bounding box center [478, 334] width 639 height 162
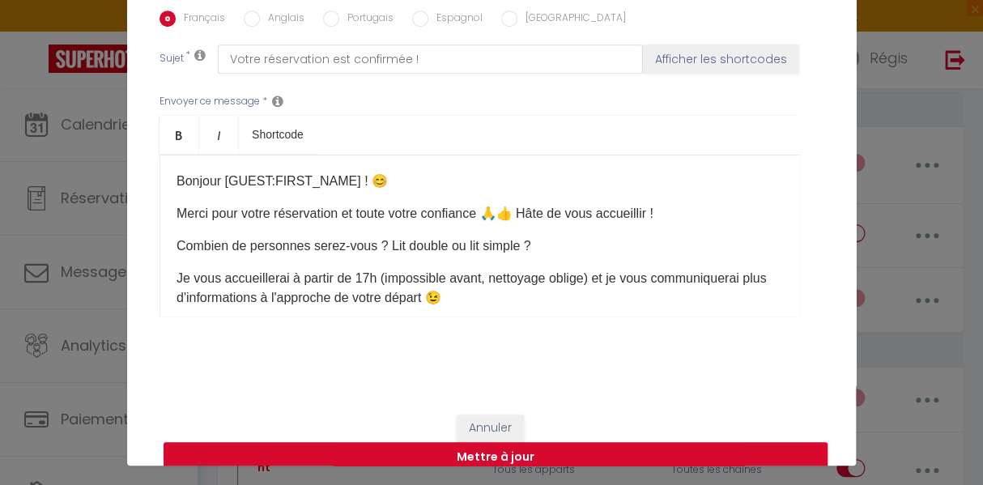
scroll to position [58, 0]
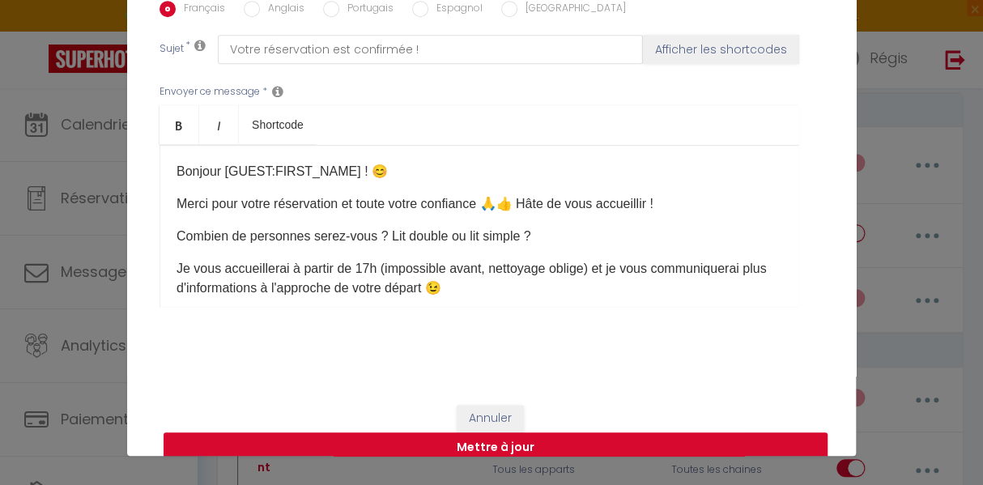
click at [499, 432] on button "Mettre à jour" at bounding box center [496, 447] width 664 height 31
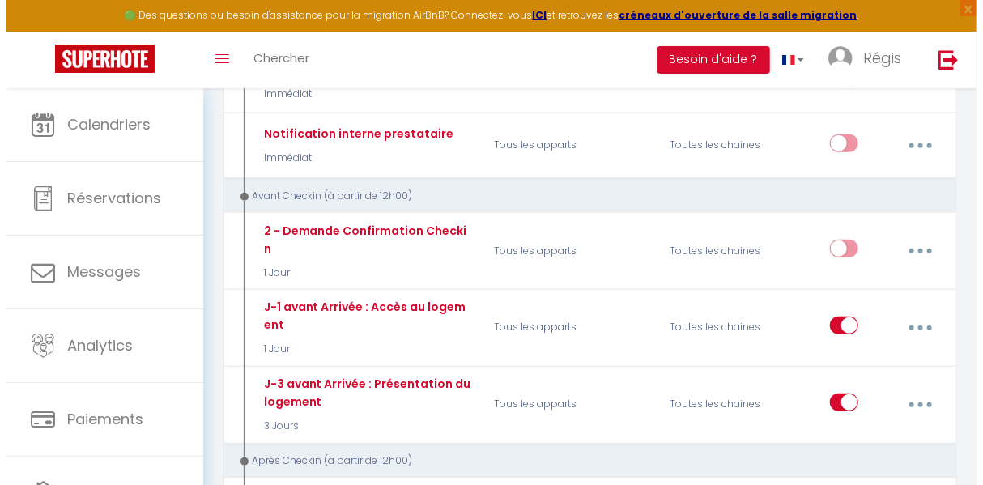
scroll to position [369, 0]
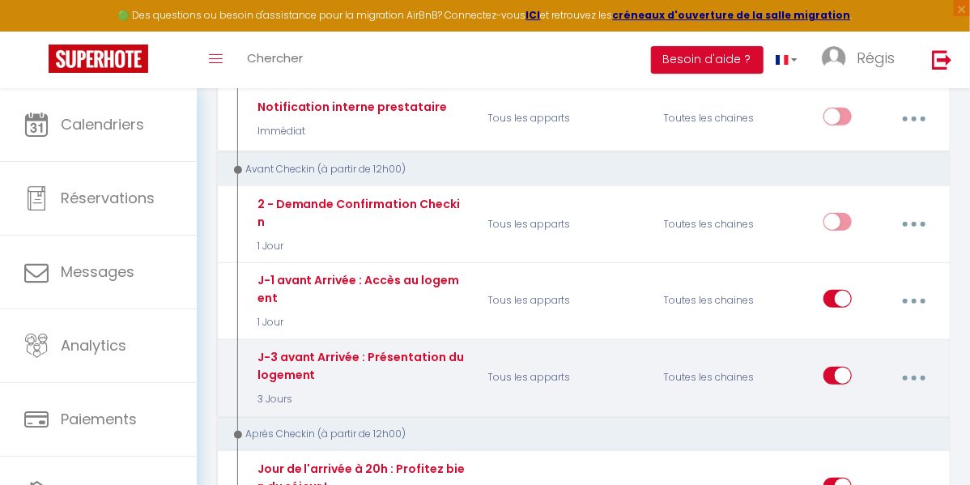
click at [914, 376] on icon "button" at bounding box center [913, 378] width 5 height 5
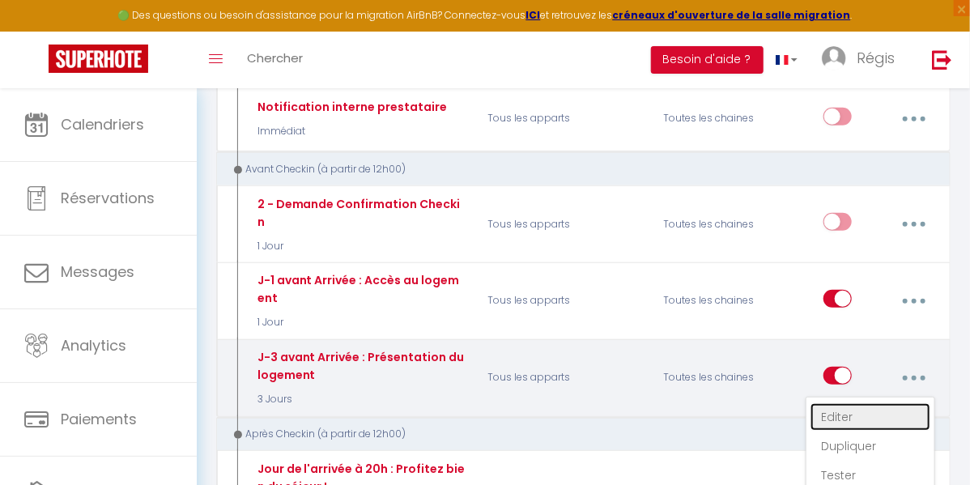
click at [859, 403] on link "Editer" at bounding box center [870, 417] width 120 height 28
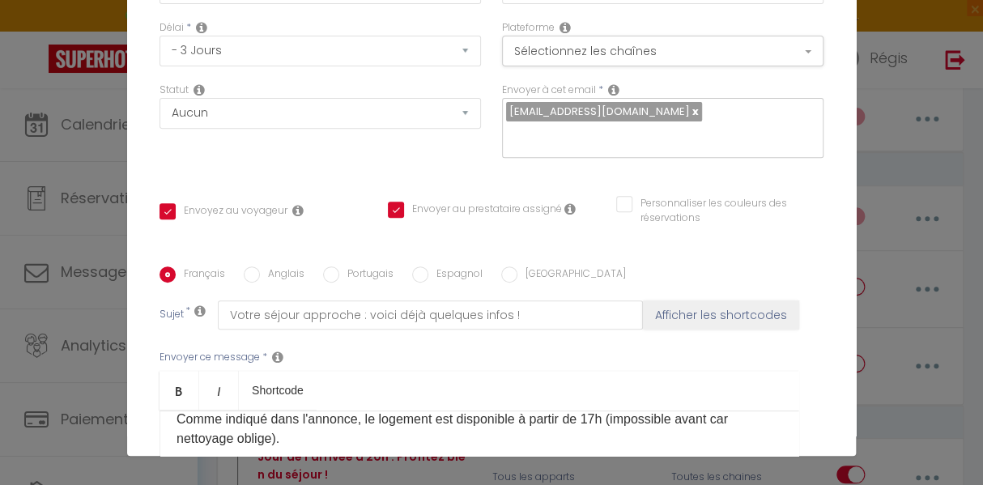
scroll to position [147, 0]
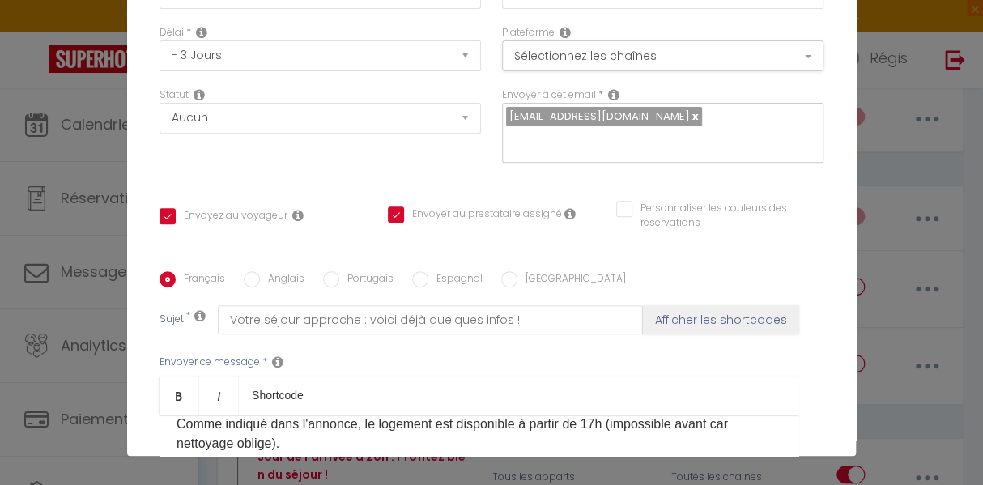
click at [388, 206] on input "Envoyer au prestataire assigné" at bounding box center [475, 214] width 174 height 16
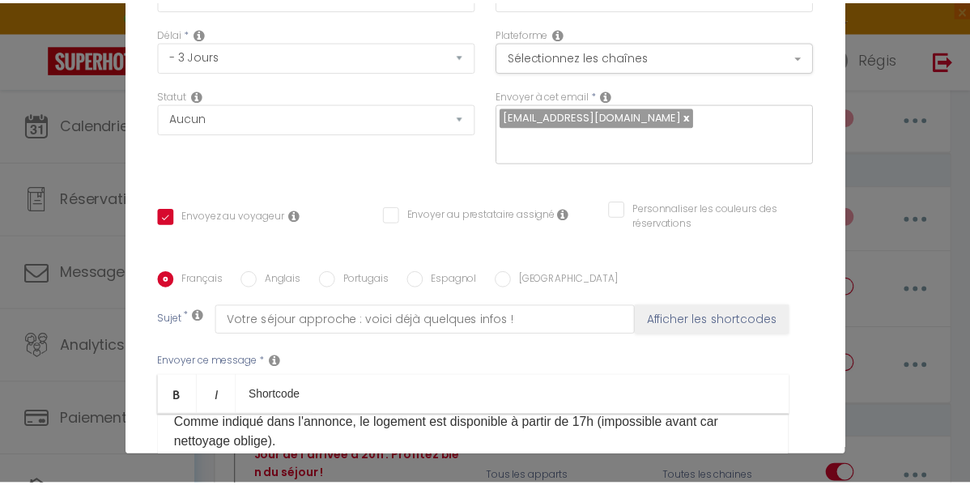
scroll to position [418, 0]
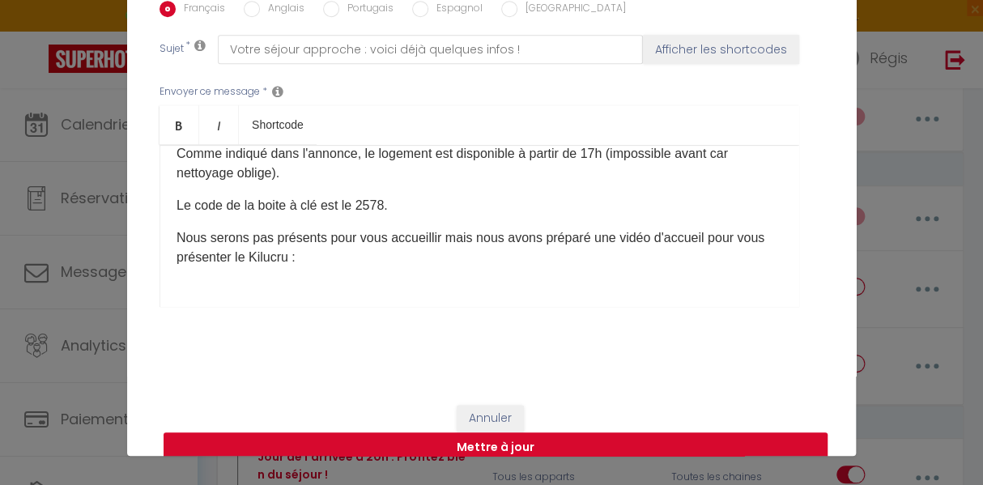
click at [625, 432] on button "Mettre à jour" at bounding box center [496, 447] width 664 height 31
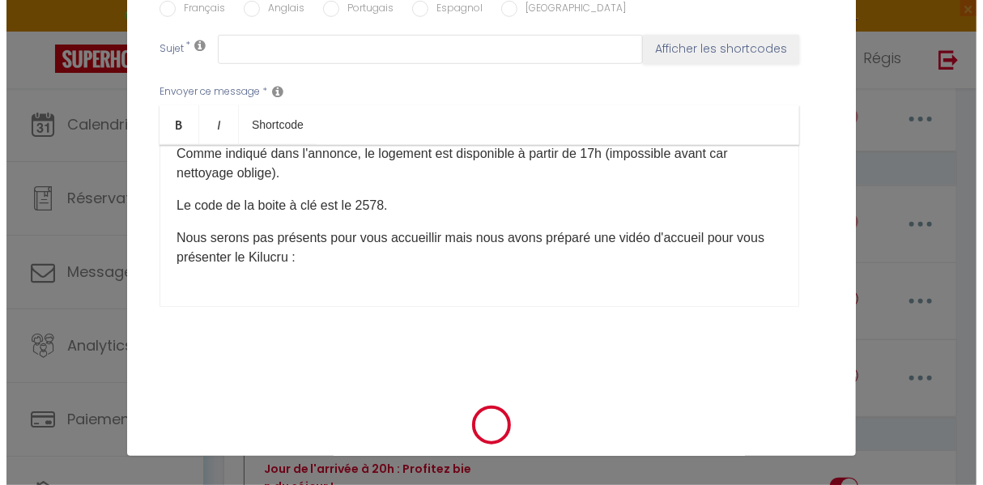
scroll to position [0, 0]
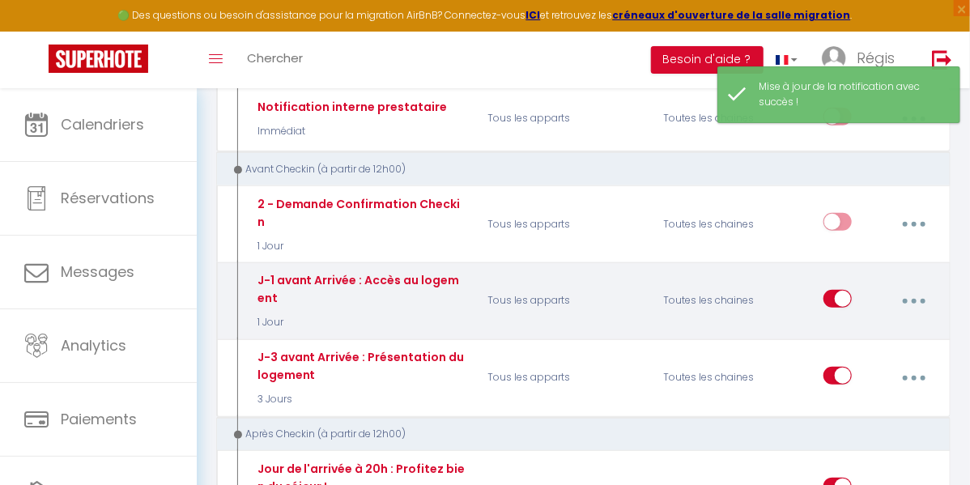
click at [915, 286] on button "button" at bounding box center [913, 301] width 43 height 31
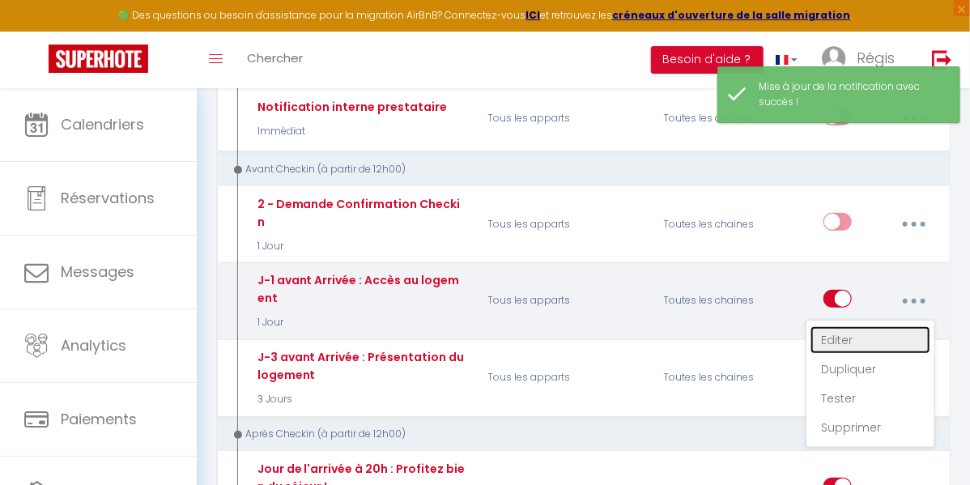
click at [840, 326] on link "Editer" at bounding box center [870, 340] width 120 height 28
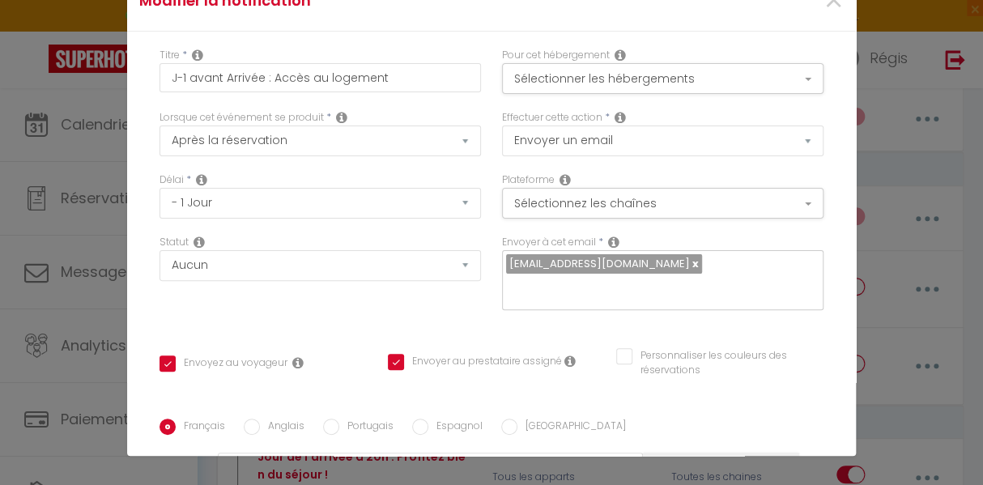
click at [472, 354] on input "Envoyer au prestataire assigné" at bounding box center [475, 362] width 174 height 16
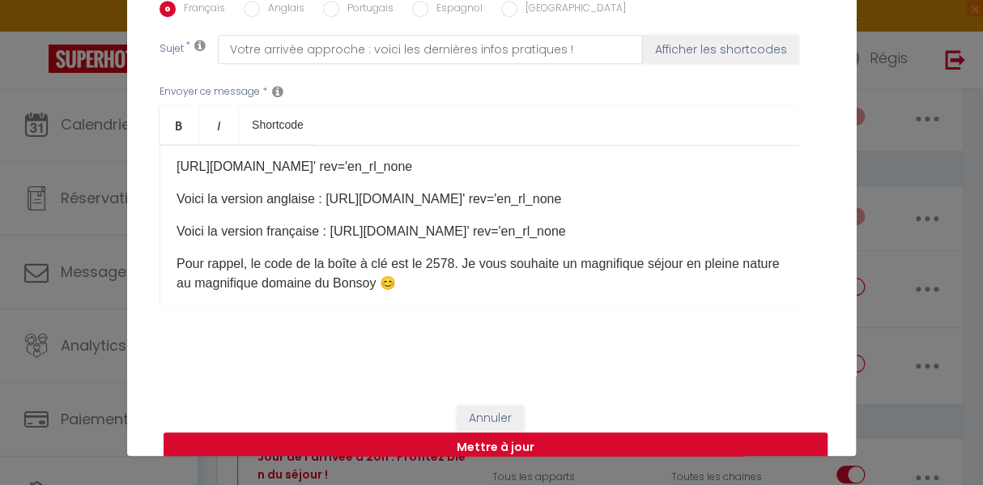
click at [644, 432] on button "Mettre à jour" at bounding box center [496, 447] width 664 height 31
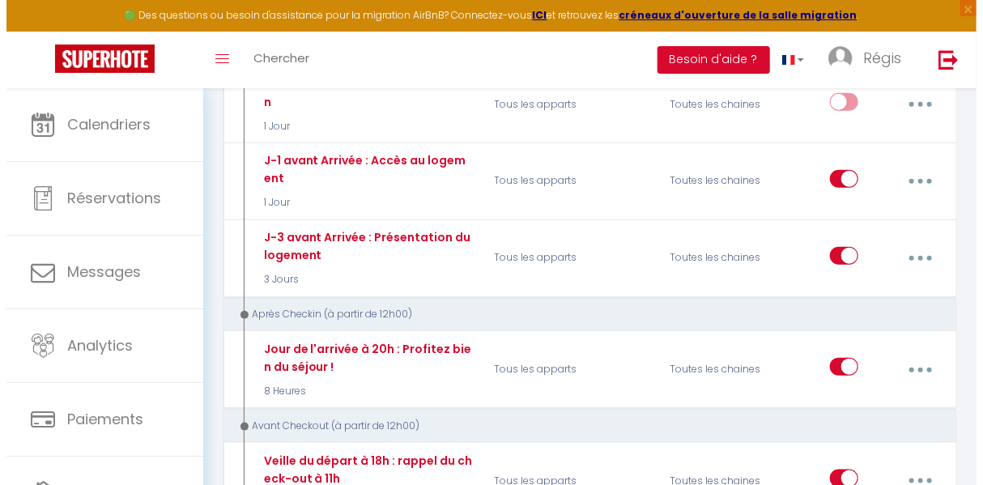
scroll to position [517, 0]
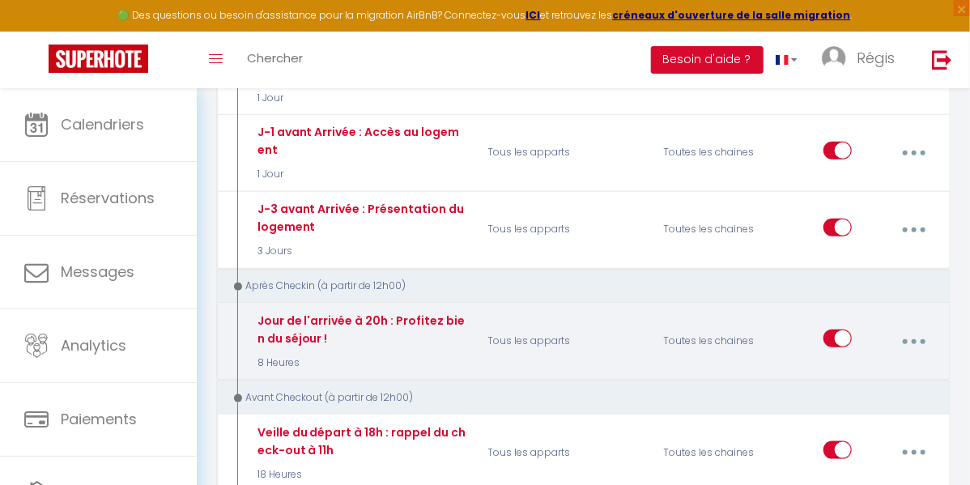
click at [907, 325] on button "button" at bounding box center [913, 340] width 43 height 31
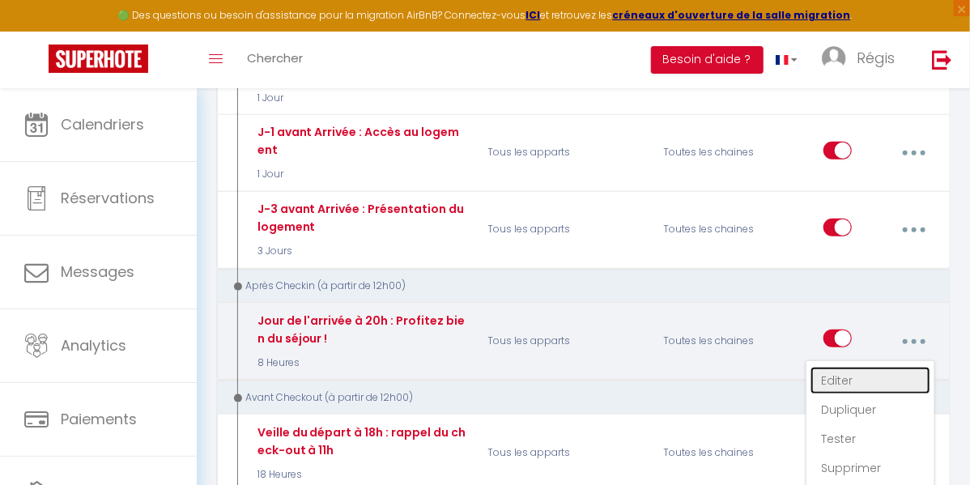
click at [851, 367] on link "Editer" at bounding box center [870, 381] width 120 height 28
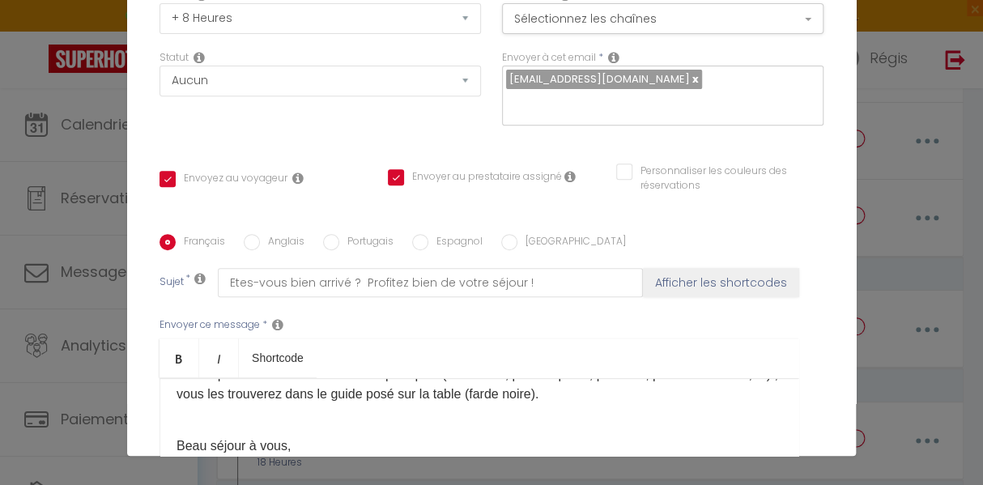
scroll to position [181, 0]
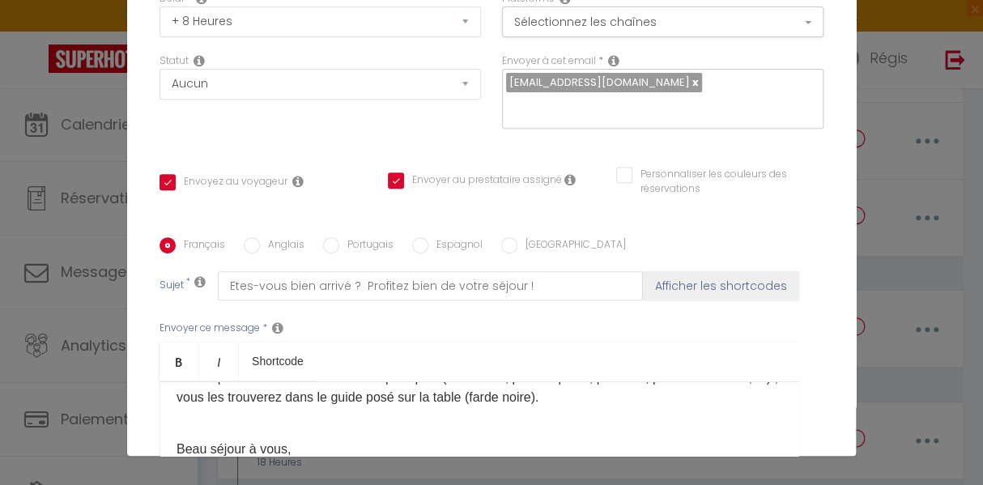
click at [389, 172] on input "Envoyer au prestataire assigné" at bounding box center [475, 180] width 174 height 16
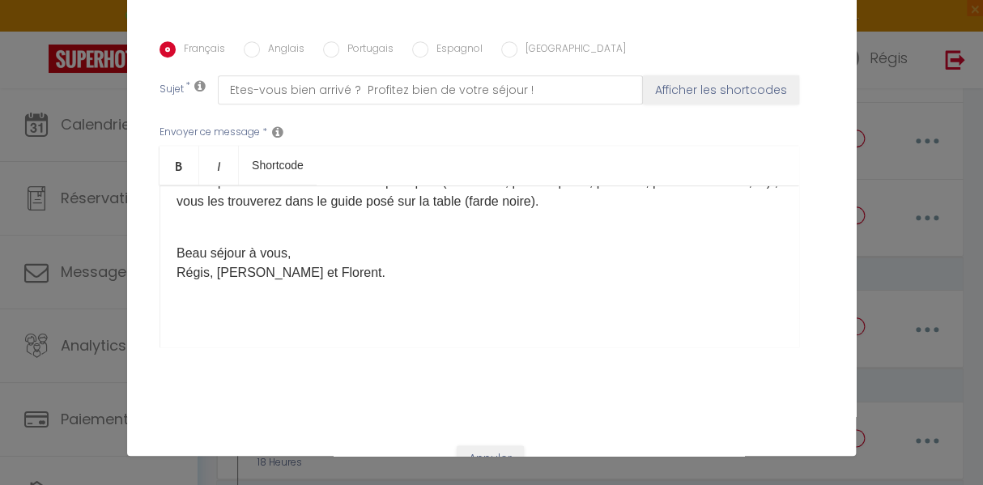
scroll to position [418, 0]
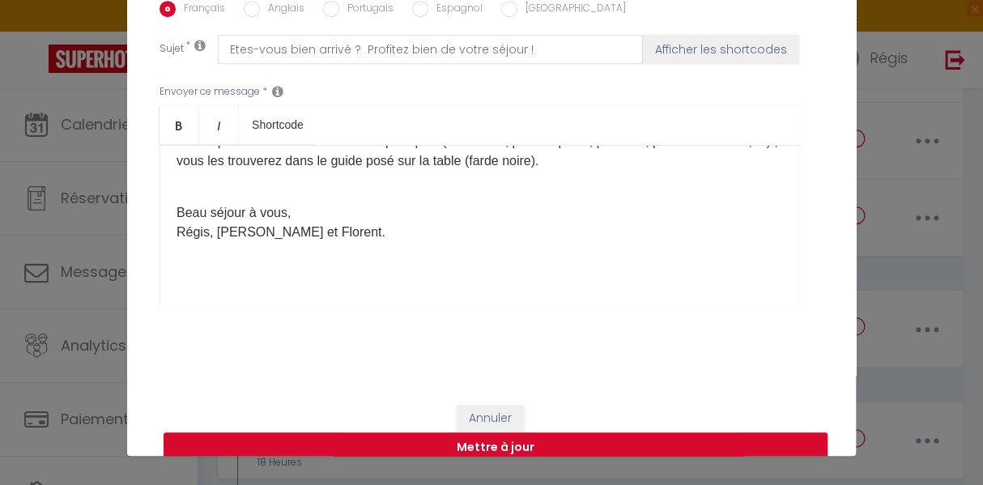
click at [481, 432] on button "Mettre à jour" at bounding box center [496, 447] width 664 height 31
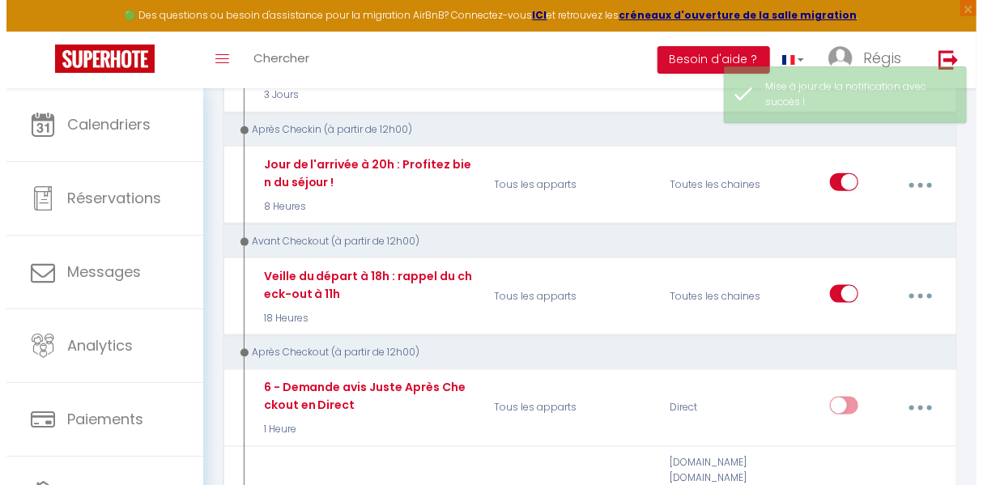
scroll to position [687, 0]
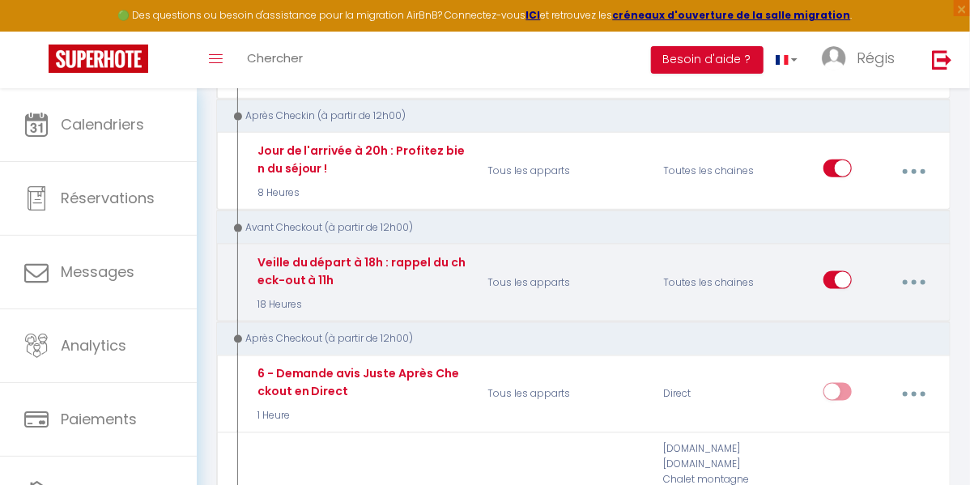
click at [919, 267] on button "button" at bounding box center [913, 282] width 43 height 31
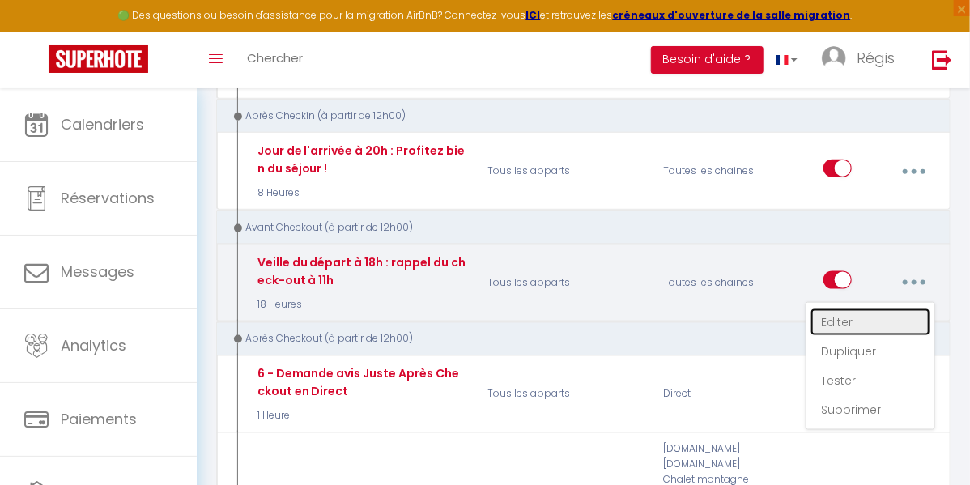
click at [845, 308] on link "Editer" at bounding box center [870, 322] width 120 height 28
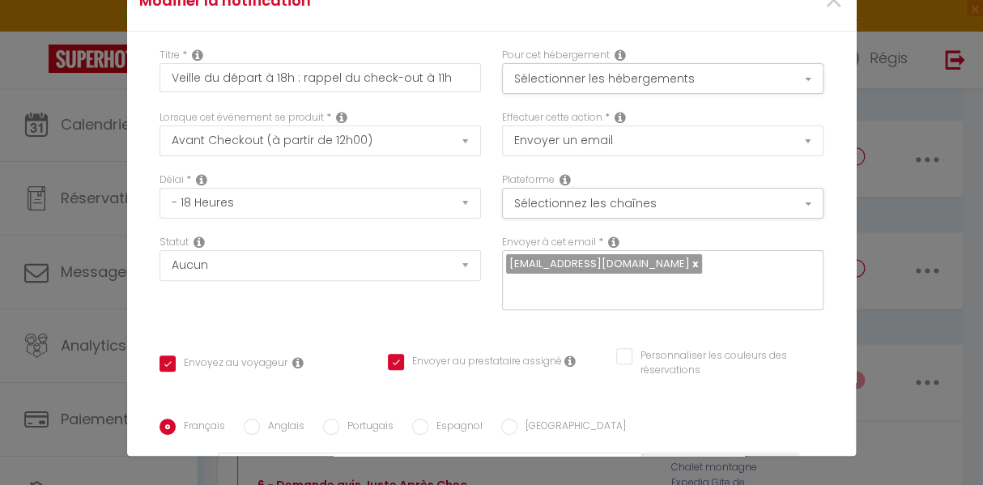
scroll to position [0, 0]
click at [466, 354] on input "Envoyer au prestataire assigné" at bounding box center [475, 362] width 174 height 16
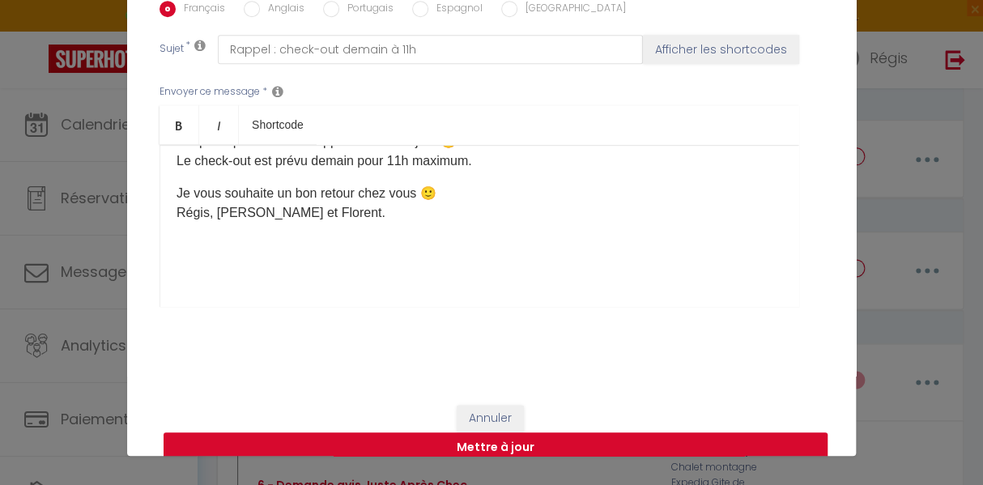
click at [584, 432] on button "Mettre à jour" at bounding box center [496, 447] width 664 height 31
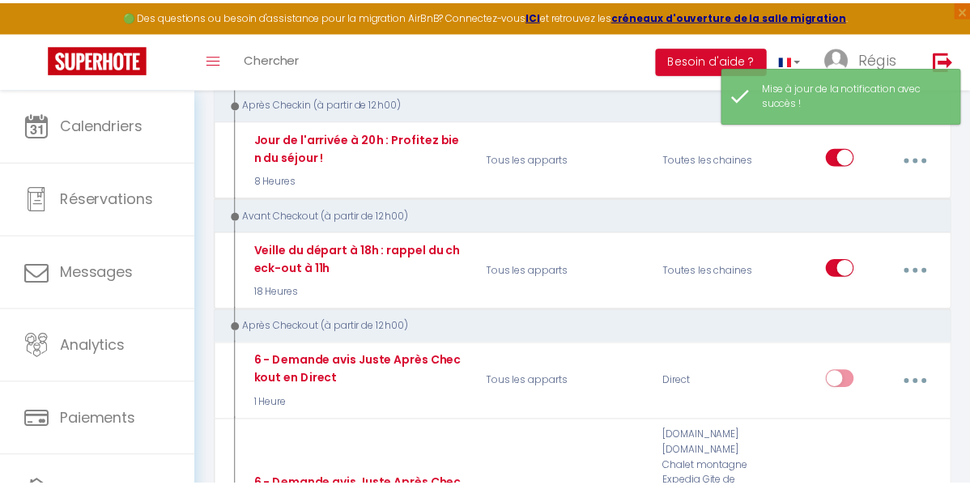
scroll to position [0, 0]
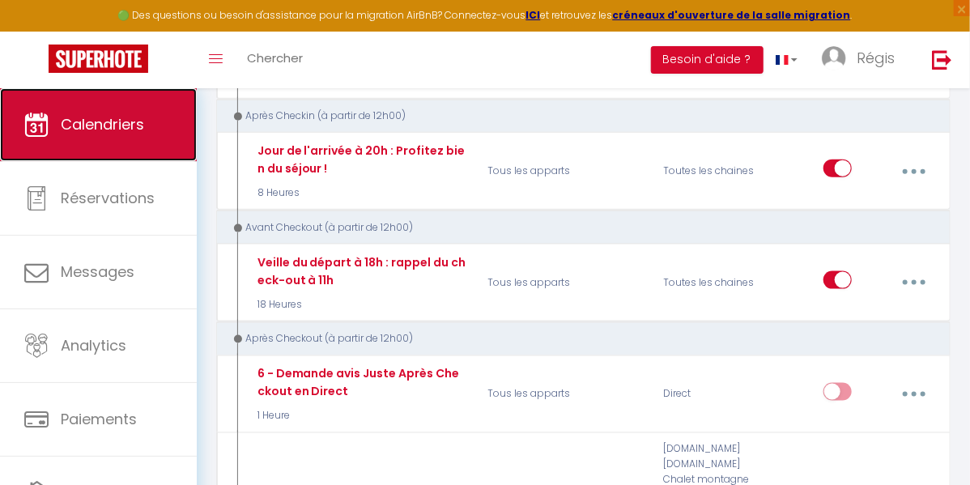
click at [91, 129] on span "Calendriers" at bounding box center [102, 124] width 83 height 20
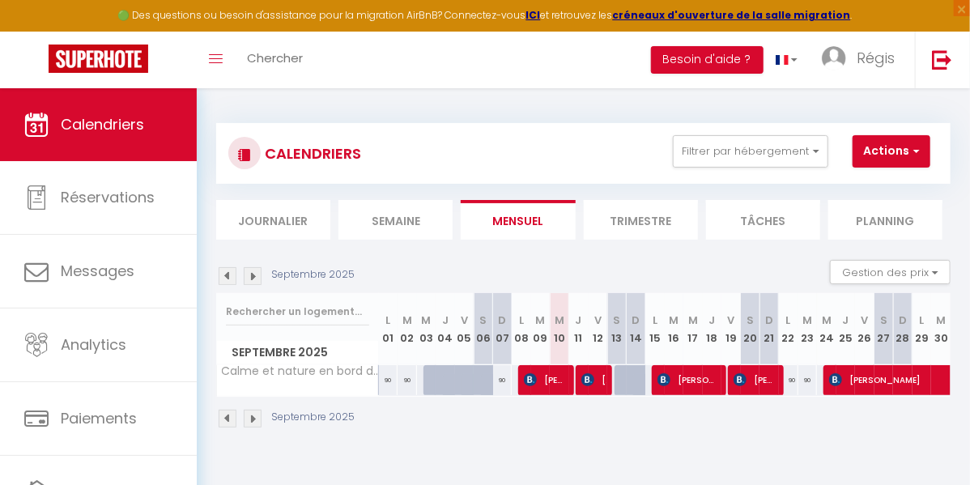
click at [626, 378] on div at bounding box center [635, 380] width 19 height 31
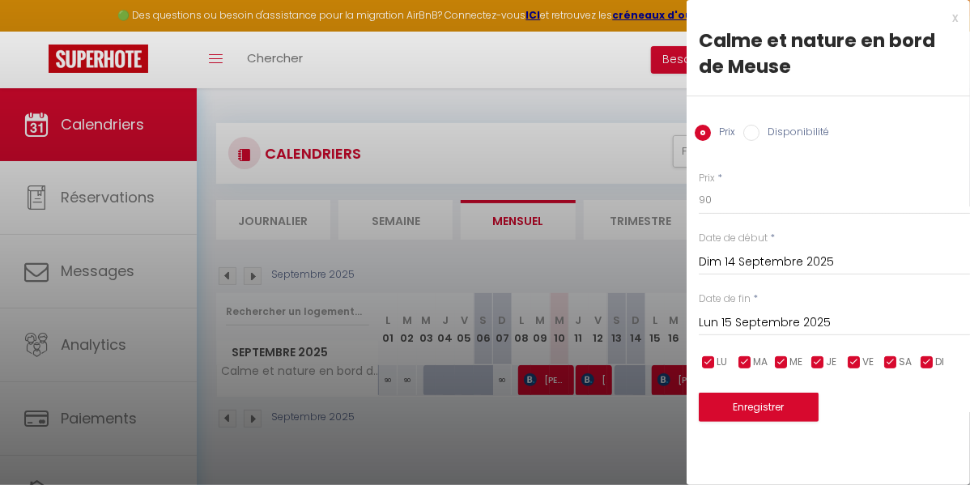
click at [750, 132] on input "Disponibilité" at bounding box center [751, 133] width 16 height 16
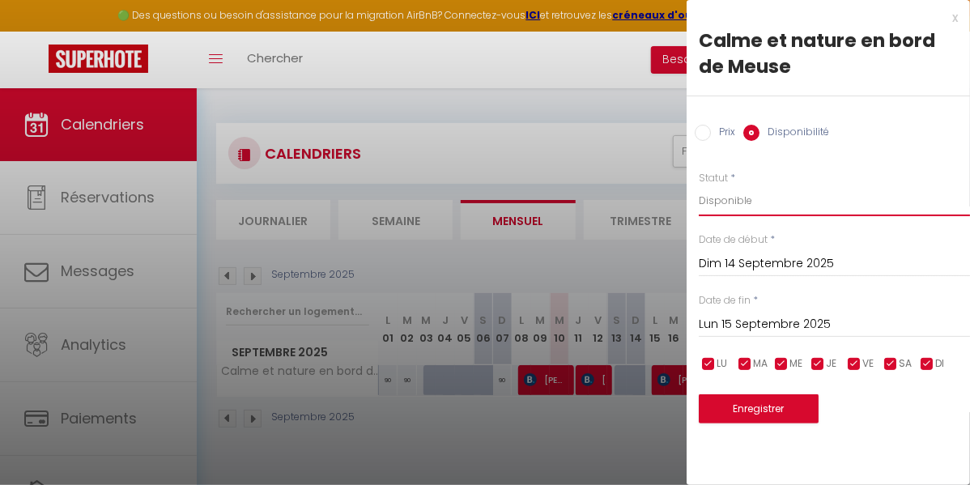
click at [718, 202] on select "Disponible Indisponible" at bounding box center [834, 200] width 271 height 31
click at [699, 185] on select "Disponible Indisponible" at bounding box center [834, 200] width 271 height 31
click at [955, 21] on div "x" at bounding box center [821, 17] width 271 height 19
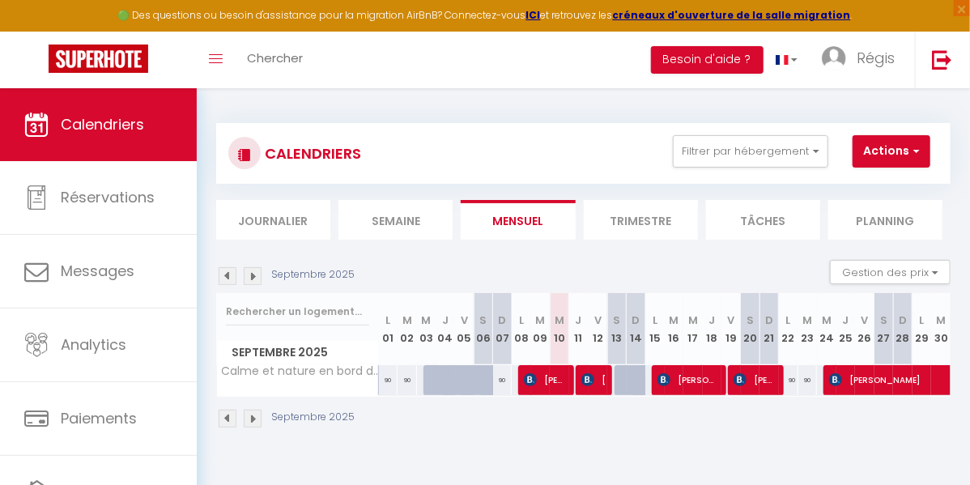
click at [614, 376] on div at bounding box center [623, 380] width 19 height 31
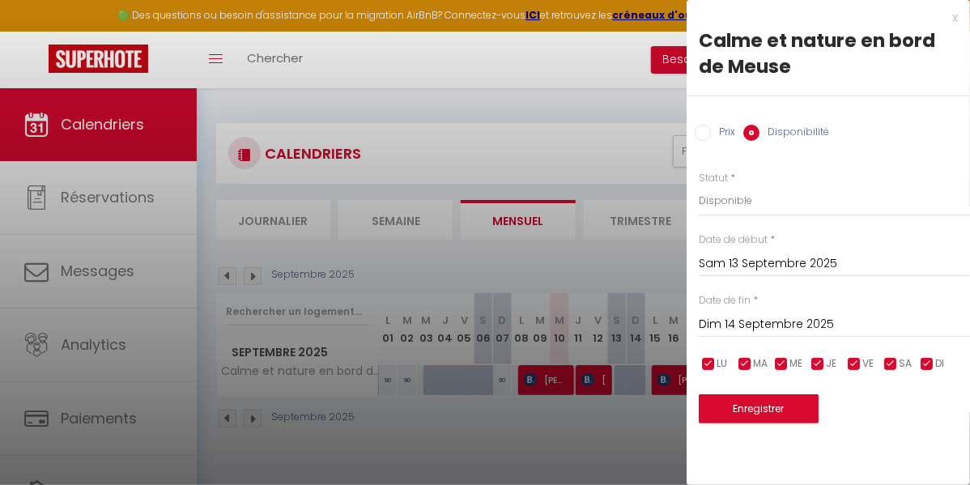
click at [762, 320] on input "Dim 14 Septembre 2025" at bounding box center [834, 324] width 271 height 21
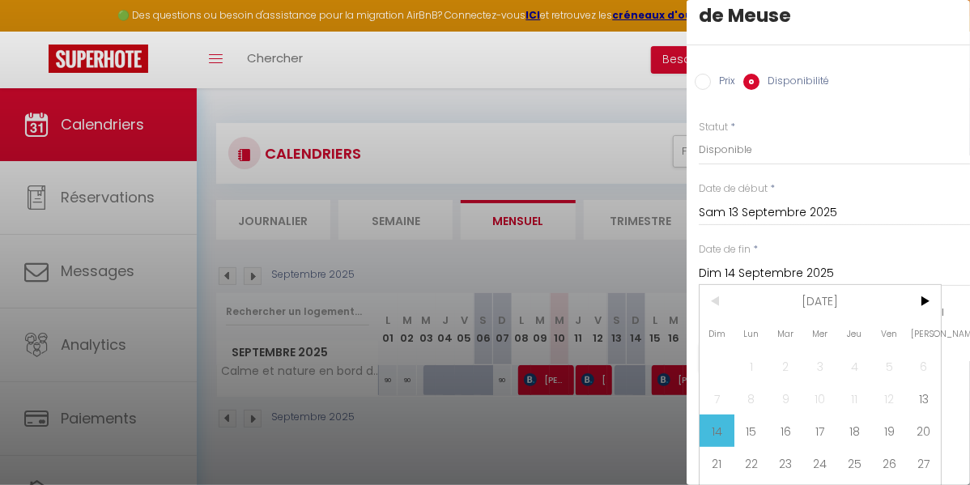
scroll to position [71, 0]
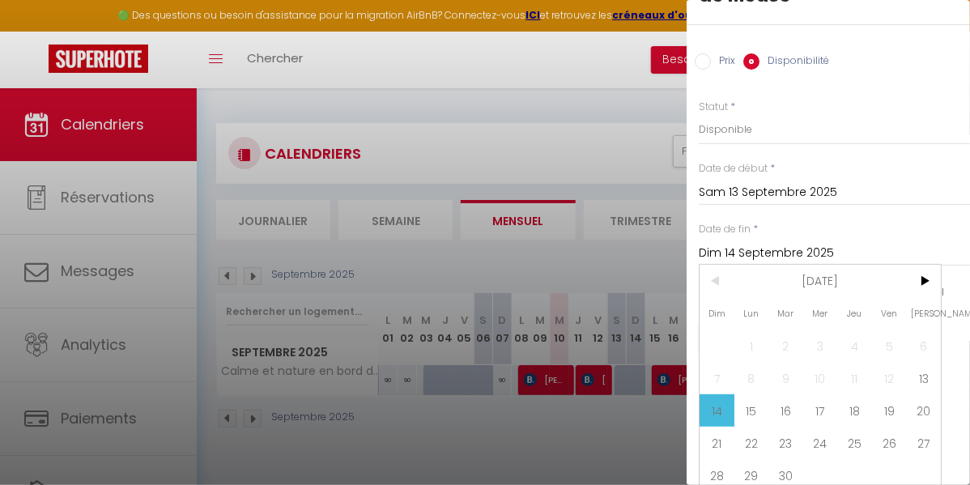
click at [745, 413] on span "15" at bounding box center [751, 410] width 35 height 32
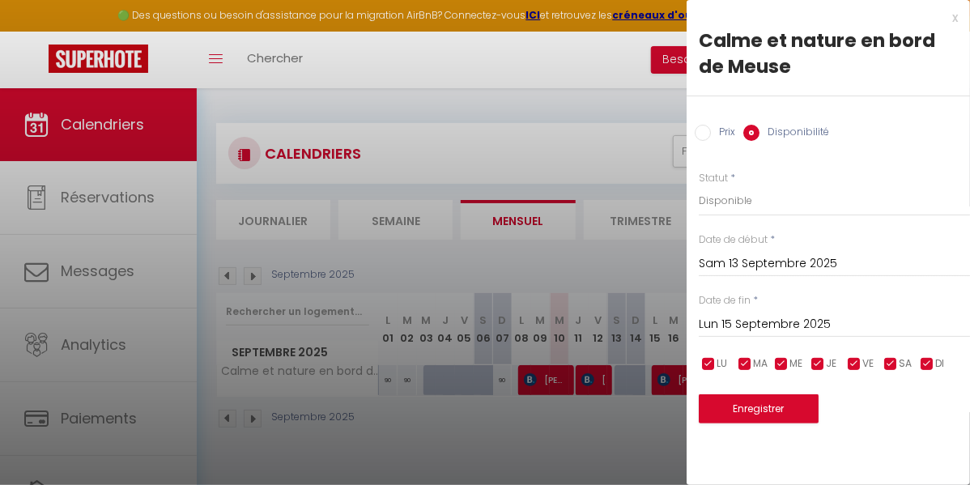
scroll to position [0, 0]
click at [713, 203] on select "Disponible Indisponible" at bounding box center [834, 200] width 271 height 31
click at [699, 185] on select "Disponible Indisponible" at bounding box center [834, 200] width 271 height 31
click at [754, 404] on button "Enregistrer" at bounding box center [759, 408] width 120 height 29
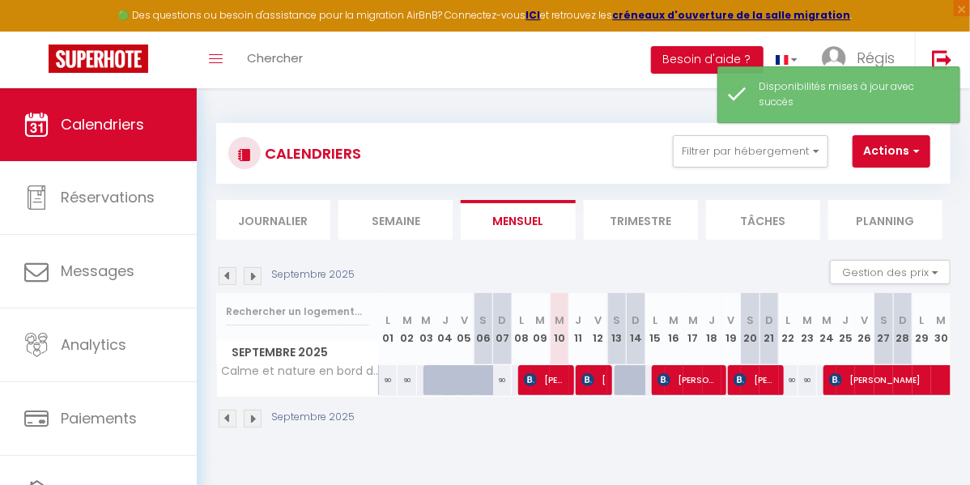
click at [614, 364] on td "95" at bounding box center [616, 380] width 19 height 32
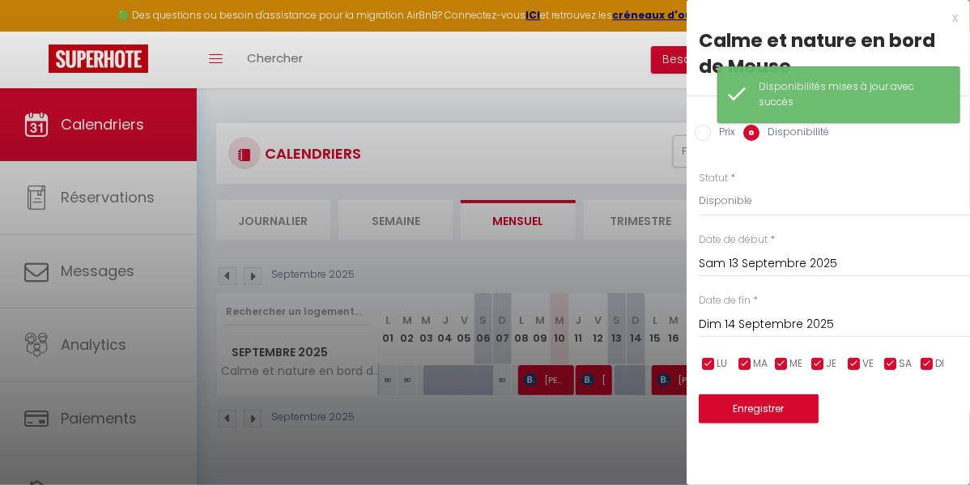
click at [779, 316] on input "Dim 14 Septembre 2025" at bounding box center [834, 324] width 271 height 21
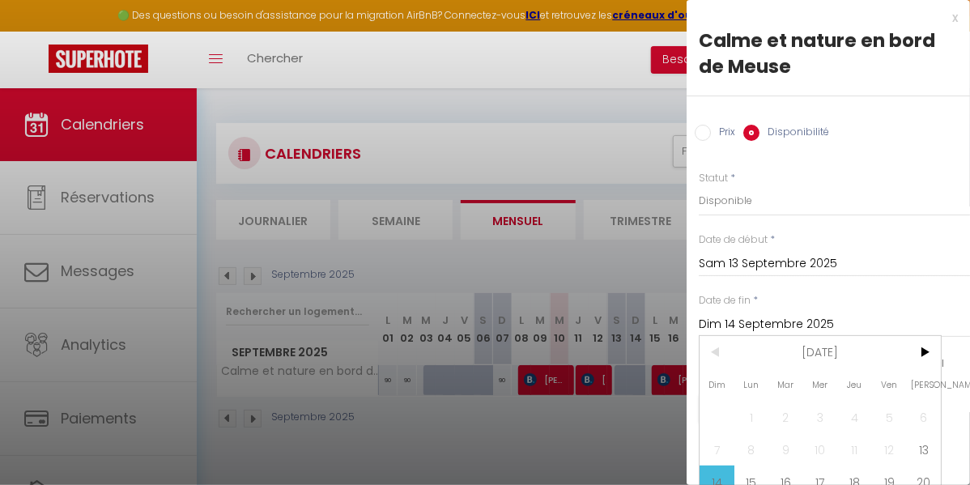
scroll to position [90, 0]
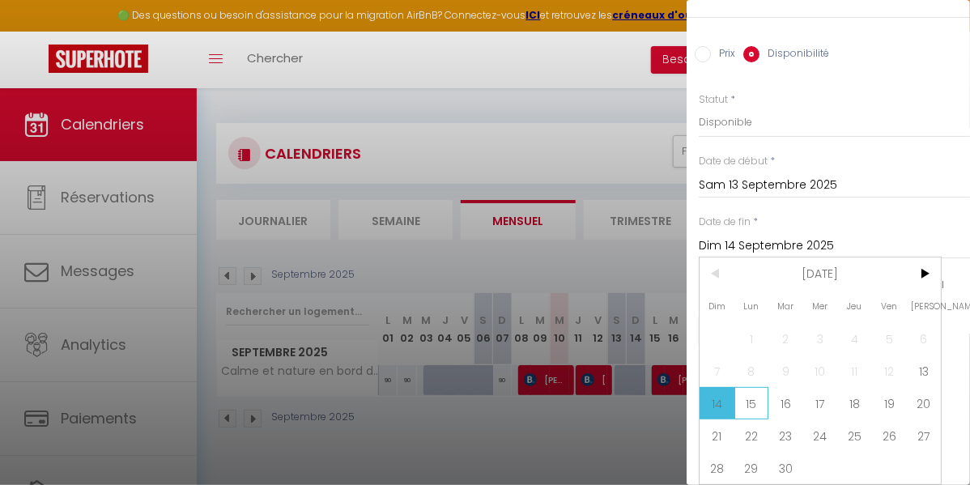
click at [745, 393] on span "15" at bounding box center [751, 403] width 35 height 32
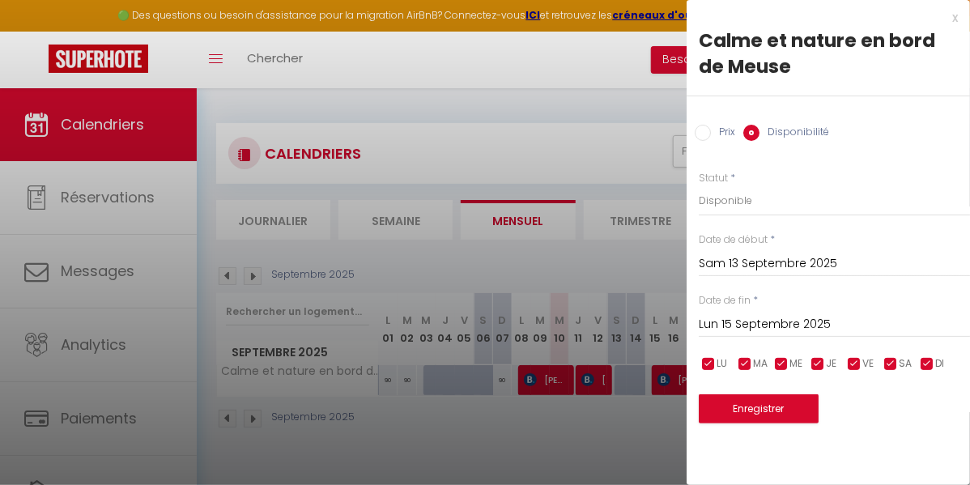
scroll to position [0, 0]
click at [741, 203] on select "Disponible Indisponible" at bounding box center [834, 200] width 271 height 31
click at [699, 185] on select "Disponible Indisponible" at bounding box center [834, 200] width 271 height 31
click at [754, 413] on button "Enregistrer" at bounding box center [759, 408] width 120 height 29
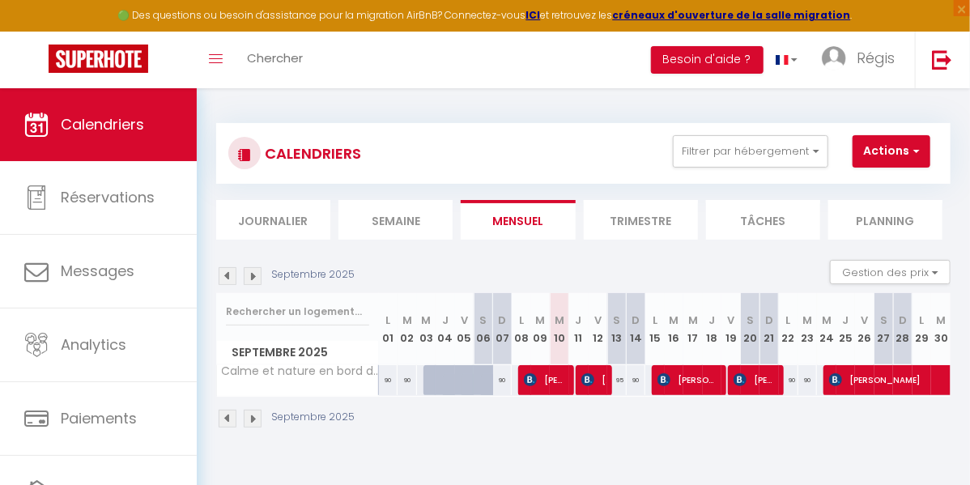
scroll to position [0, 142]
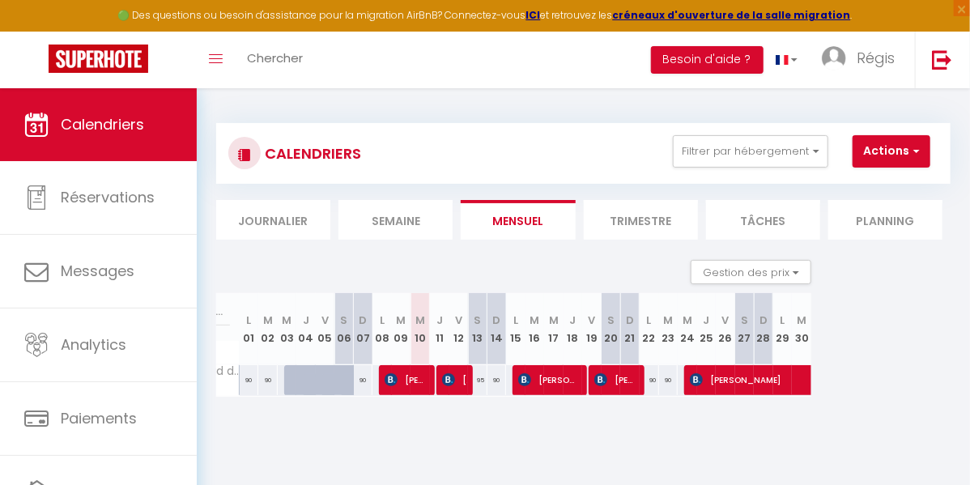
click at [612, 210] on li "Trimestre" at bounding box center [641, 220] width 114 height 40
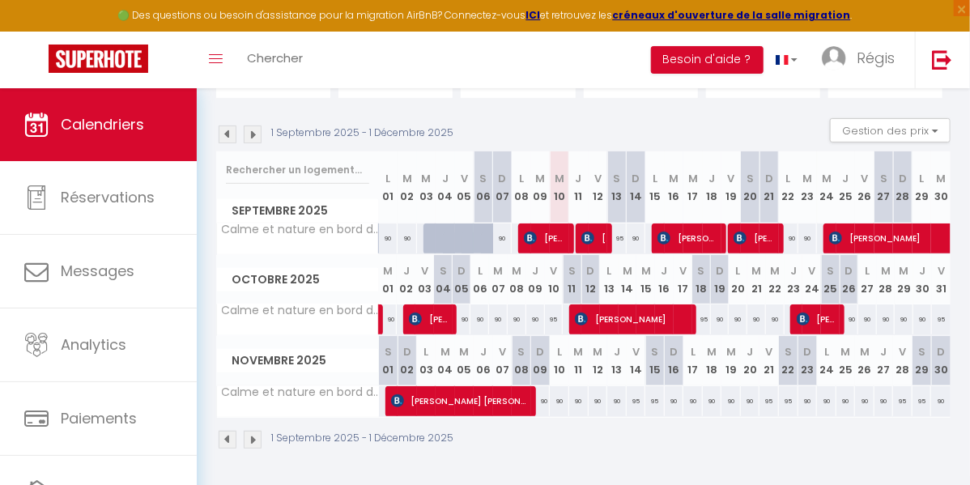
click at [260, 125] on img at bounding box center [253, 134] width 18 height 18
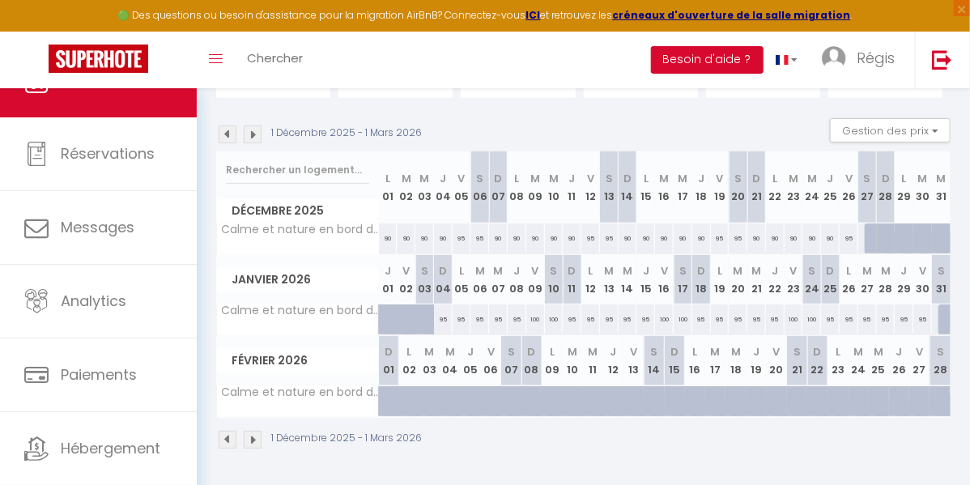
scroll to position [50, 0]
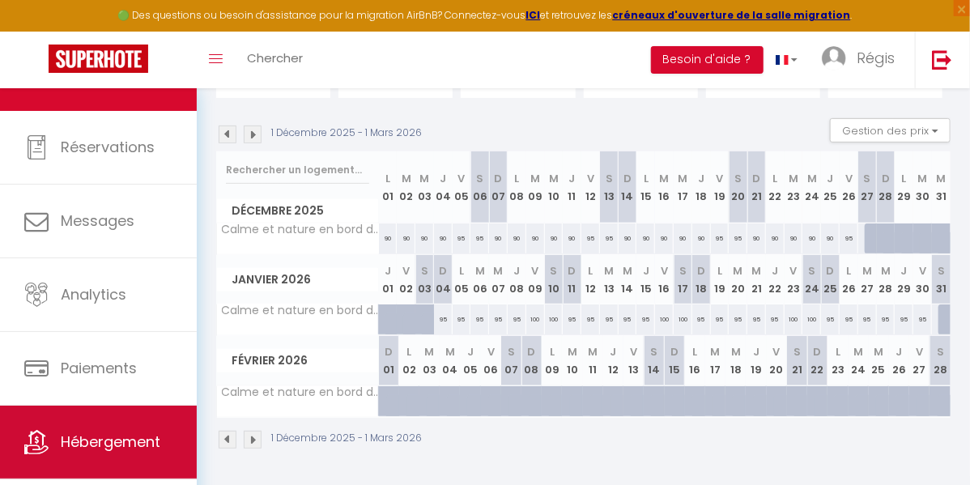
click at [98, 440] on span "Hébergement" at bounding box center [111, 441] width 100 height 20
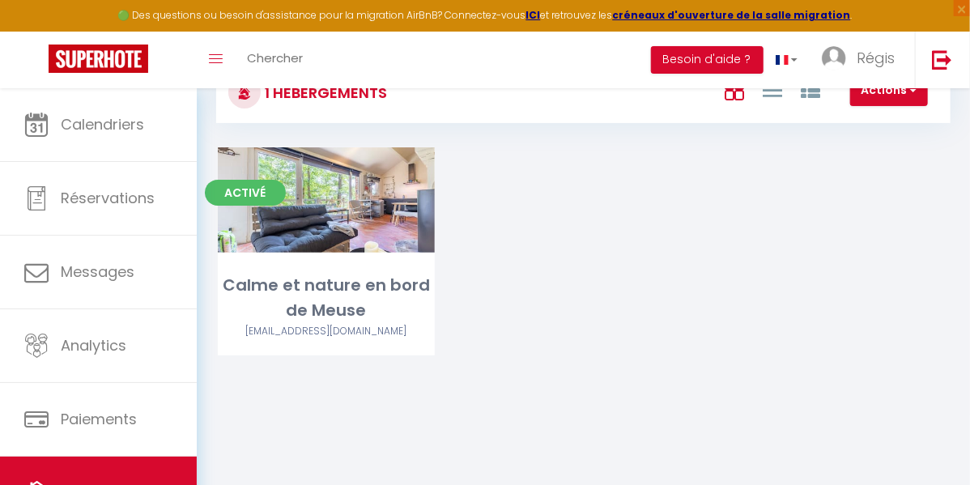
scroll to position [68, 0]
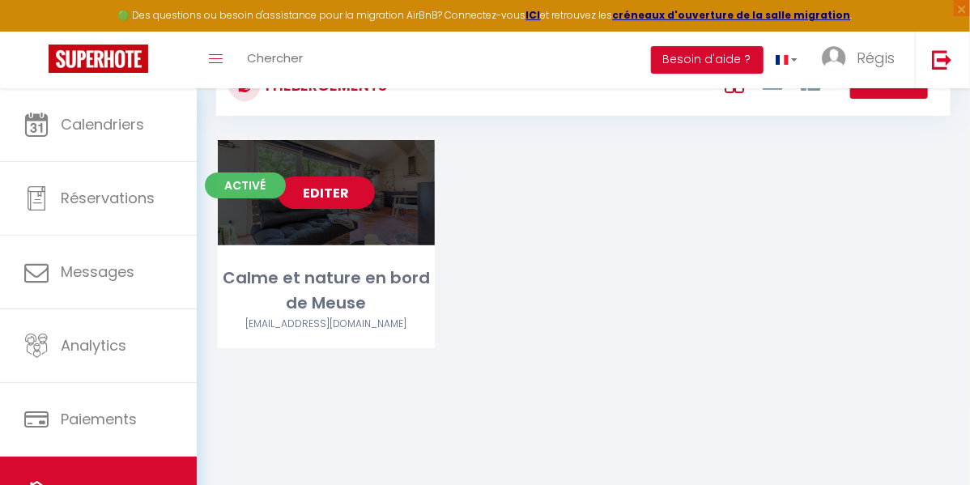
click at [321, 208] on link "Editer" at bounding box center [326, 192] width 97 height 32
select select "3"
select select "2"
select select "1"
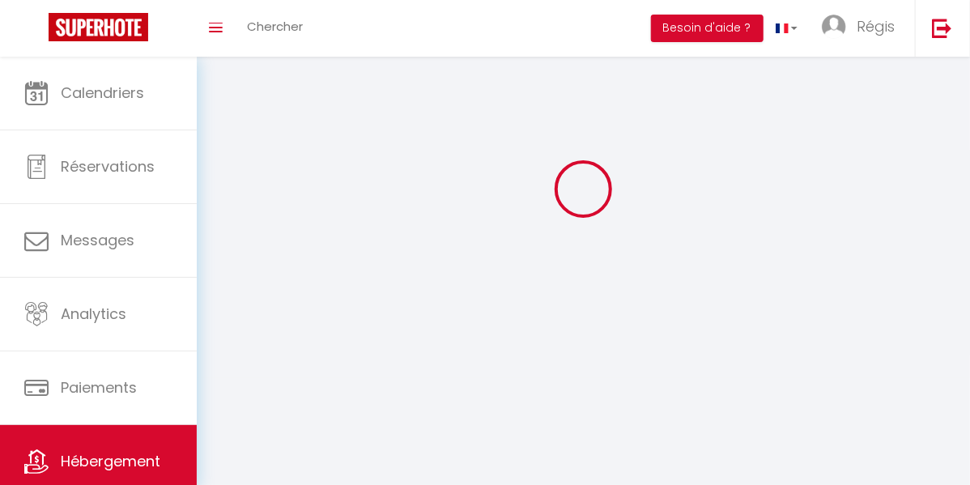
select select
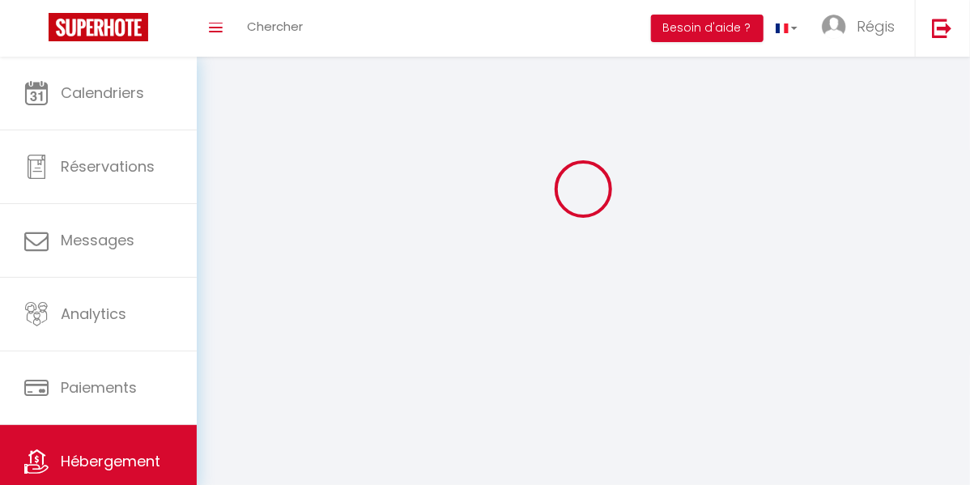
select select
checkbox input "false"
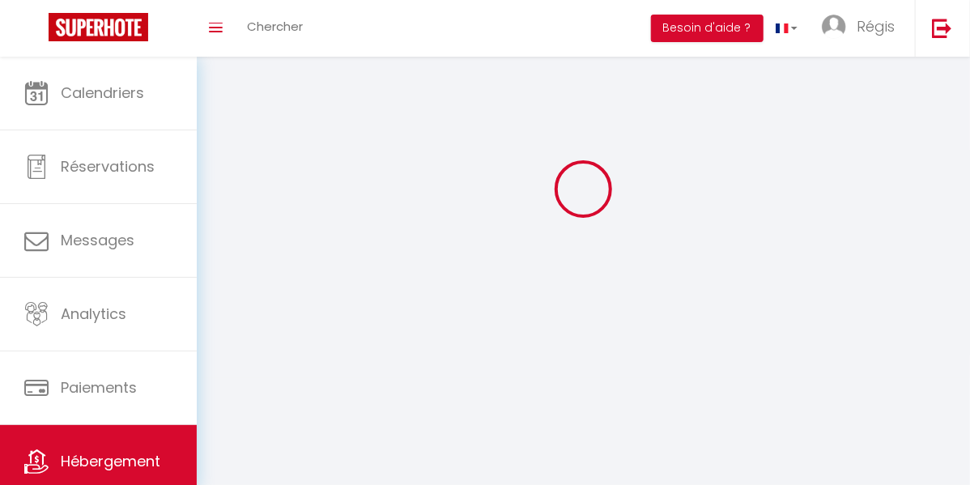
select select
select select "1"
select select "28"
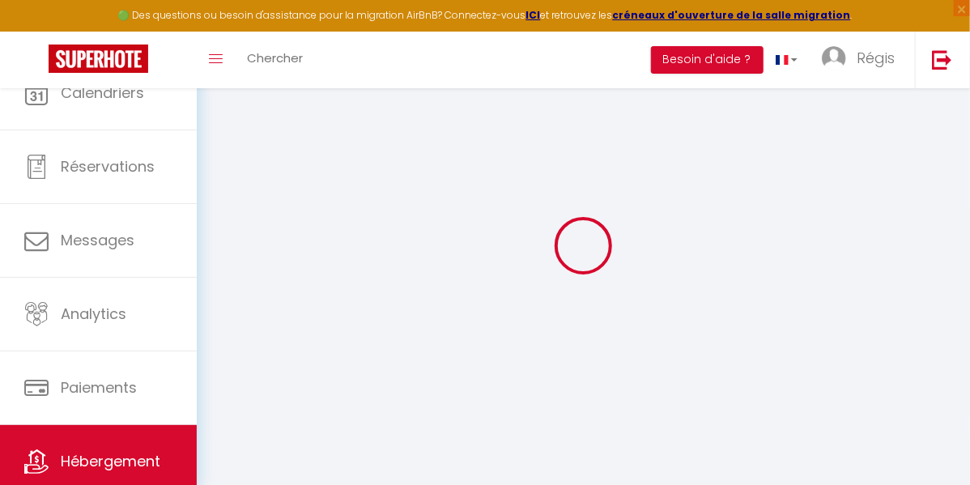
select select
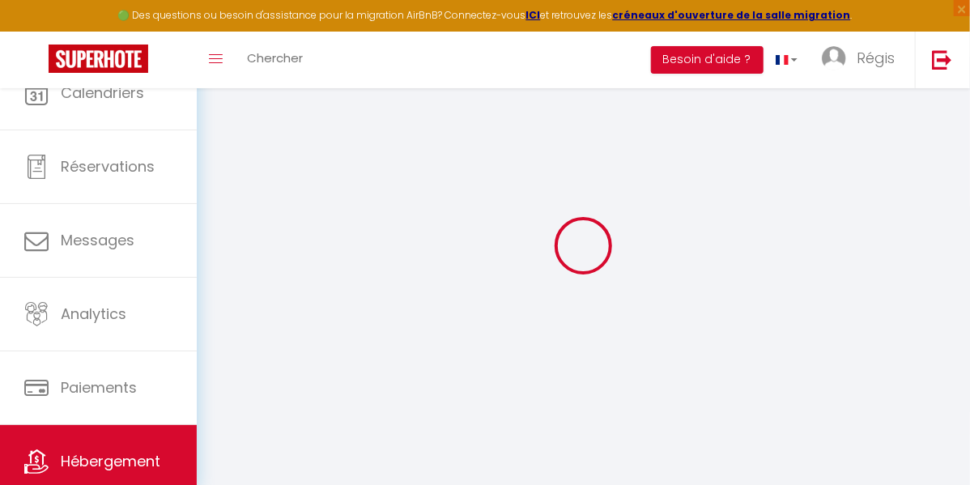
select select
checkbox input "false"
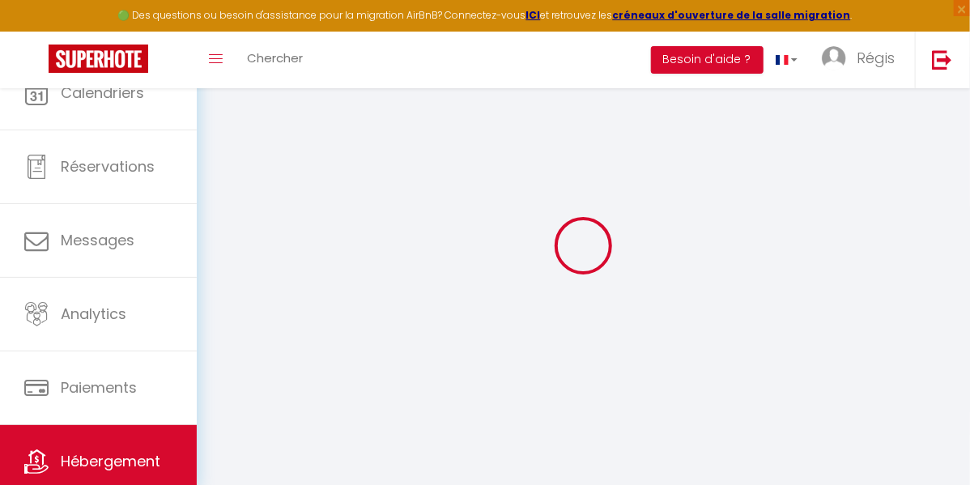
select select
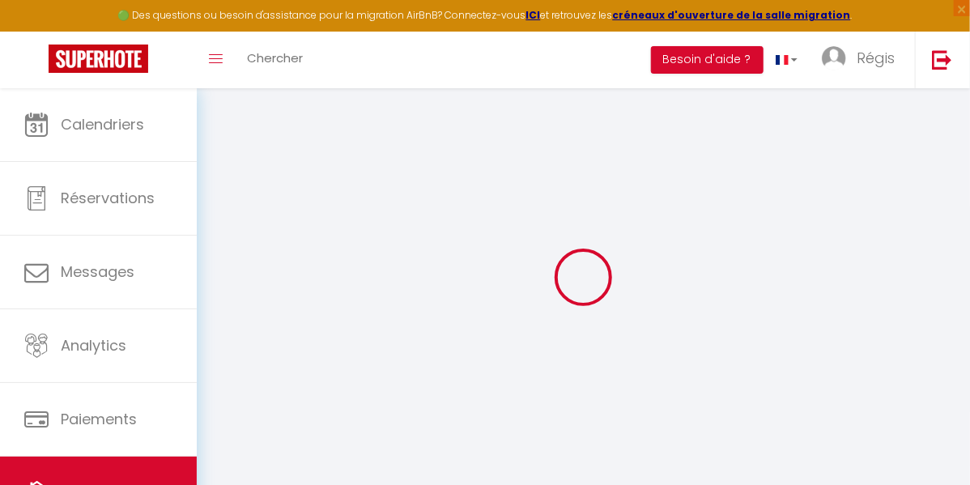
select select
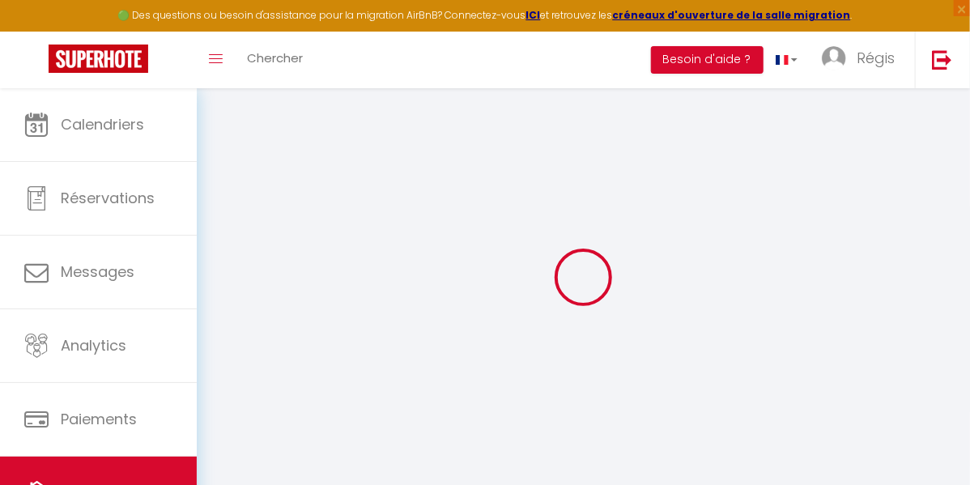
select select
checkbox input "false"
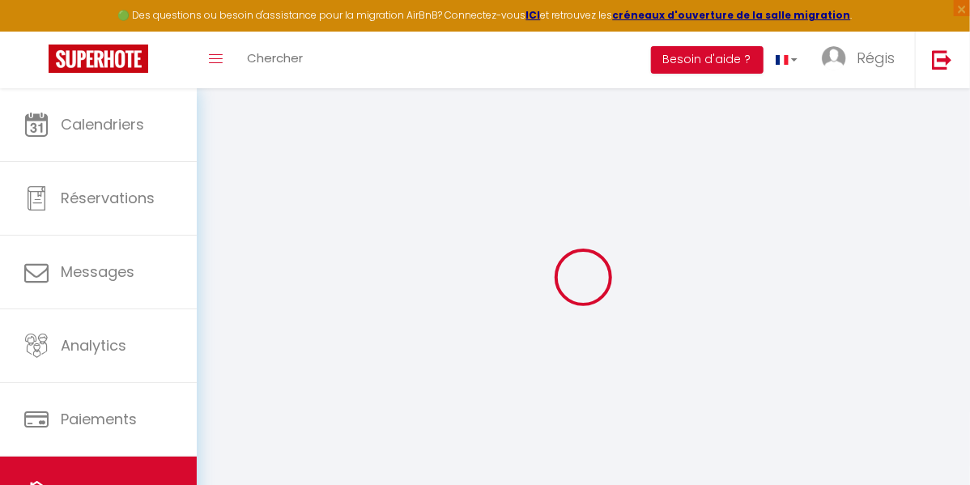
select select
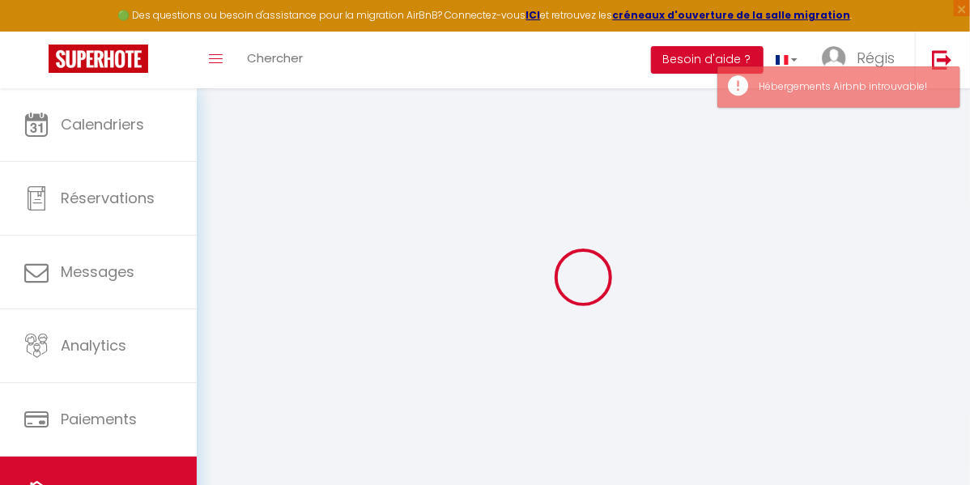
select select
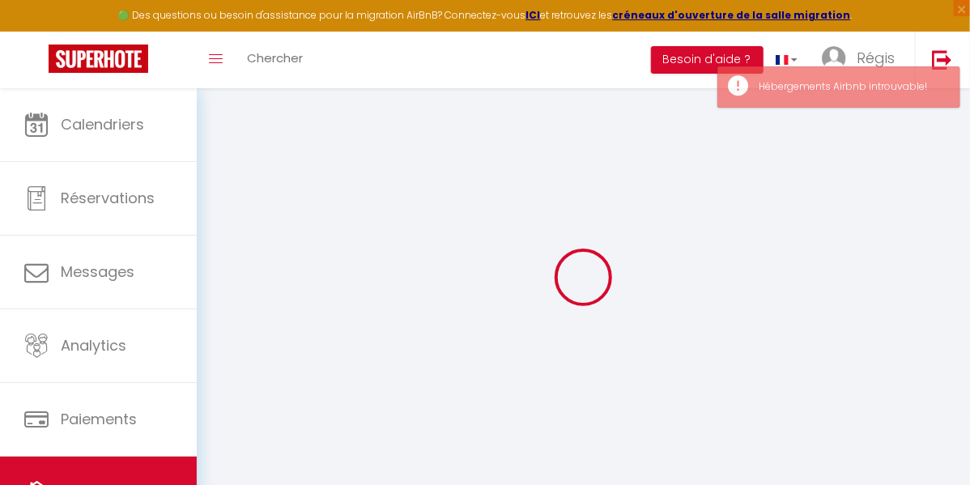
select select
checkbox input "false"
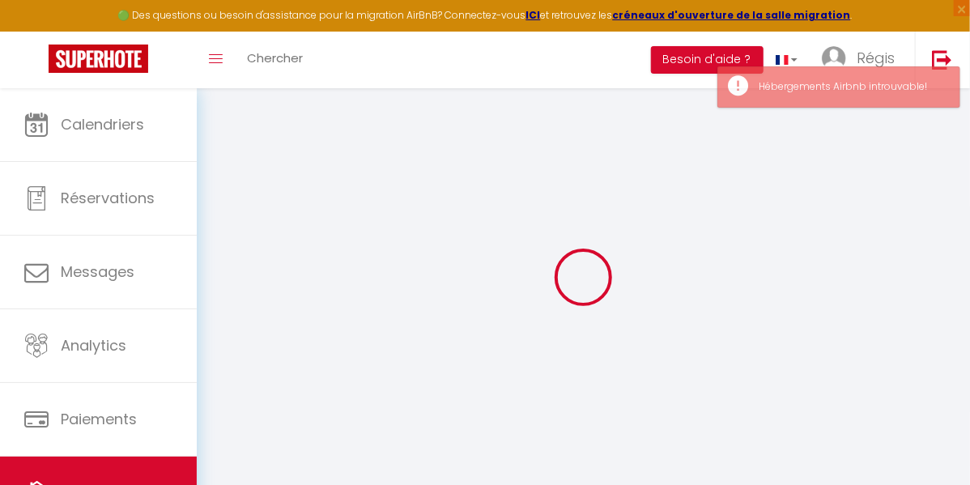
select select
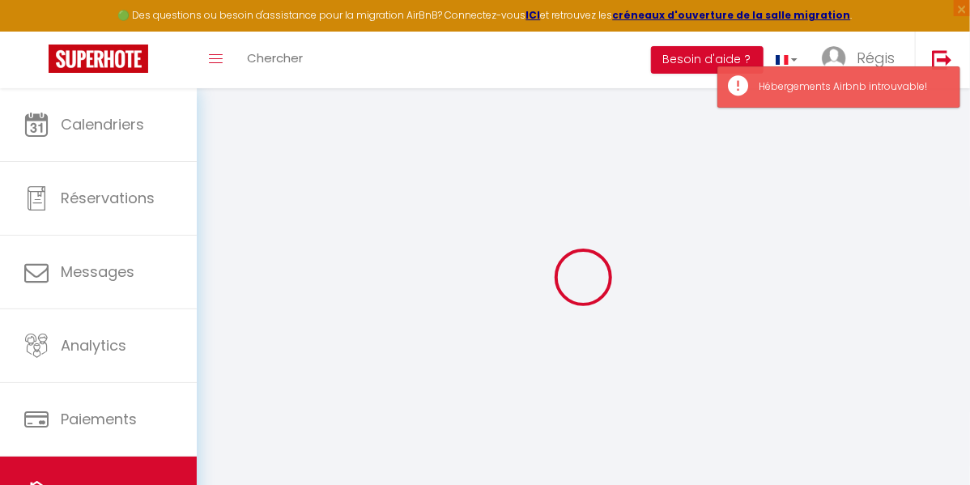
select select
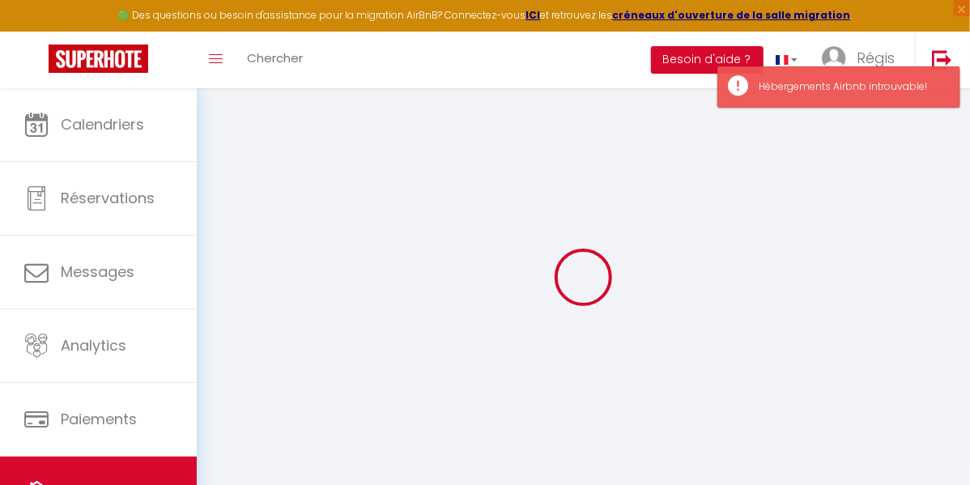
select select
checkbox input "false"
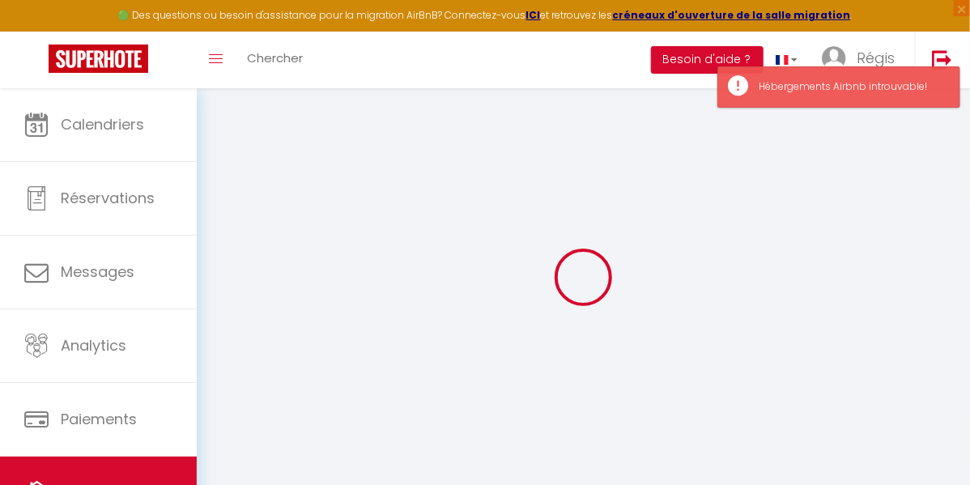
select select
type input "Calme et nature en bord de Meuse"
select select "houses"
select select "2"
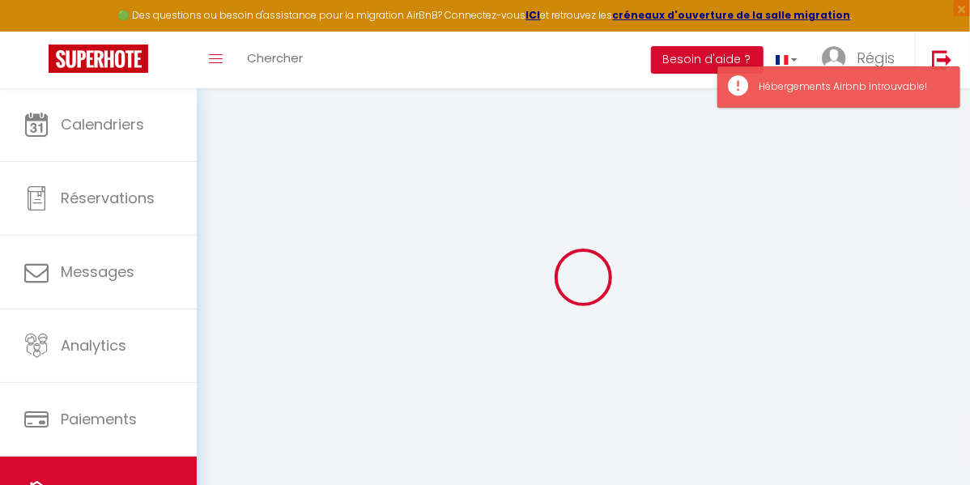
type input "90"
select select
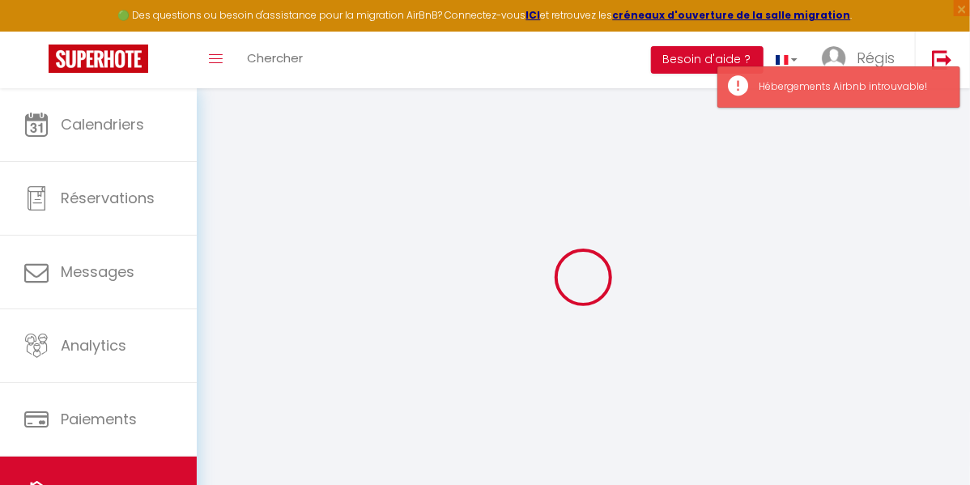
select select
type input "[STREET_ADDRESS]"
type input "5542"
type input "Hastiere"
select select "23"
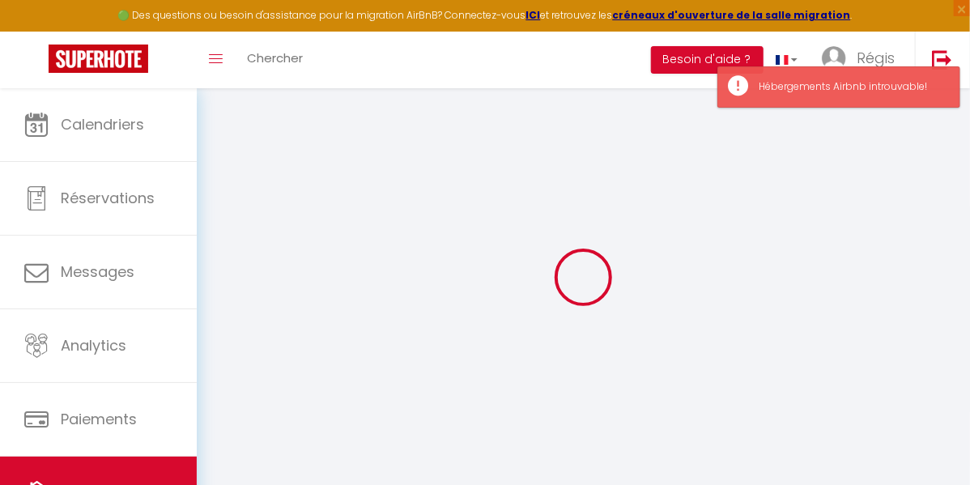
type input "[EMAIL_ADDRESS][DOMAIN_NAME]"
select select
checkbox input "false"
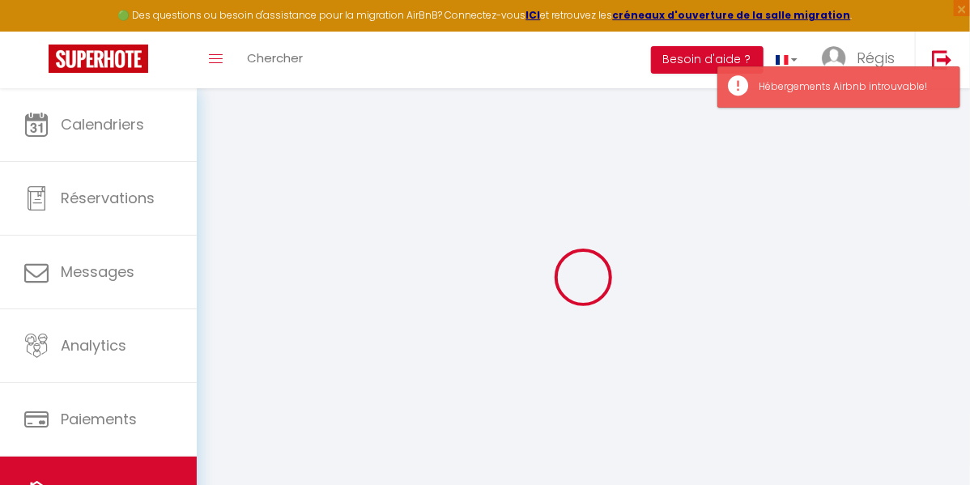
checkbox input "false"
type input "0"
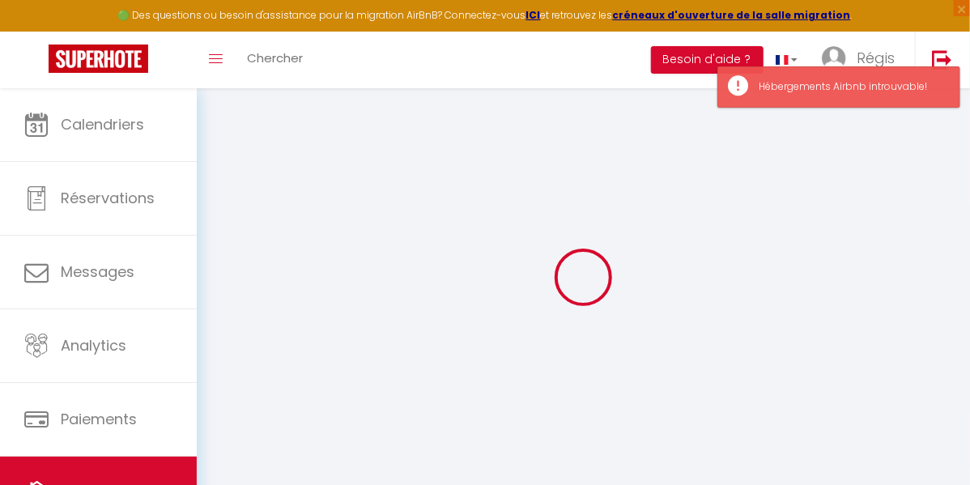
select select
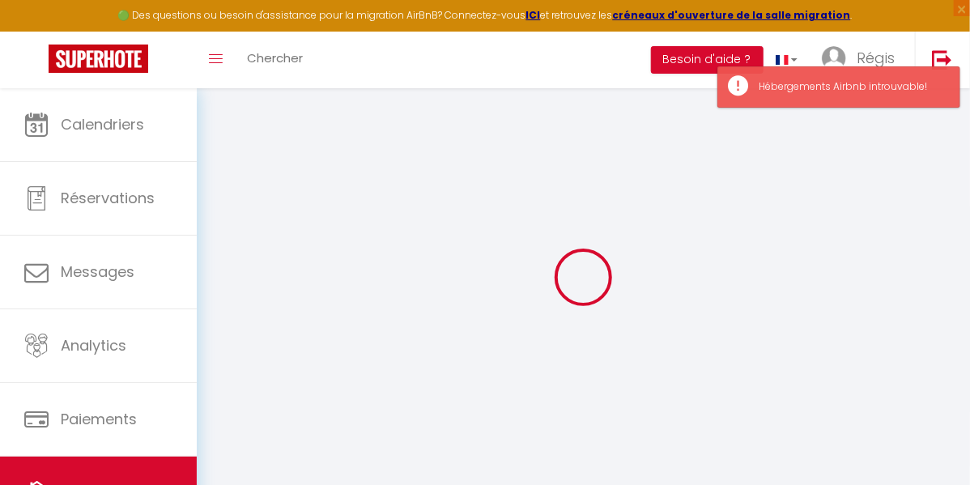
select select
checkbox input "false"
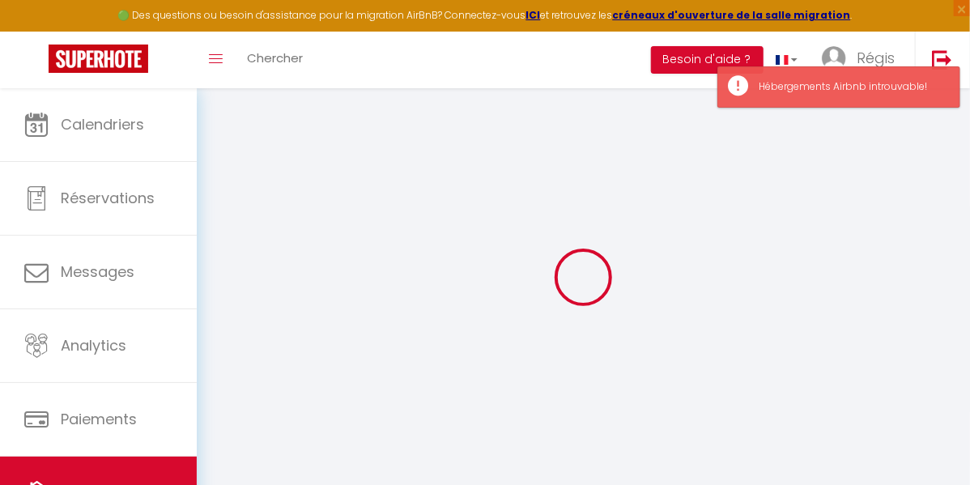
select select
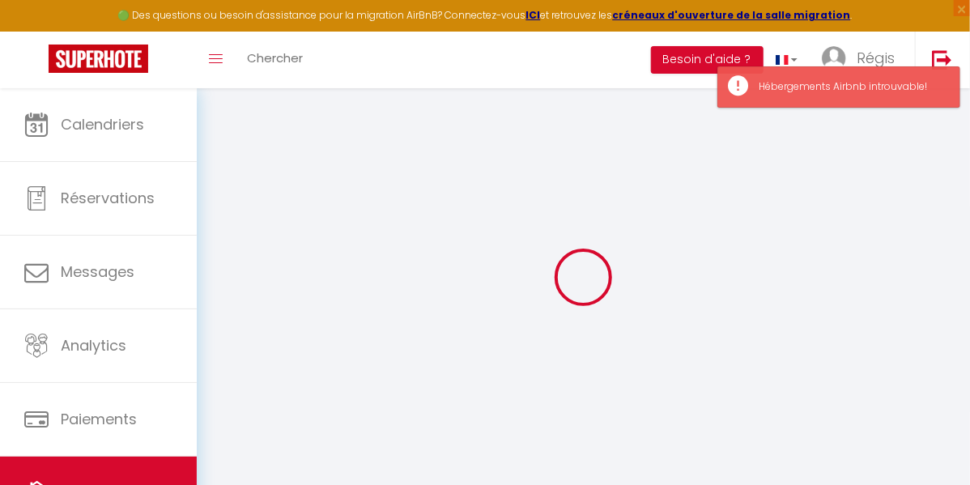
select select
checkbox input "false"
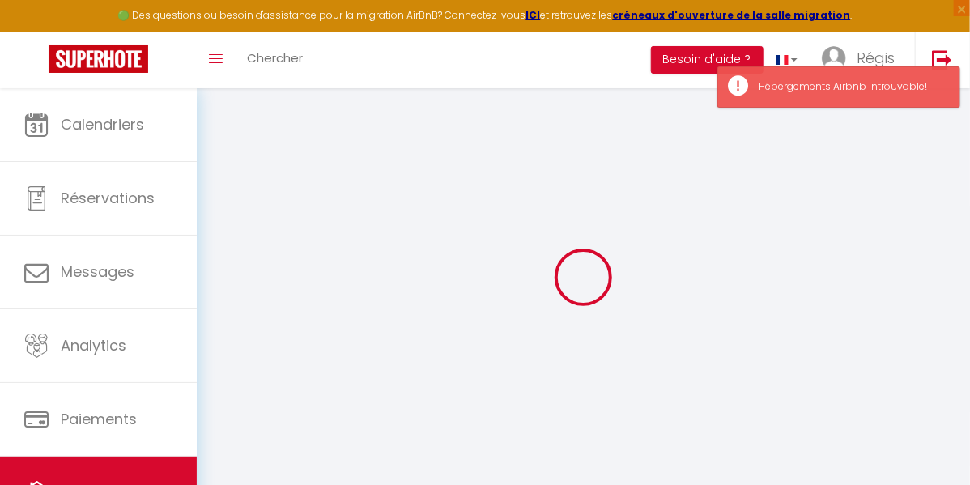
select select "17:00"
select select "23:45"
select select "11:00"
select select "30"
select select "120"
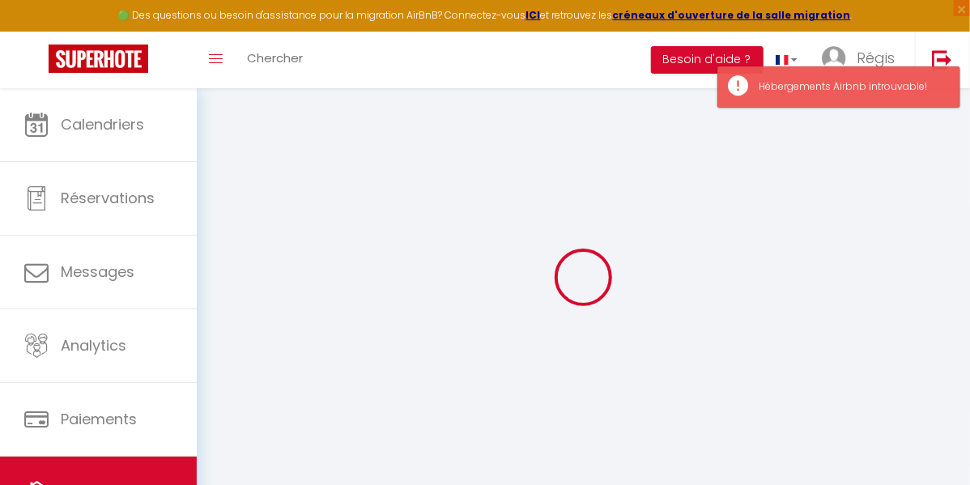
select select
checkbox input "false"
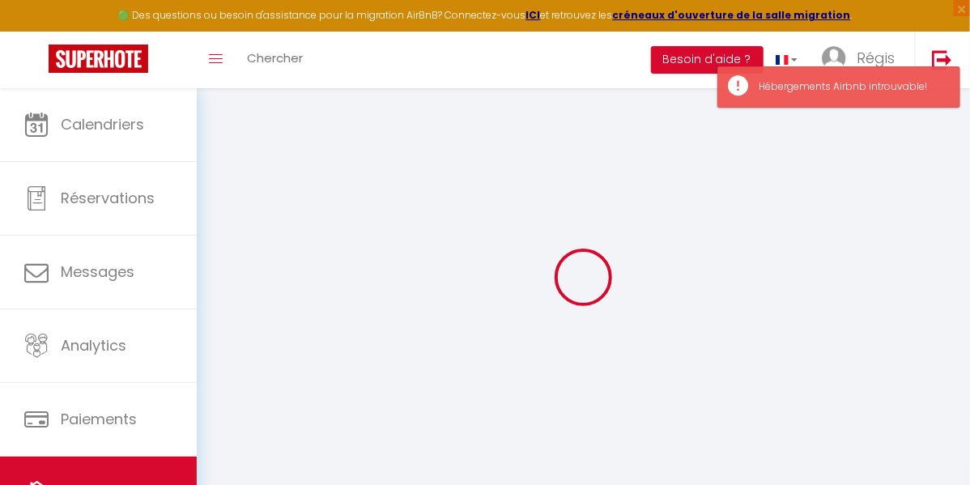
select select
checkbox input "false"
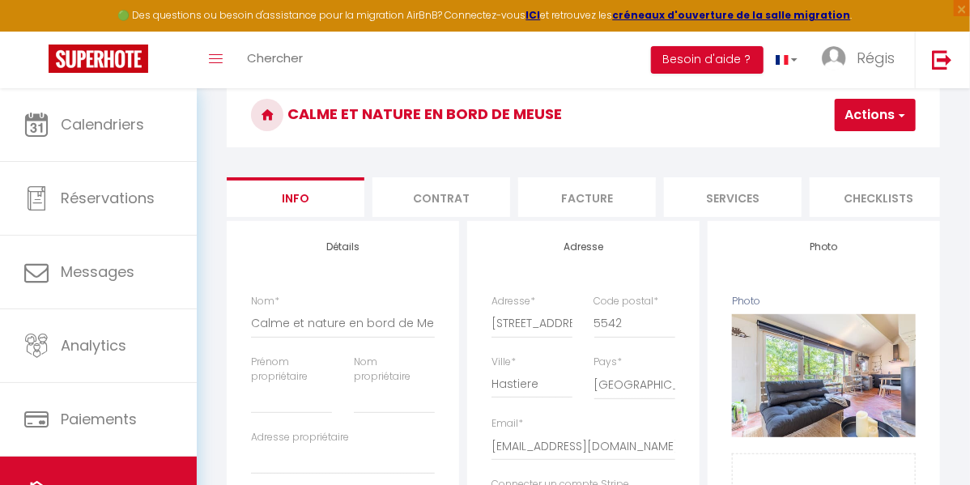
scroll to position [0, 624]
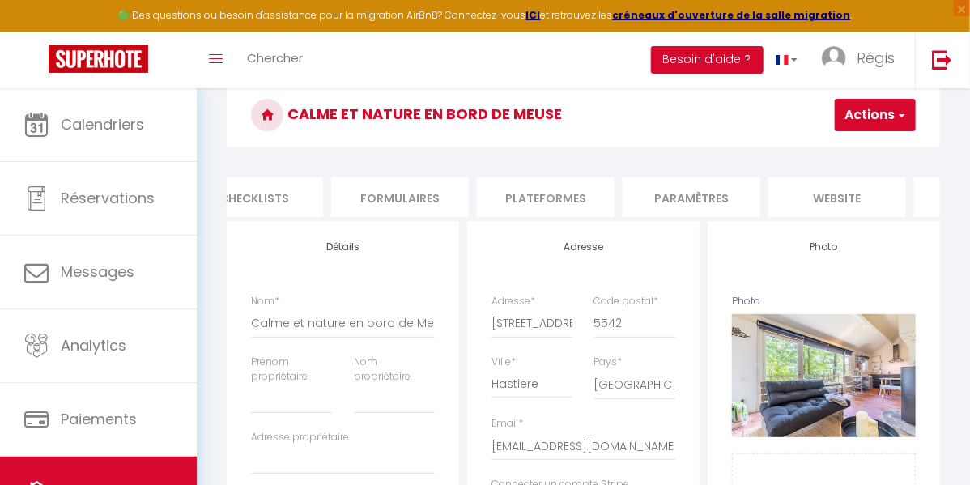
click at [558, 199] on li "Plateformes" at bounding box center [546, 197] width 138 height 40
select select
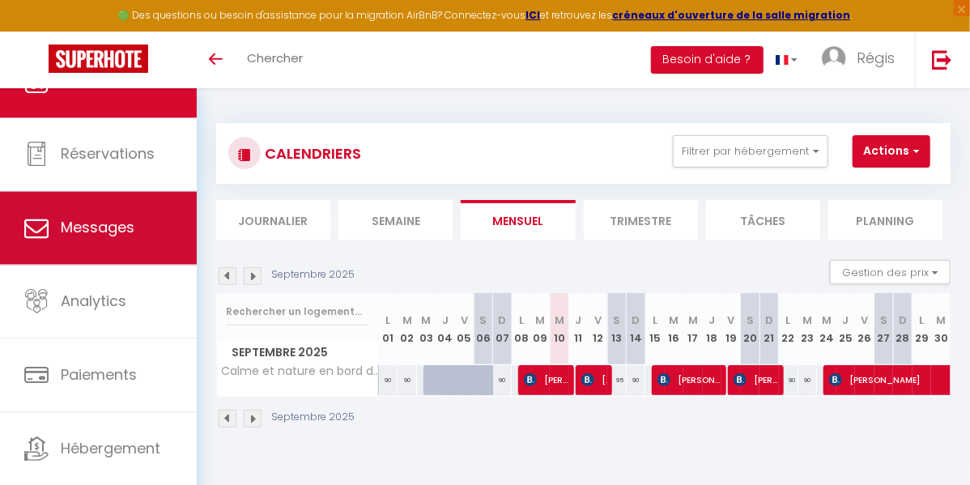
click at [89, 223] on span "Messages" at bounding box center [98, 227] width 74 height 20
select select "message"
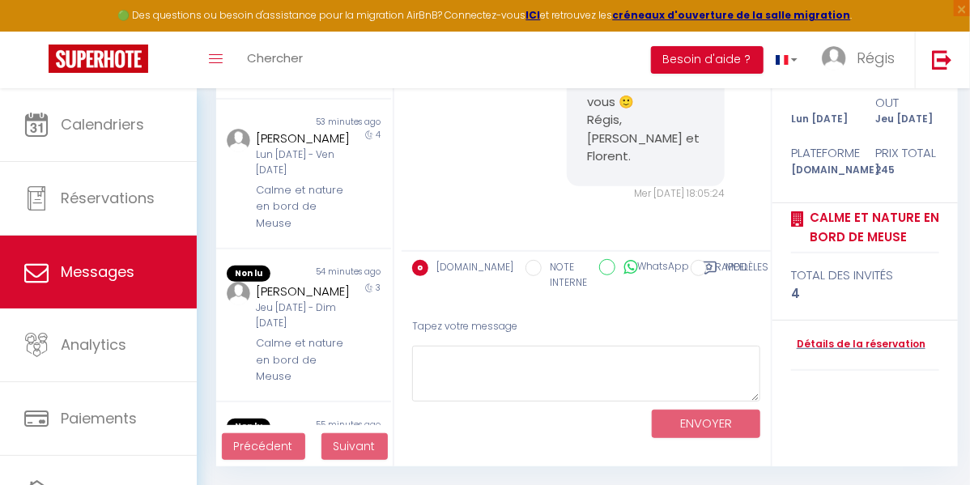
scroll to position [1003, 0]
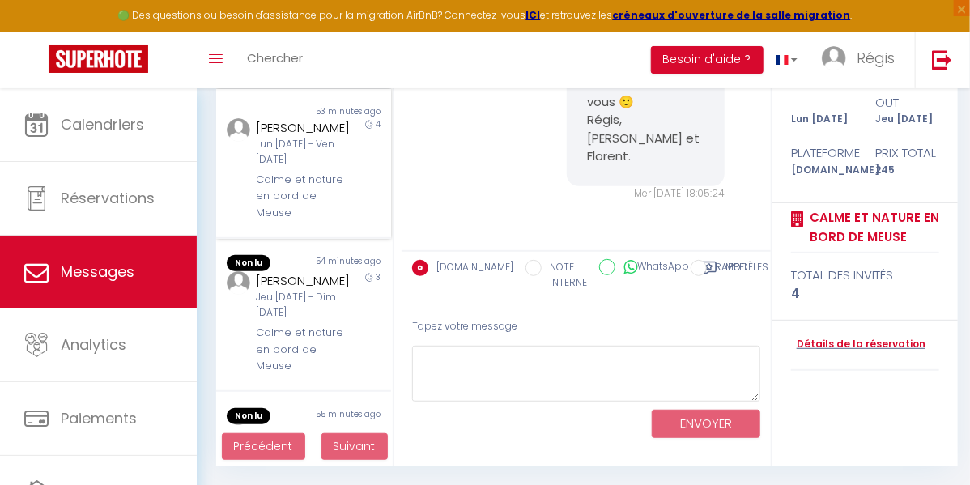
click at [283, 168] on div "Lun [DATE] - Ven [DATE]" at bounding box center [301, 152] width 91 height 31
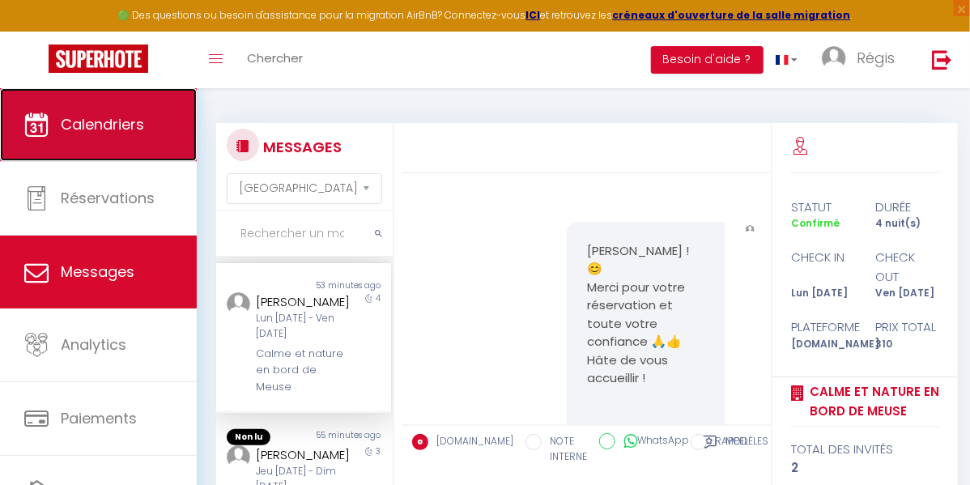
click at [108, 142] on link "Calendriers" at bounding box center [98, 124] width 197 height 73
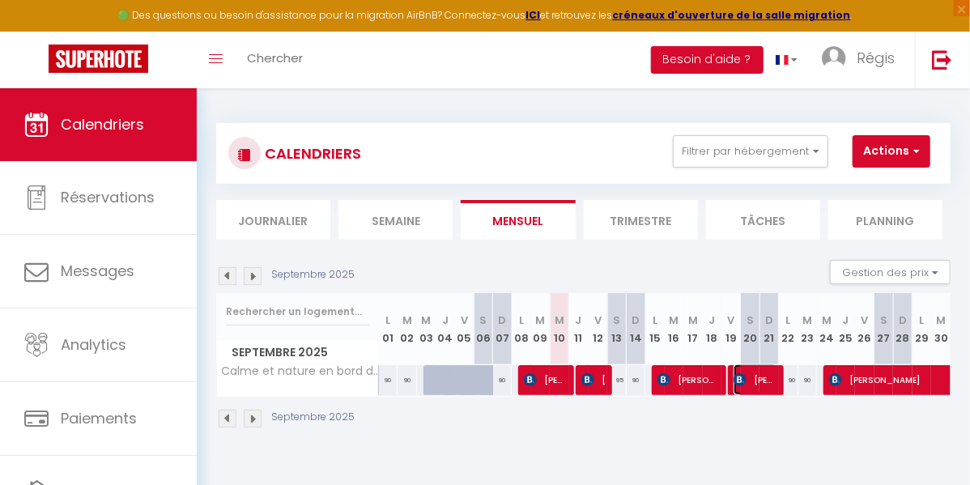
click at [743, 380] on span "[PERSON_NAME]" at bounding box center [755, 379] width 44 height 31
select select "OK"
select select "KO"
select select "0"
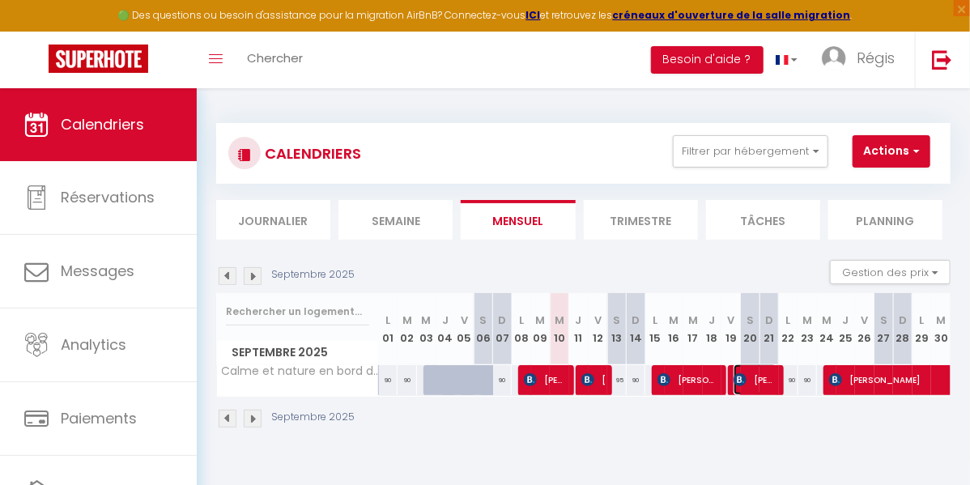
select select "1"
select select
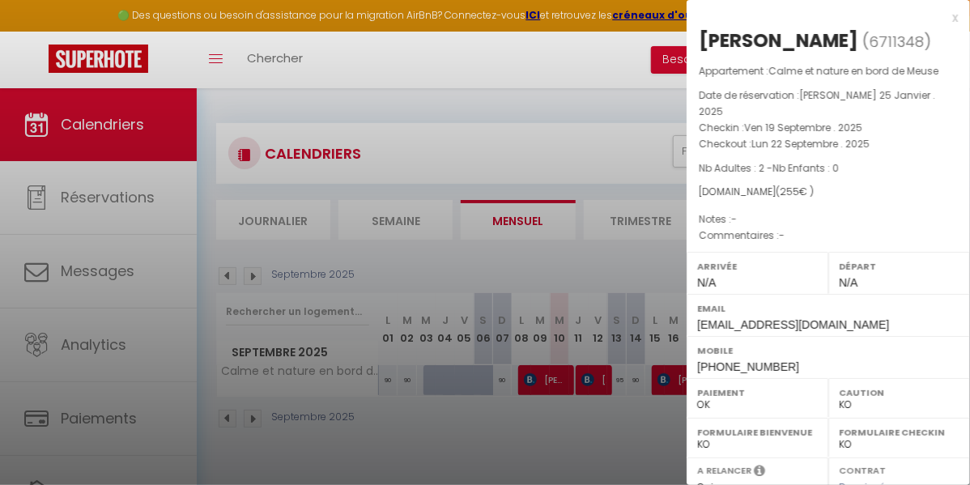
scroll to position [266, 0]
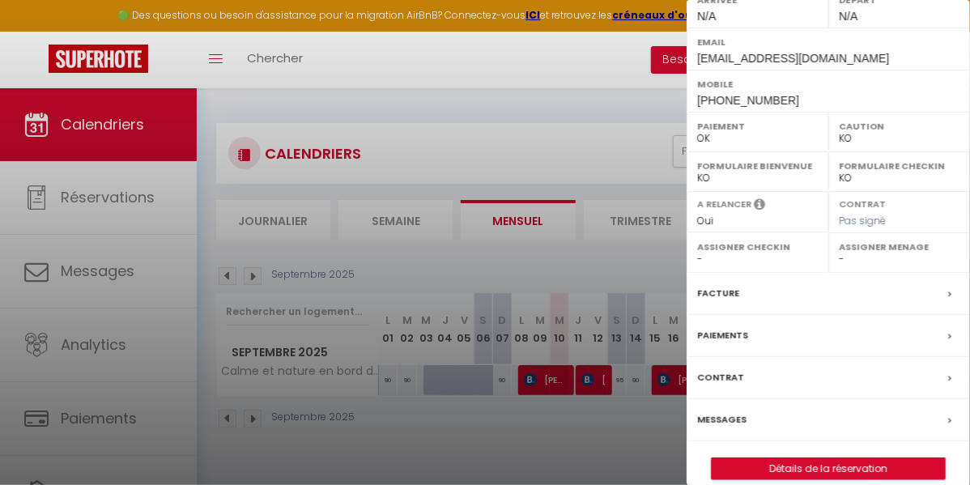
click at [858, 399] on div "Messages" at bounding box center [827, 420] width 283 height 42
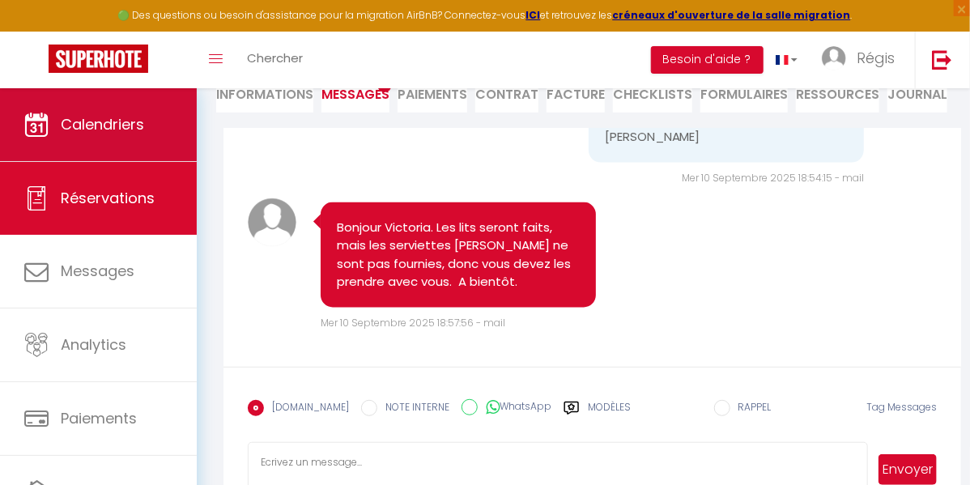
scroll to position [2070, 0]
